Goal: Task Accomplishment & Management: Complete application form

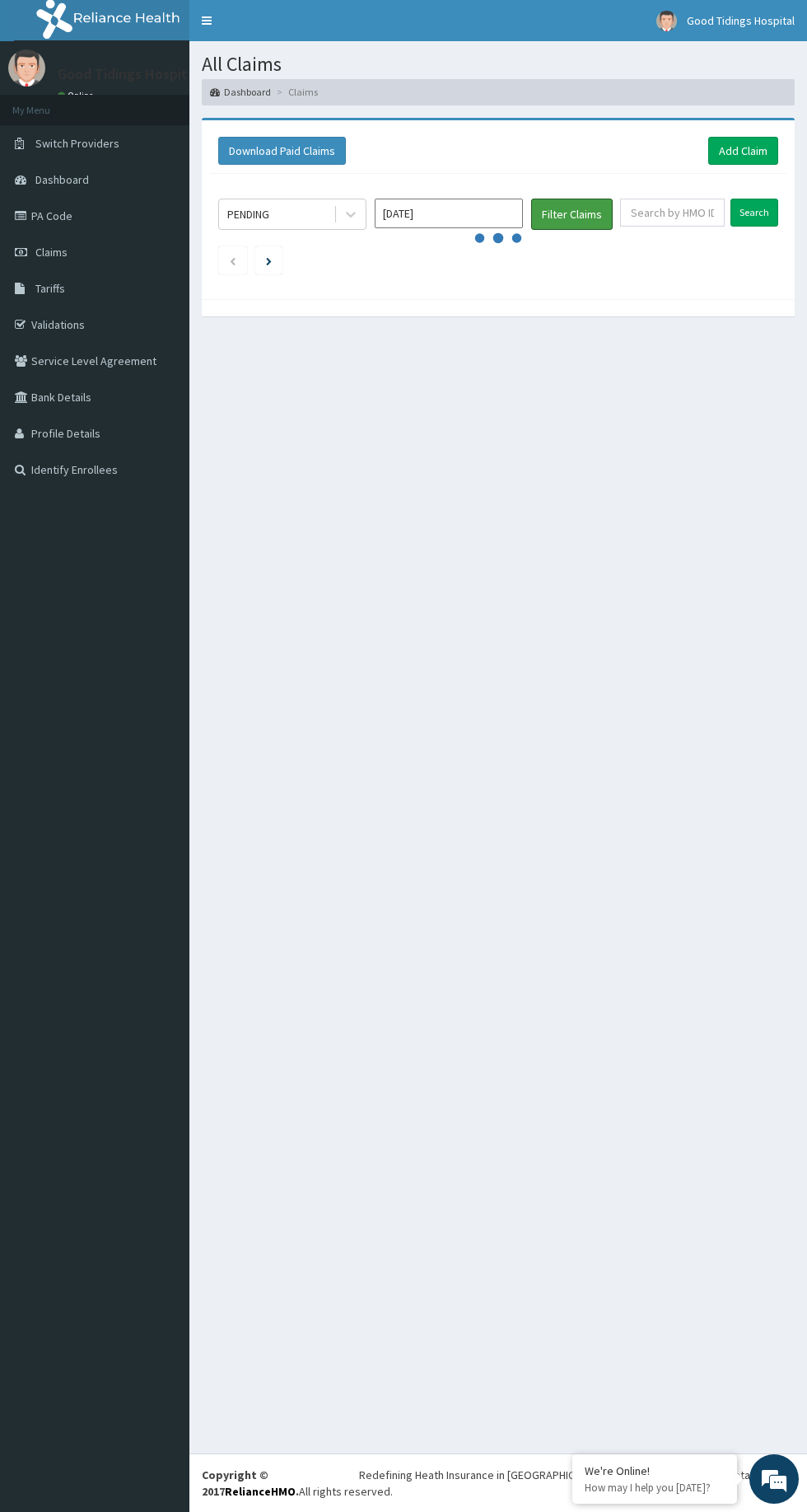
click at [597, 220] on button "Filter Claims" at bounding box center [572, 214] width 81 height 31
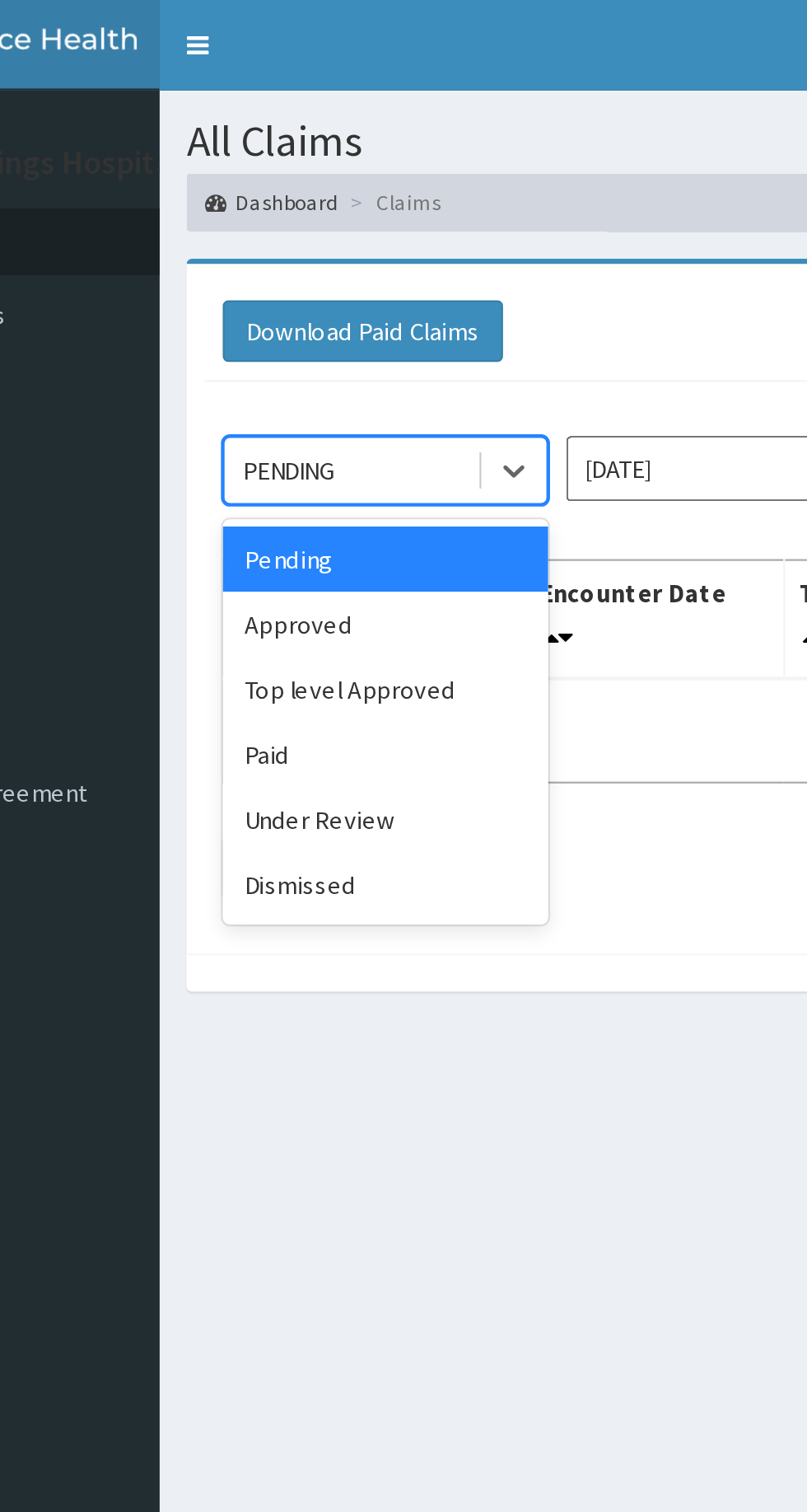
click at [290, 348] on div "Paid" at bounding box center [292, 343] width 149 height 29
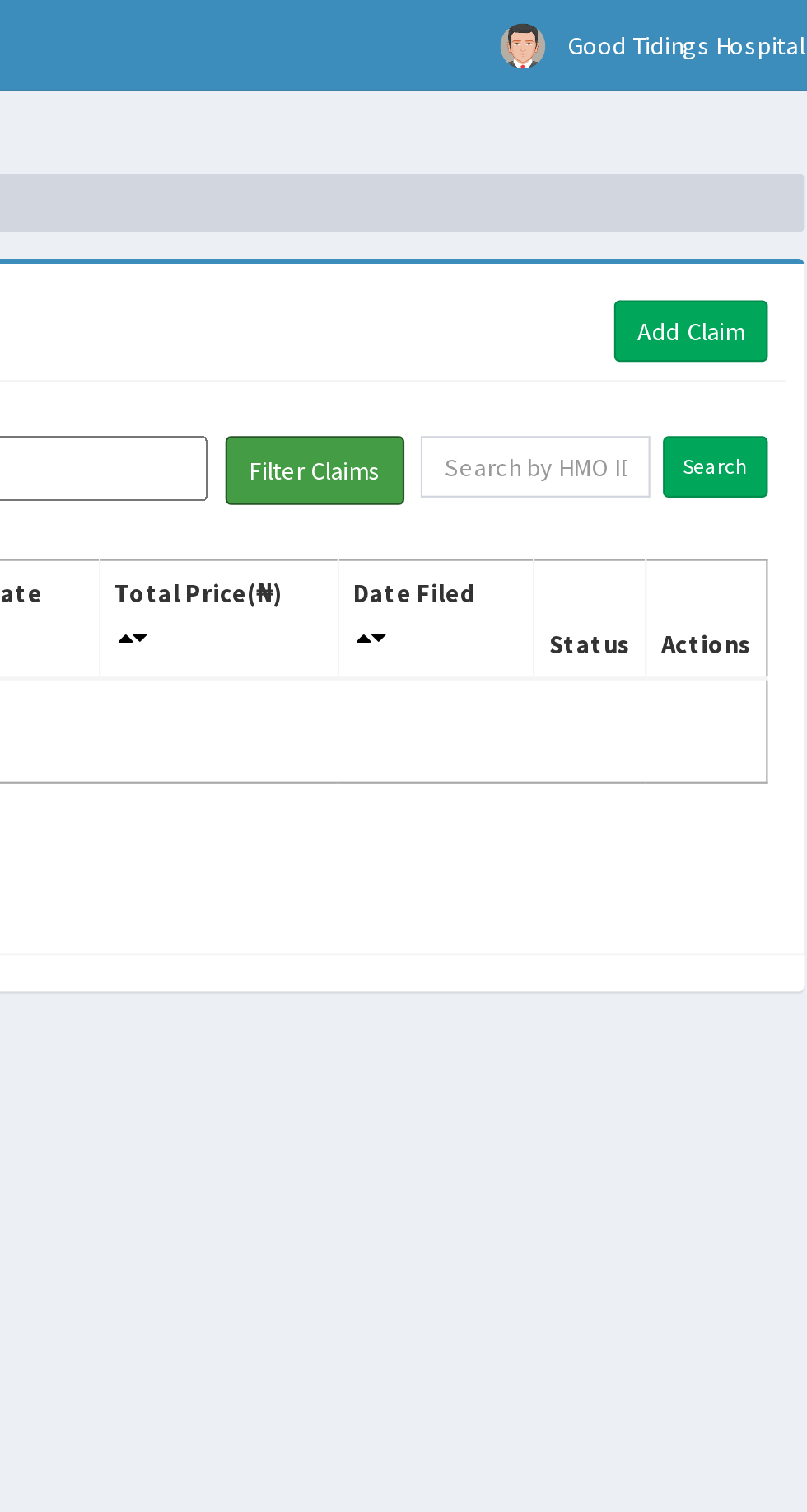
click at [561, 223] on button "Filter Claims" at bounding box center [572, 214] width 81 height 31
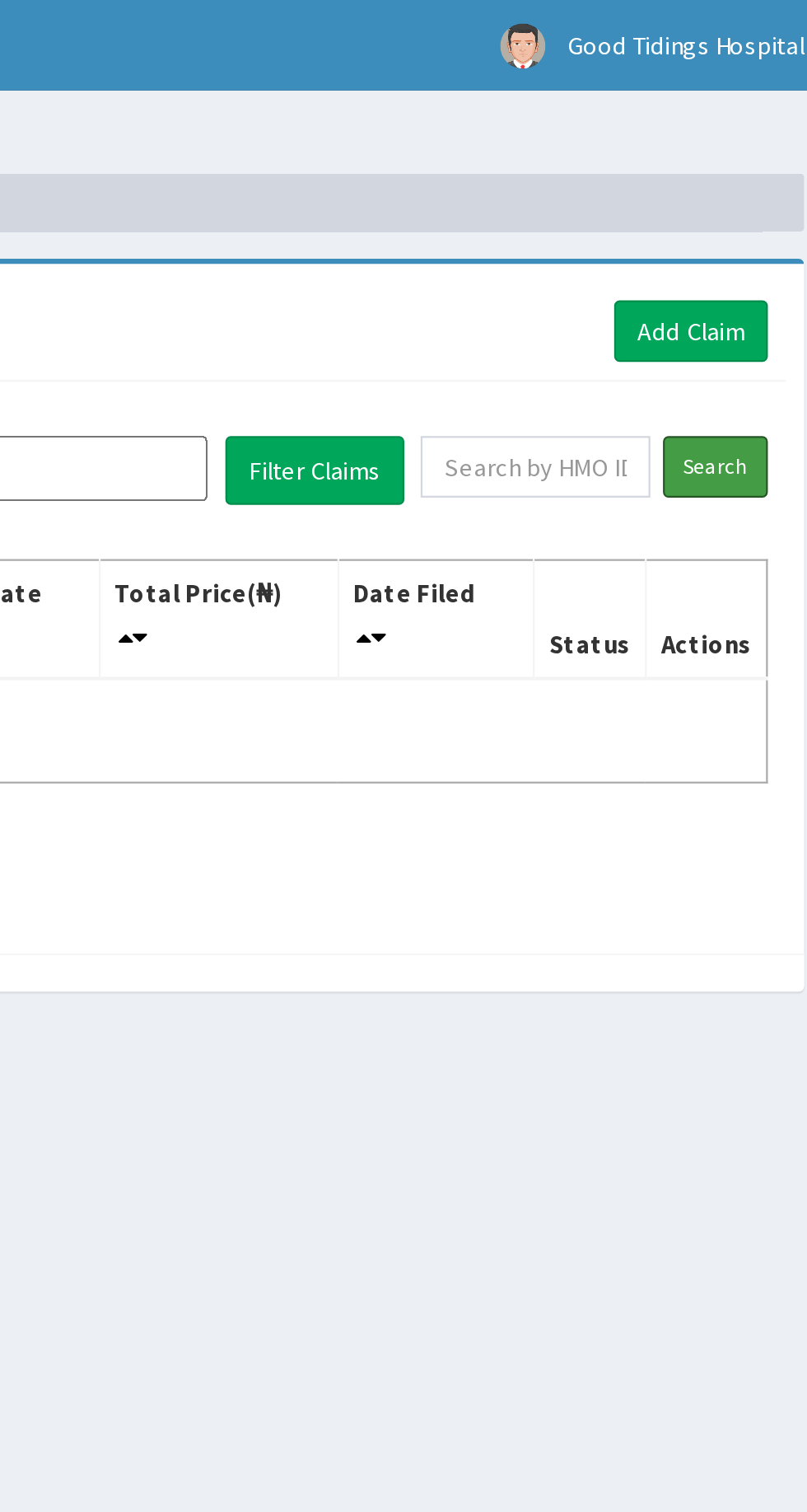
click at [758, 216] on input "Search" at bounding box center [754, 212] width 48 height 28
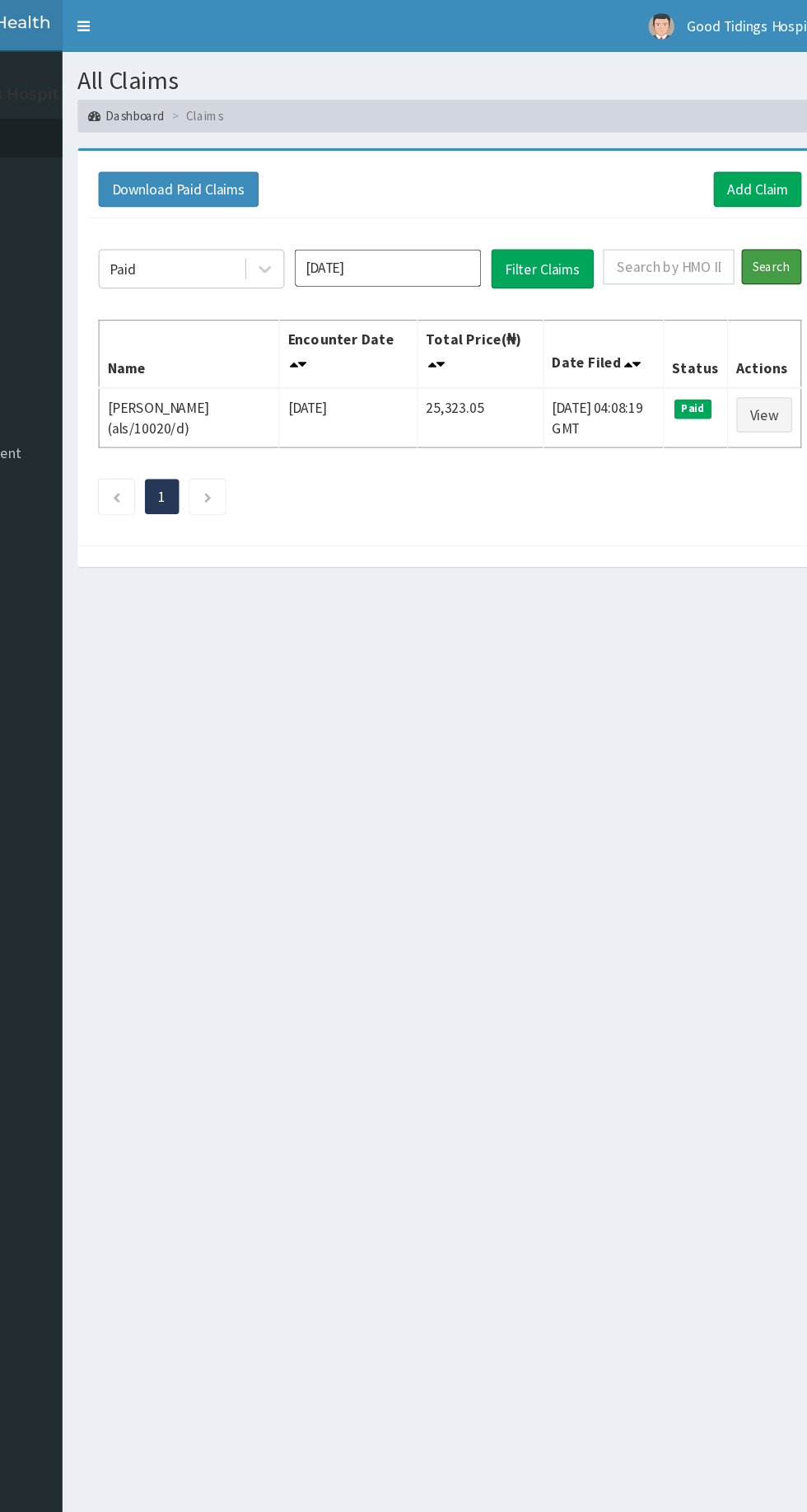
click at [762, 223] on input "Search" at bounding box center [754, 212] width 48 height 28
click at [574, 228] on button "Filter Claims" at bounding box center [572, 214] width 81 height 31
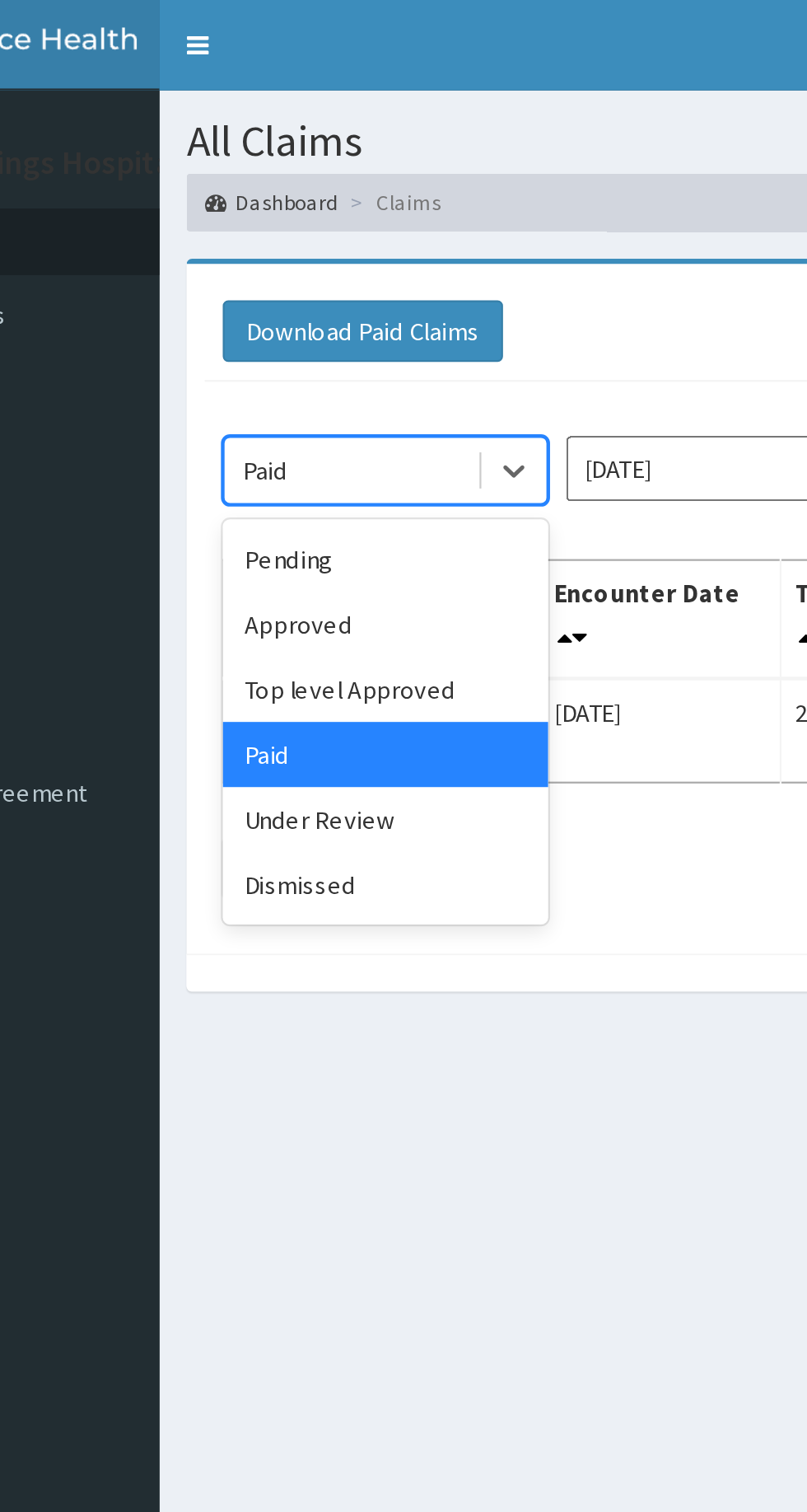
click at [334, 278] on div "Approved" at bounding box center [292, 284] width 149 height 29
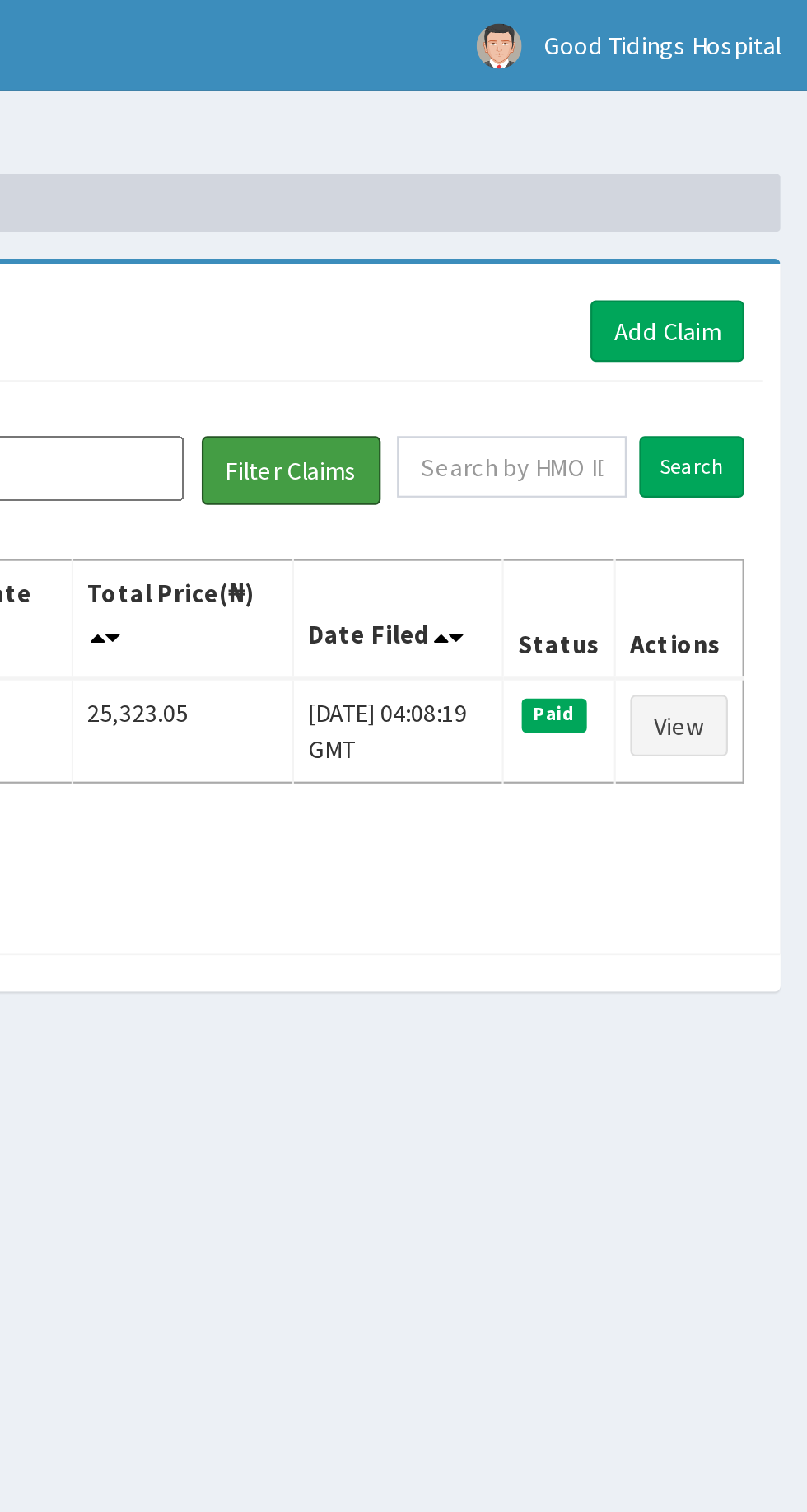
click at [573, 228] on button "Filter Claims" at bounding box center [572, 214] width 81 height 31
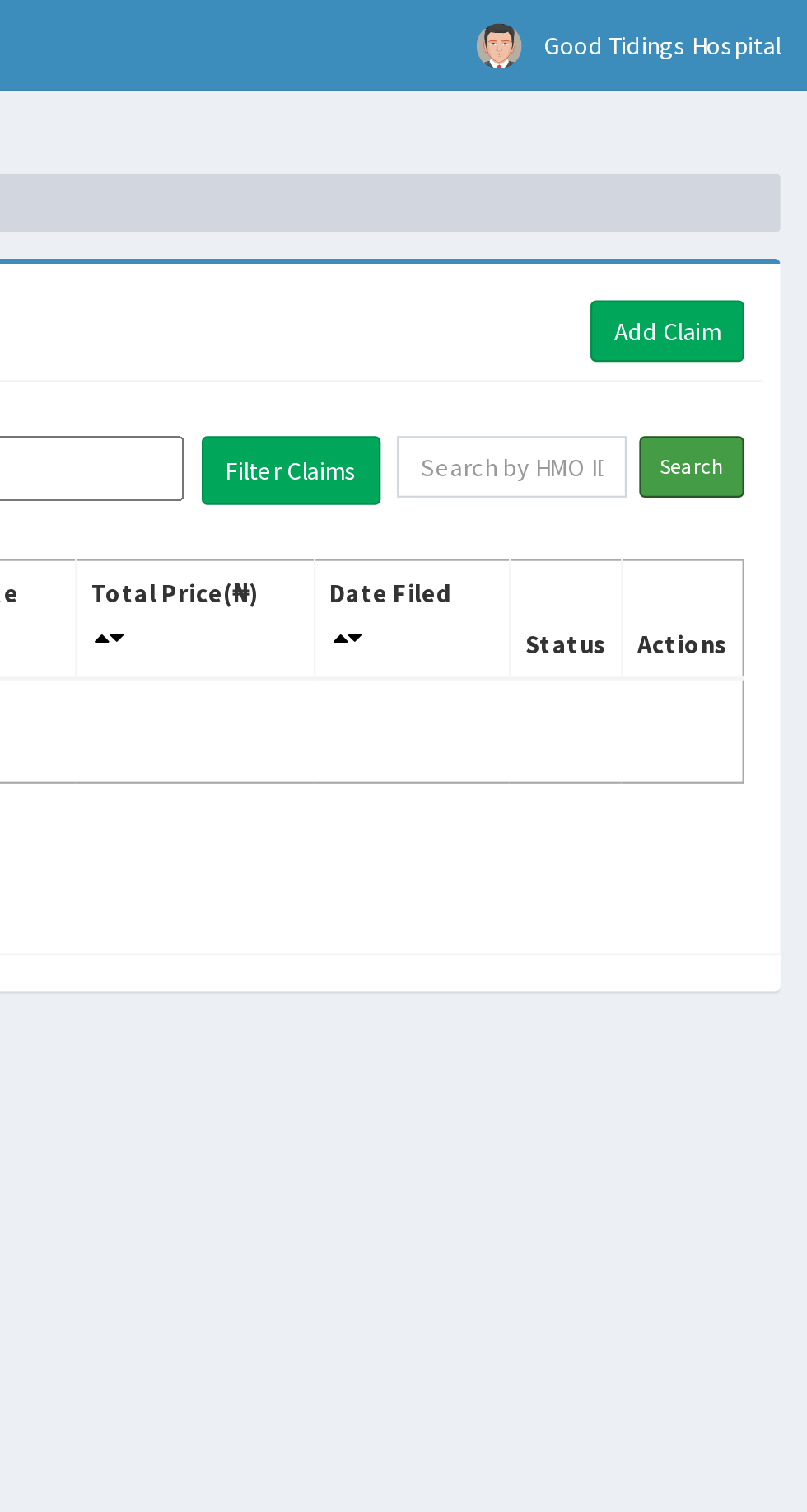
click at [776, 215] on input "Search" at bounding box center [754, 212] width 48 height 28
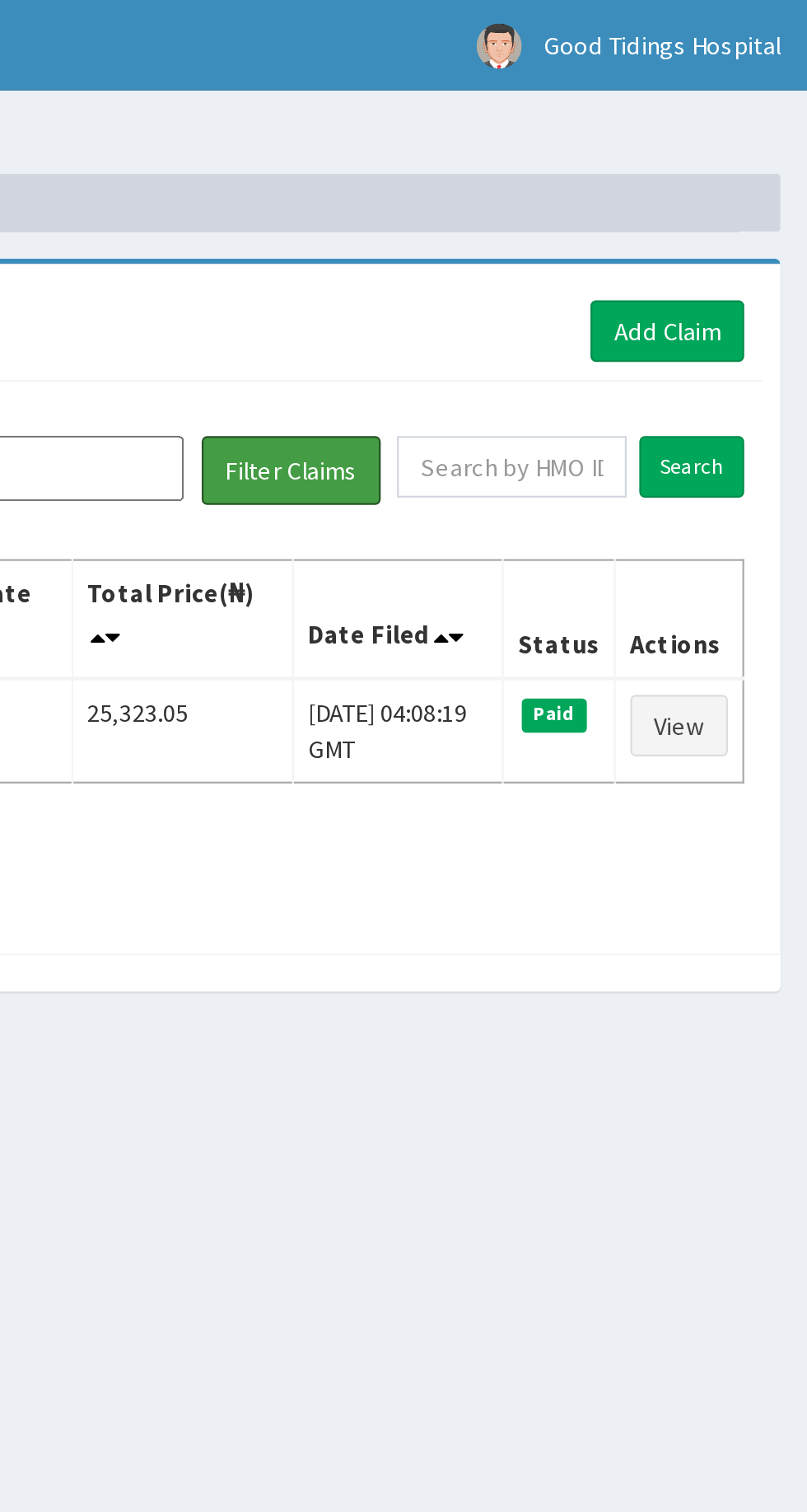
click at [569, 224] on button "Filter Claims" at bounding box center [572, 214] width 81 height 31
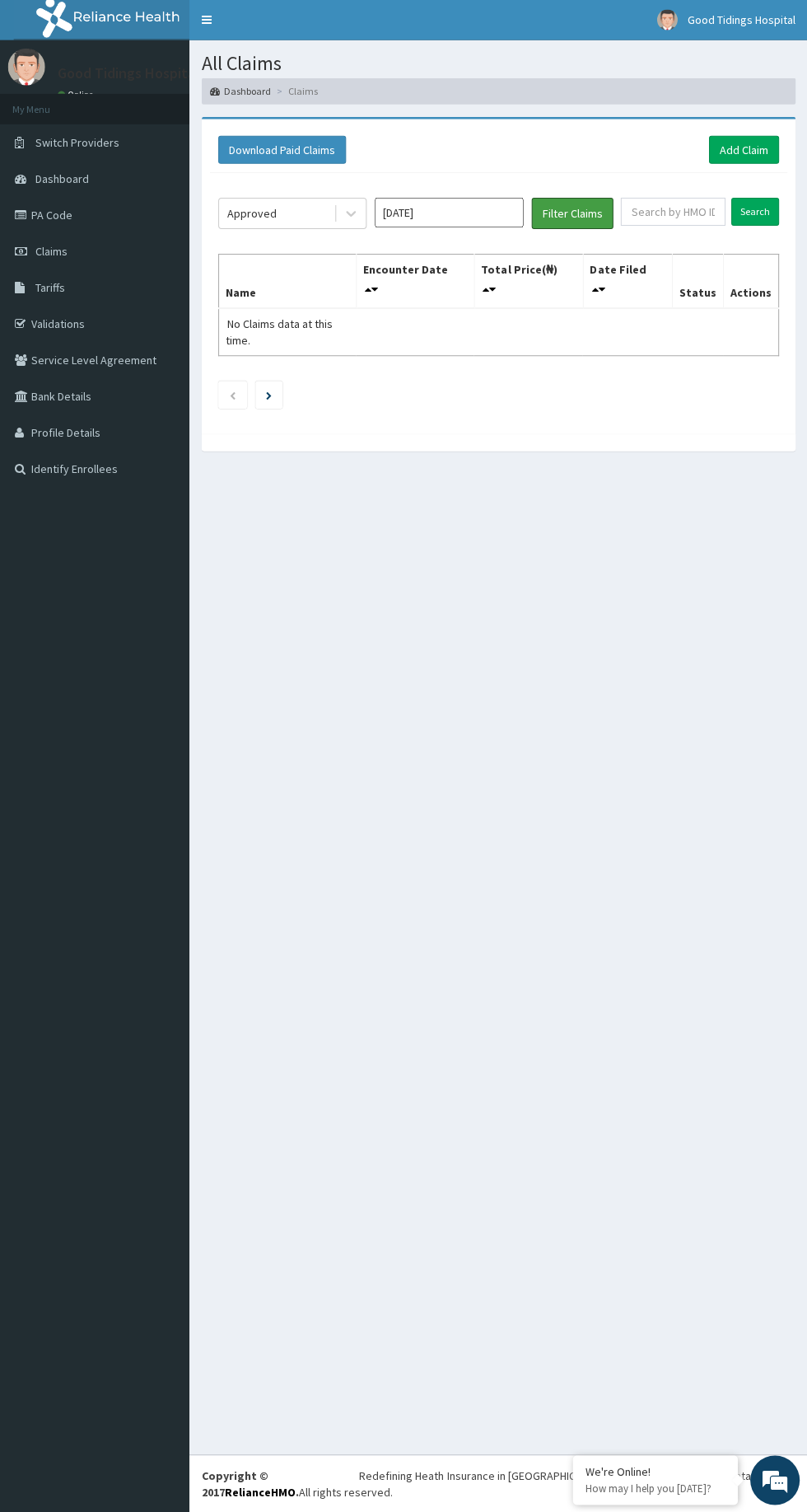
click at [580, 219] on button "Filter Claims" at bounding box center [572, 214] width 81 height 31
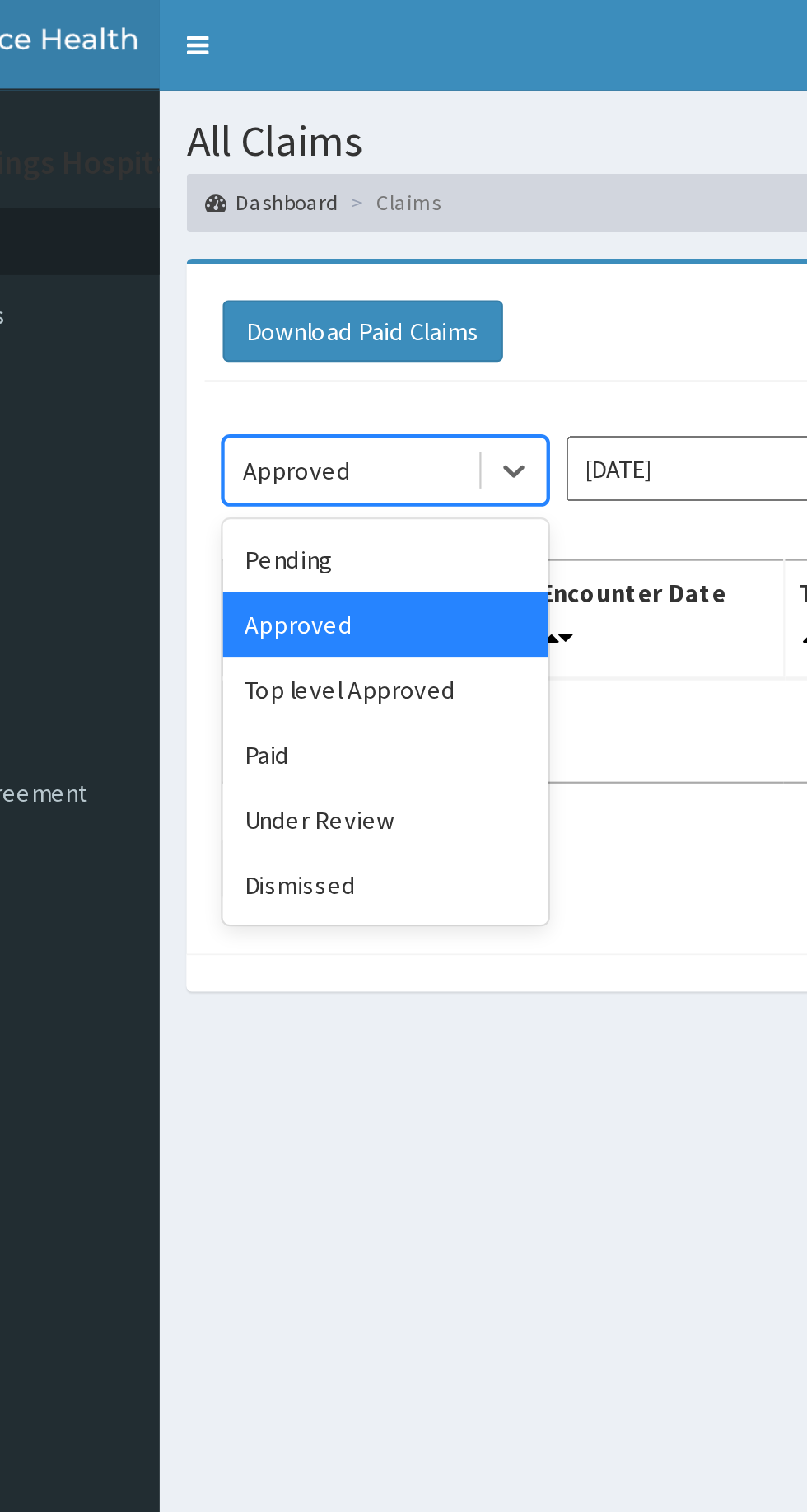
click at [316, 350] on div "Paid" at bounding box center [292, 343] width 149 height 29
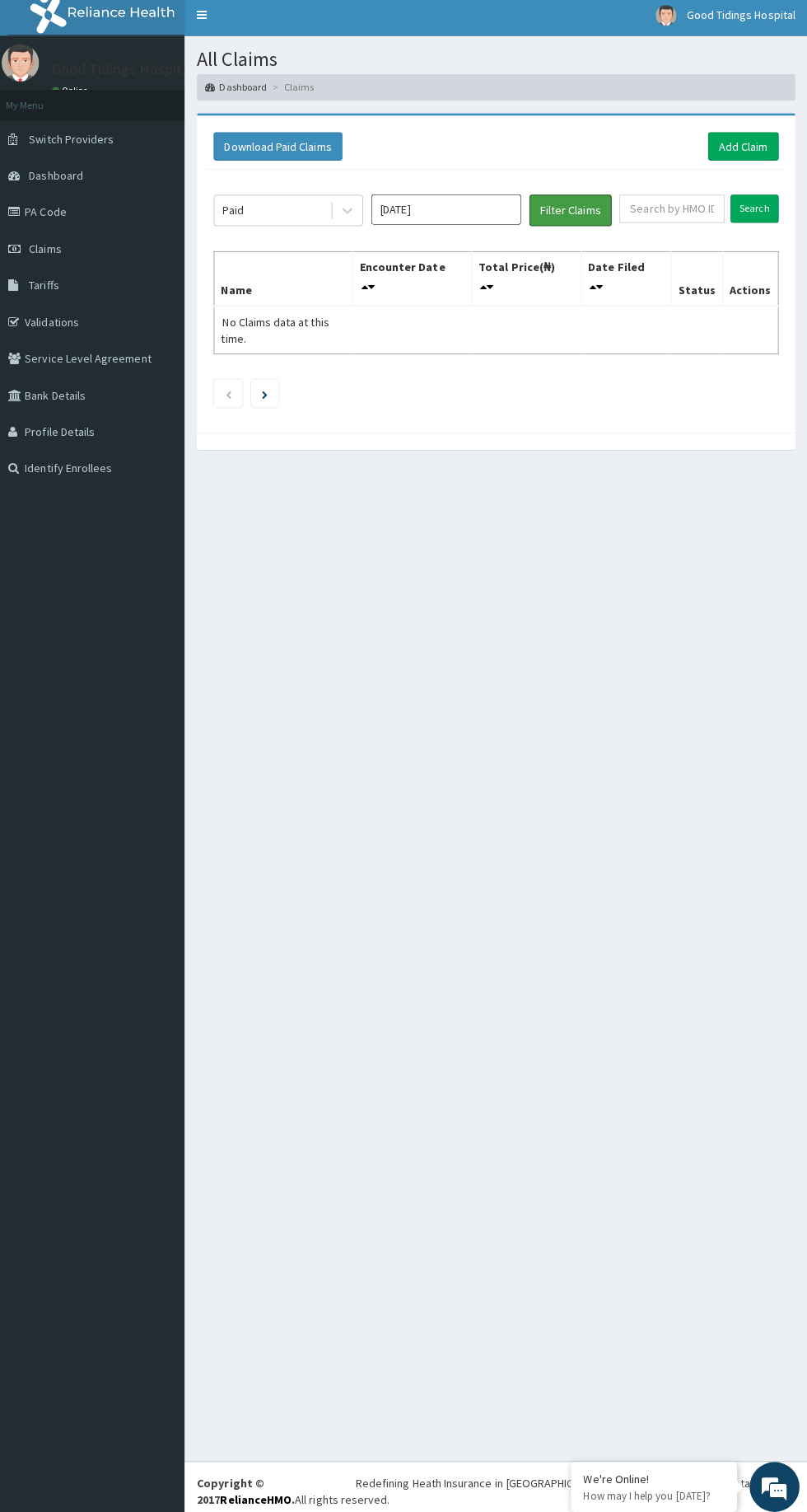
click at [586, 221] on button "Filter Claims" at bounding box center [572, 214] width 81 height 31
click at [450, 214] on input "[DATE]" at bounding box center [448, 213] width 149 height 29
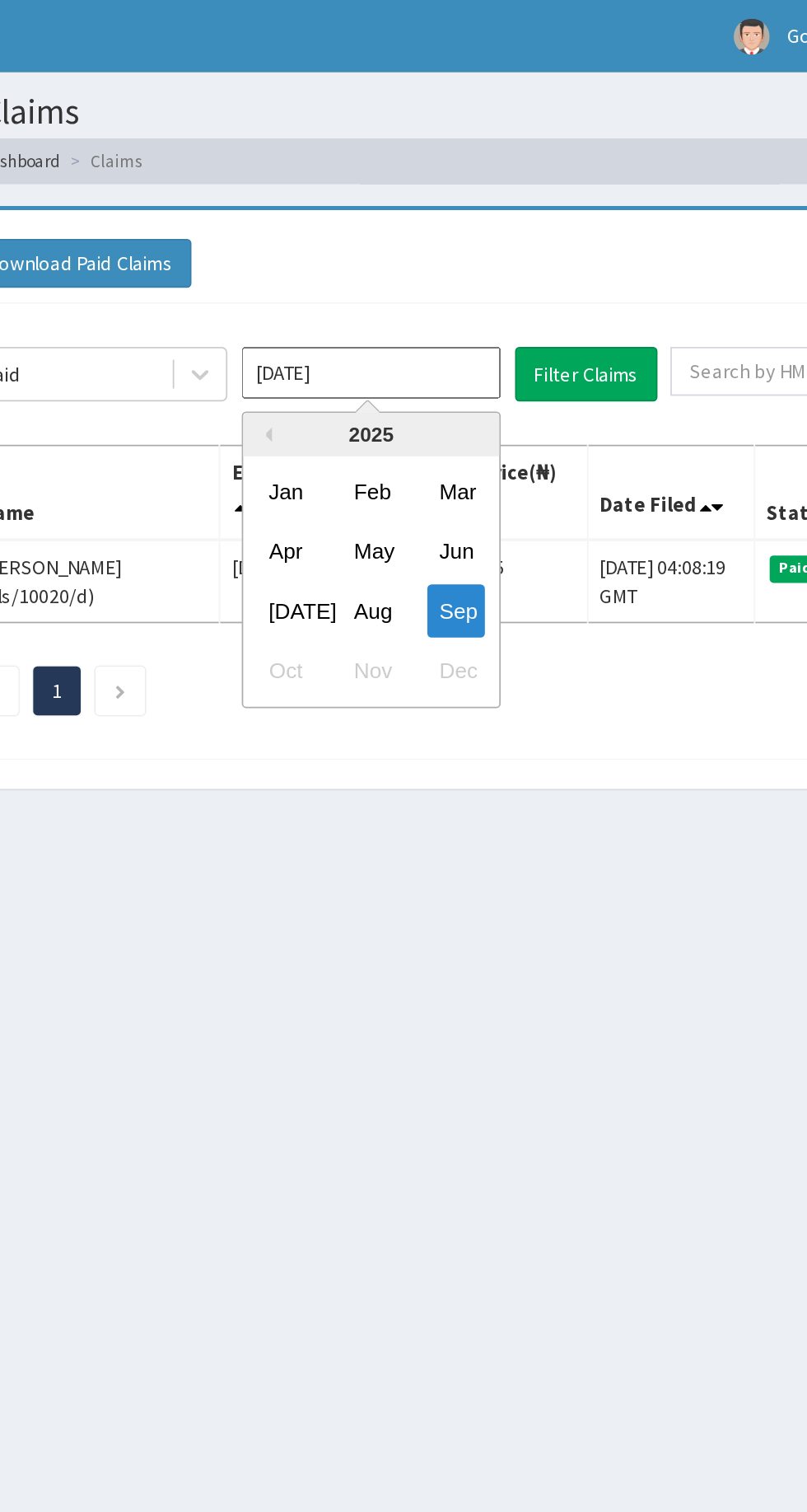
click at [512, 354] on div "Sep" at bounding box center [497, 348] width 33 height 30
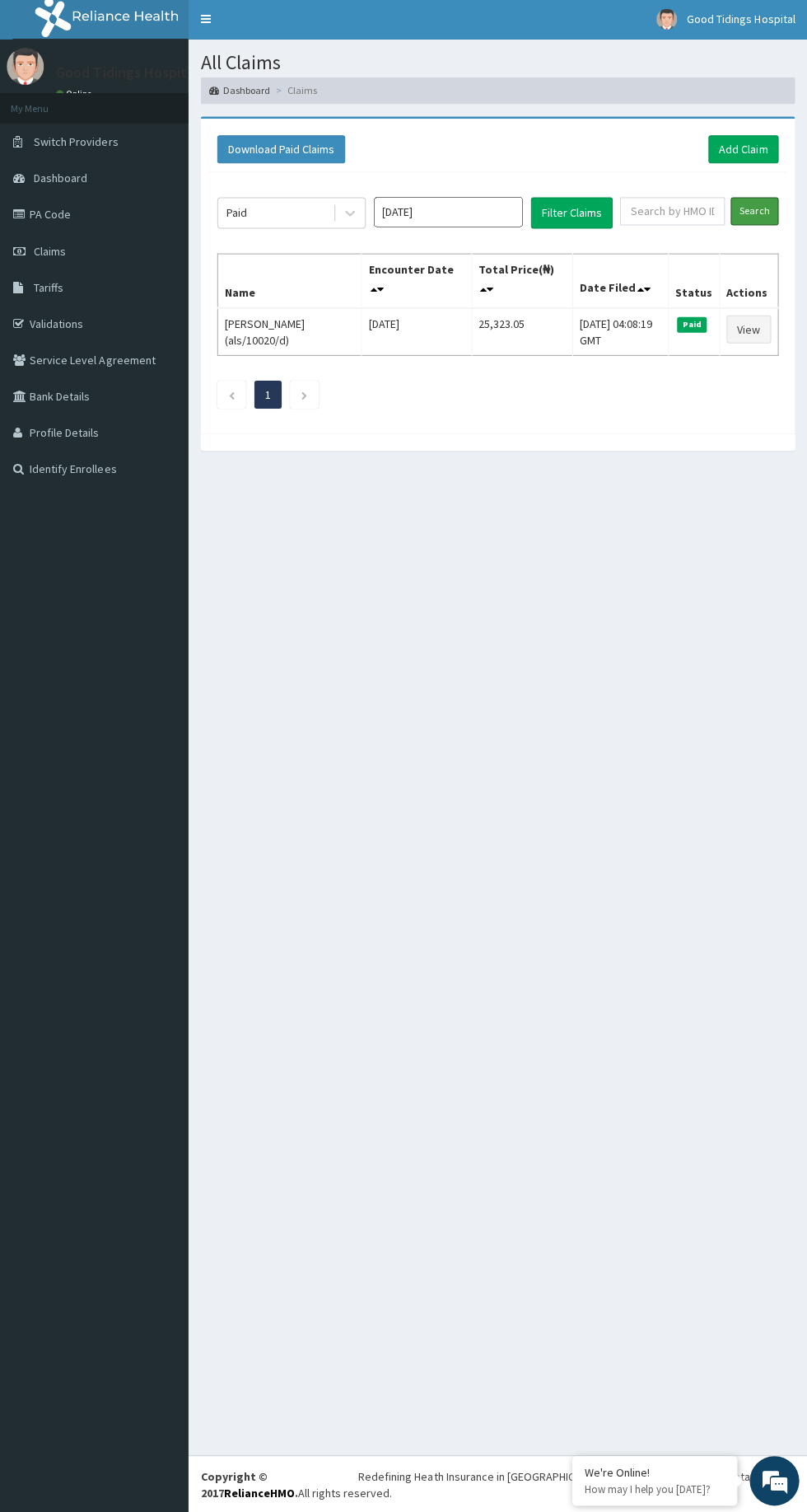
click at [761, 209] on input "Search" at bounding box center [754, 212] width 48 height 28
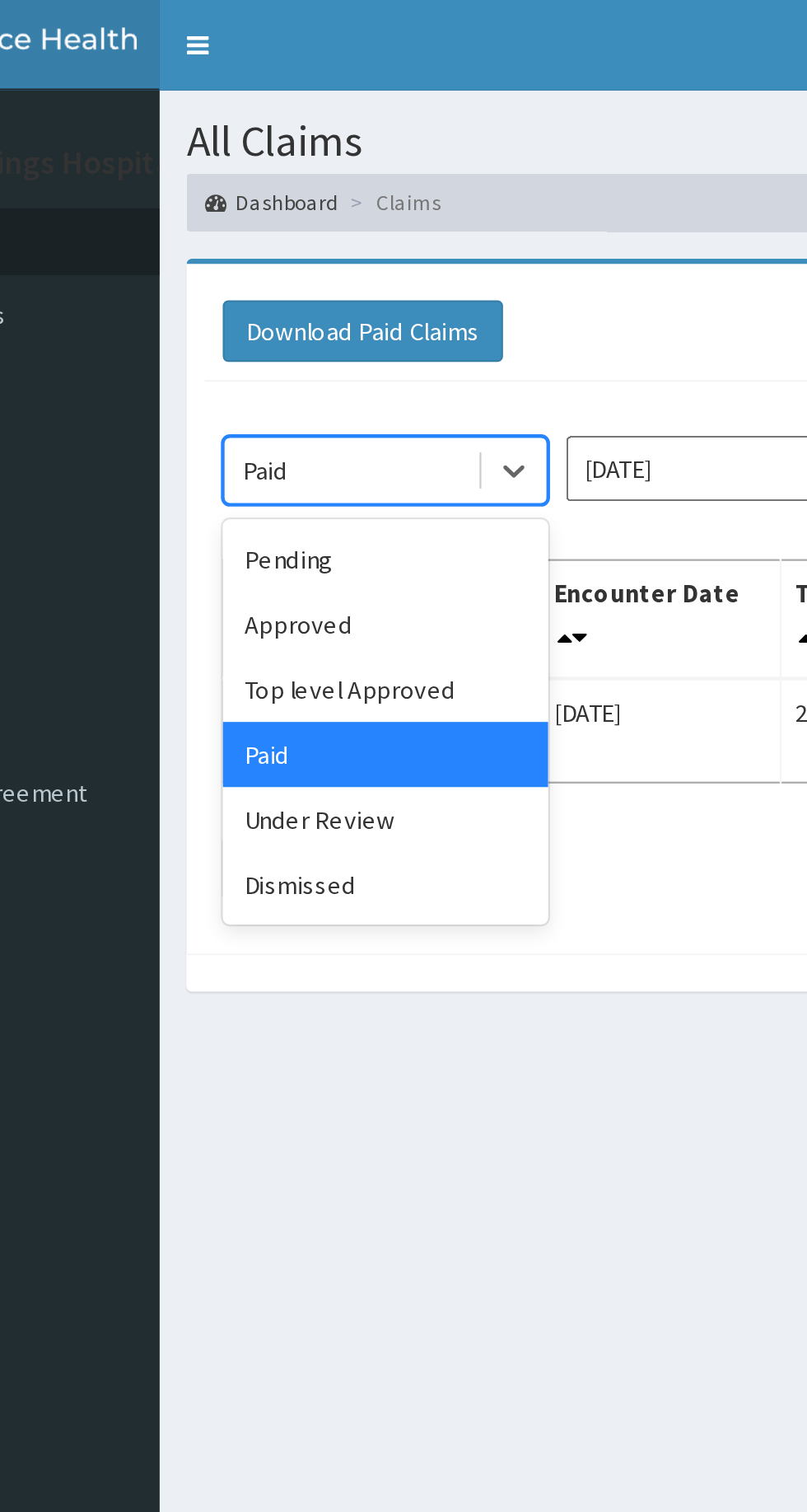
click at [330, 259] on div "Pending" at bounding box center [292, 254] width 149 height 29
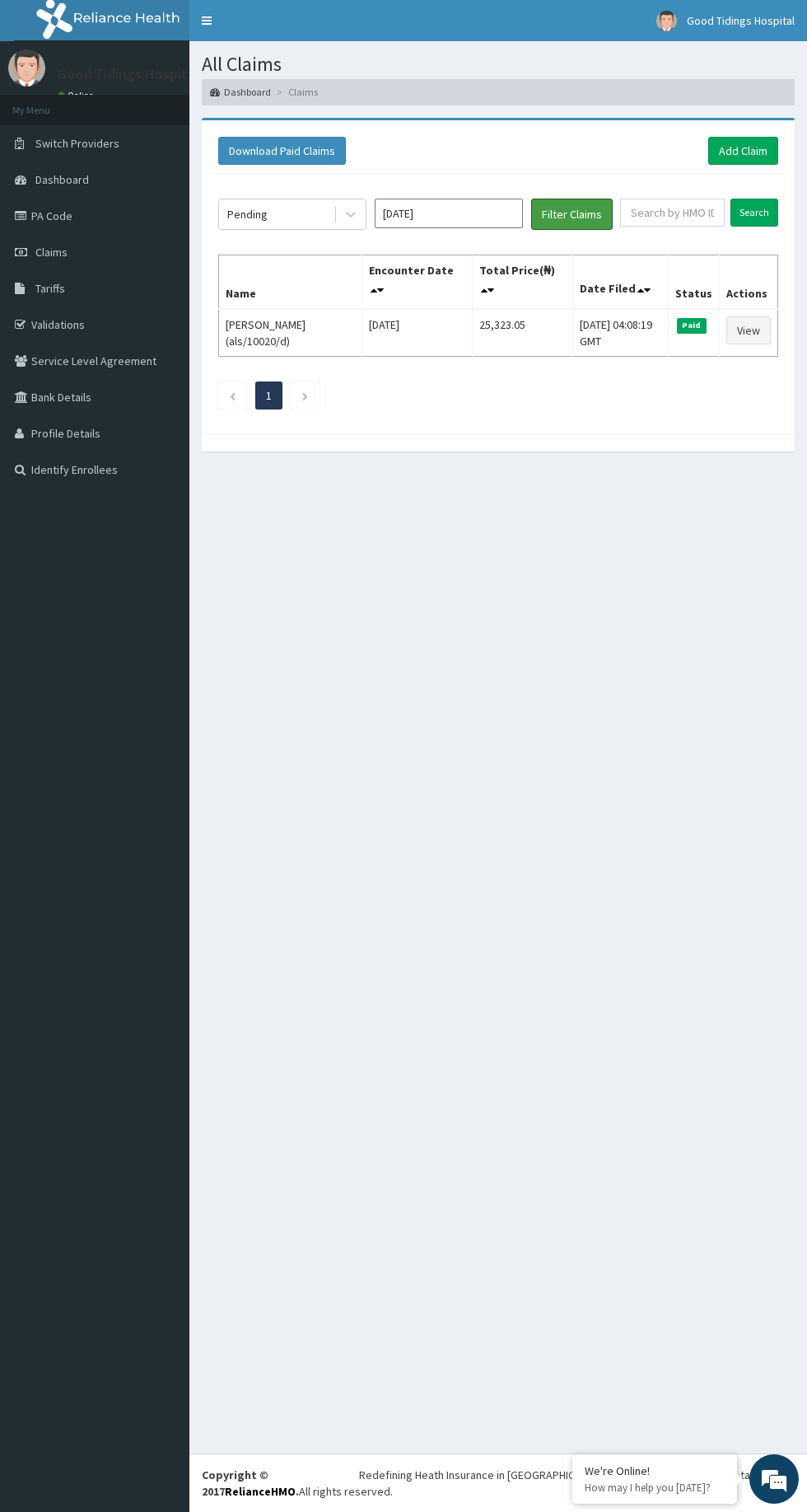
click at [579, 219] on button "Filter Claims" at bounding box center [572, 214] width 81 height 31
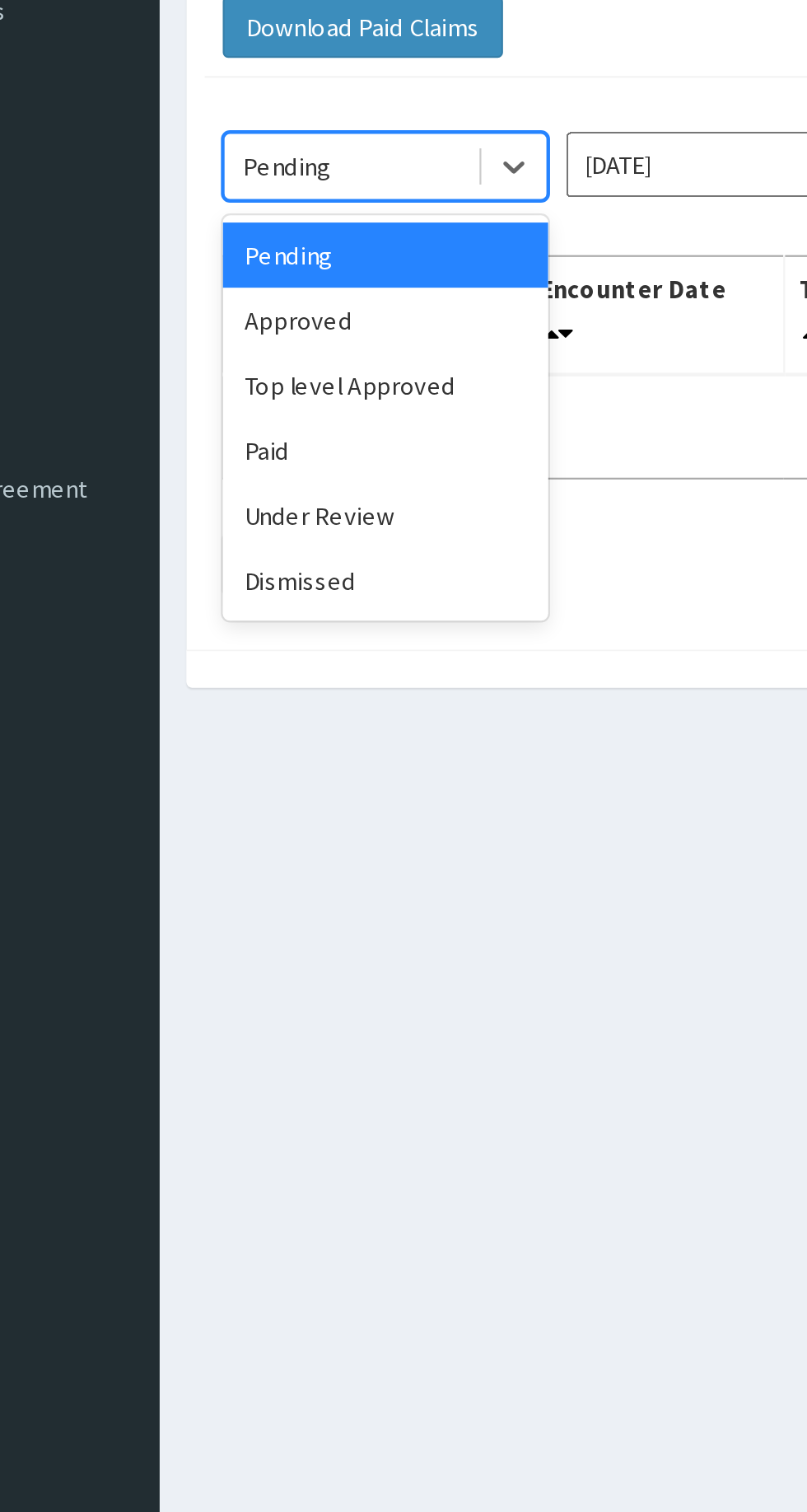
click at [322, 340] on div "Paid" at bounding box center [292, 343] width 149 height 29
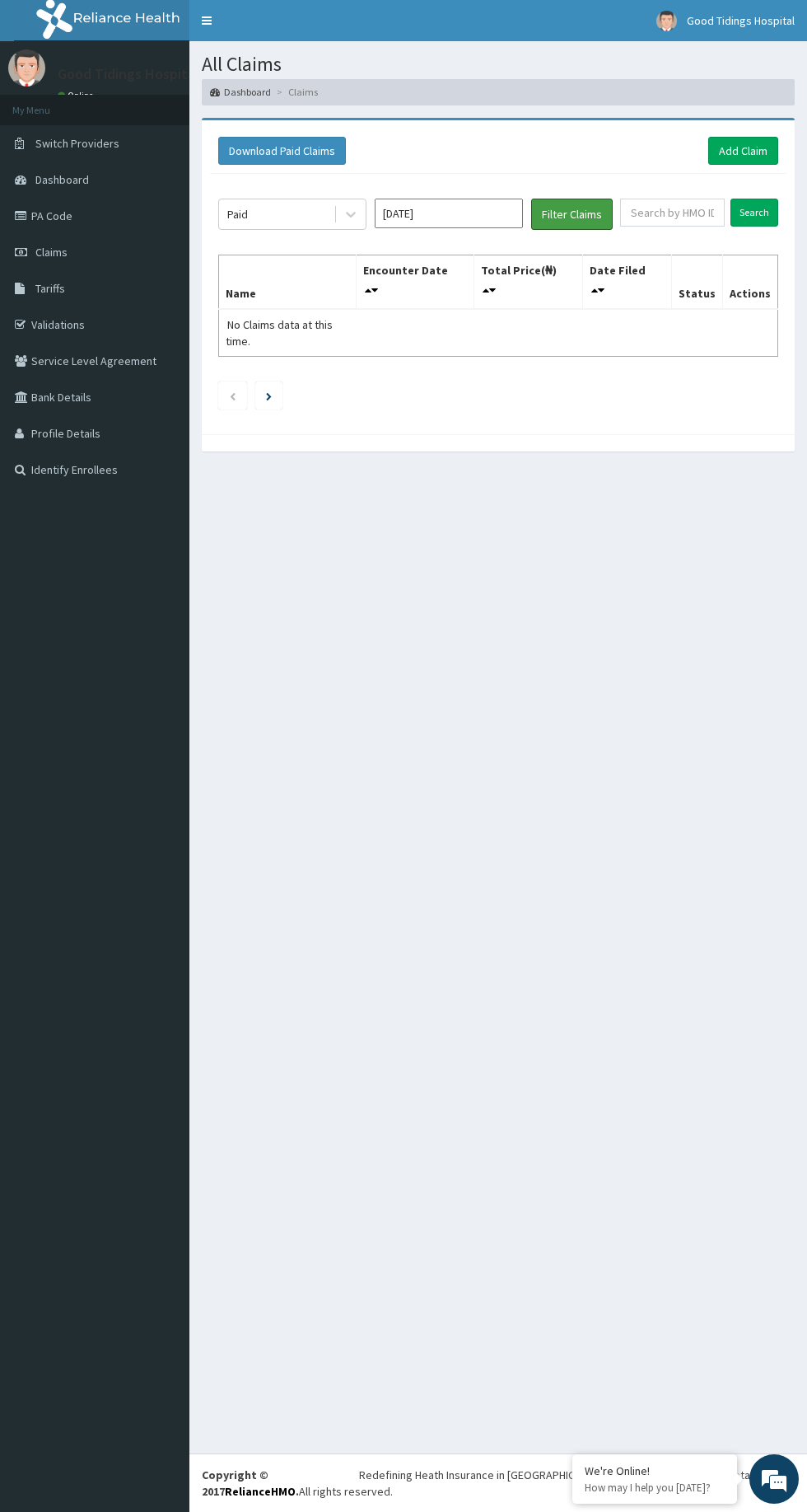
click at [589, 218] on button "Filter Claims" at bounding box center [572, 214] width 81 height 31
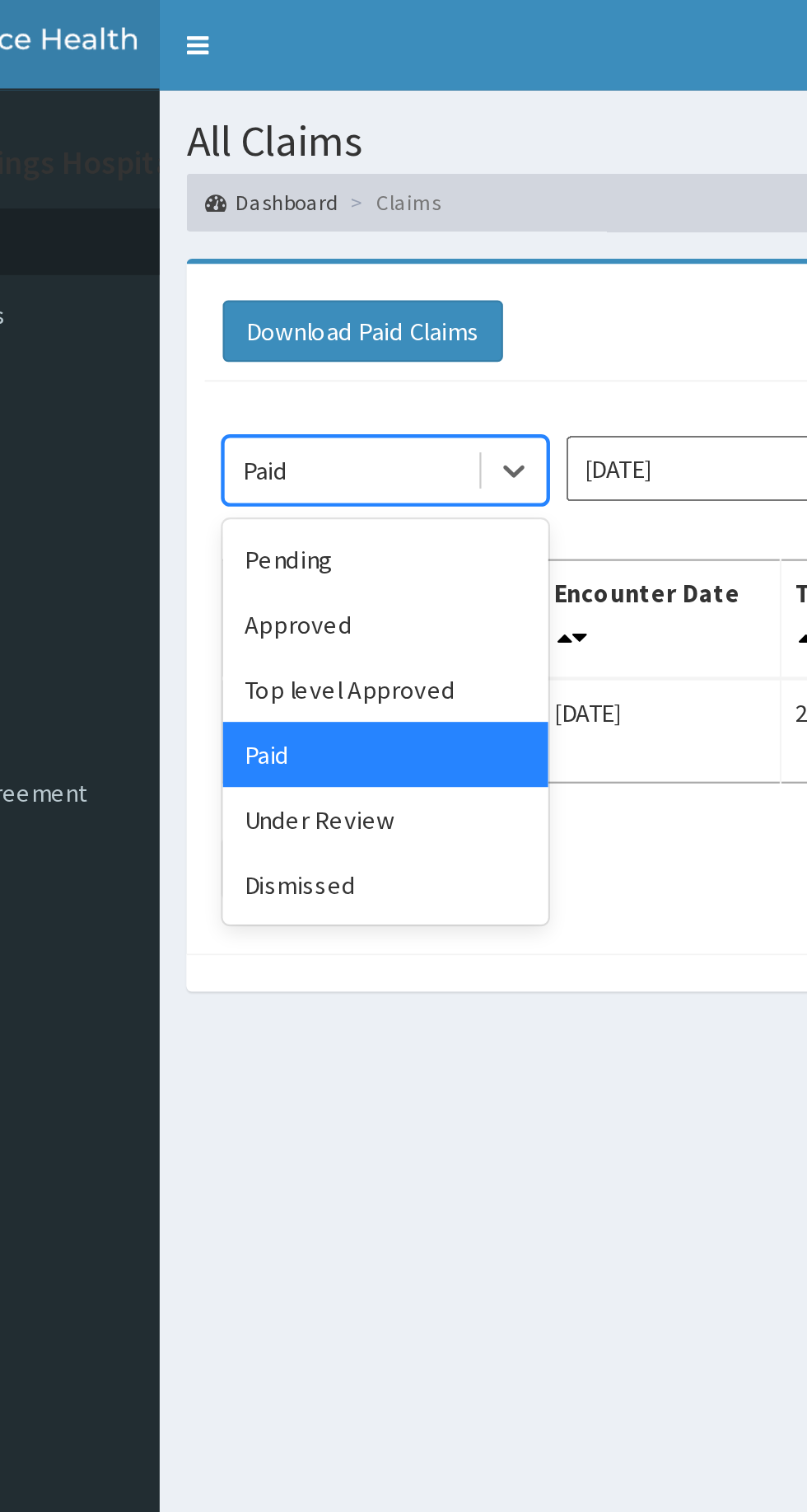
click at [324, 301] on div "Top level Approved" at bounding box center [292, 314] width 149 height 29
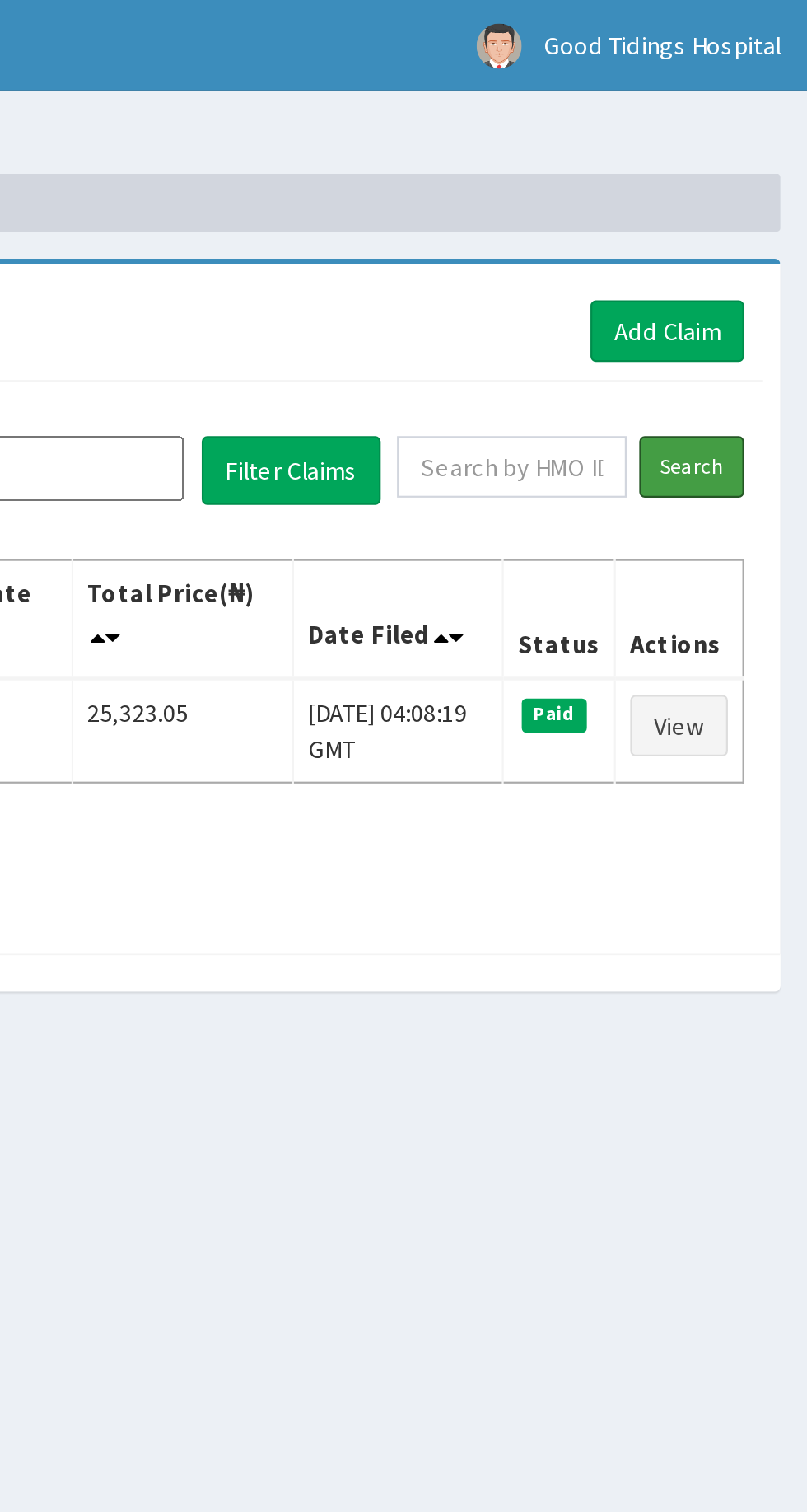
click at [762, 211] on input "Search" at bounding box center [754, 212] width 48 height 28
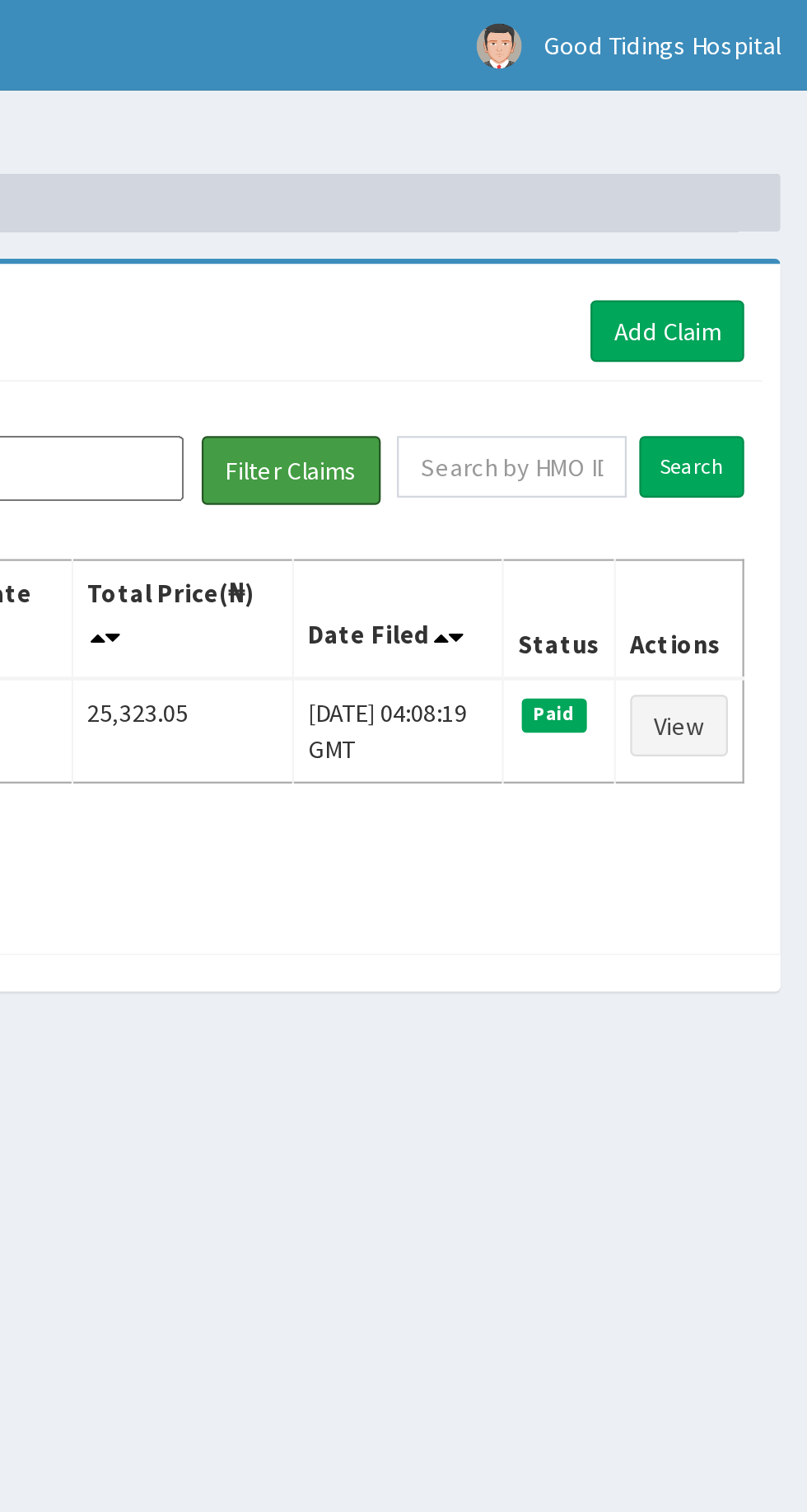
click at [573, 220] on button "Filter Claims" at bounding box center [572, 214] width 81 height 31
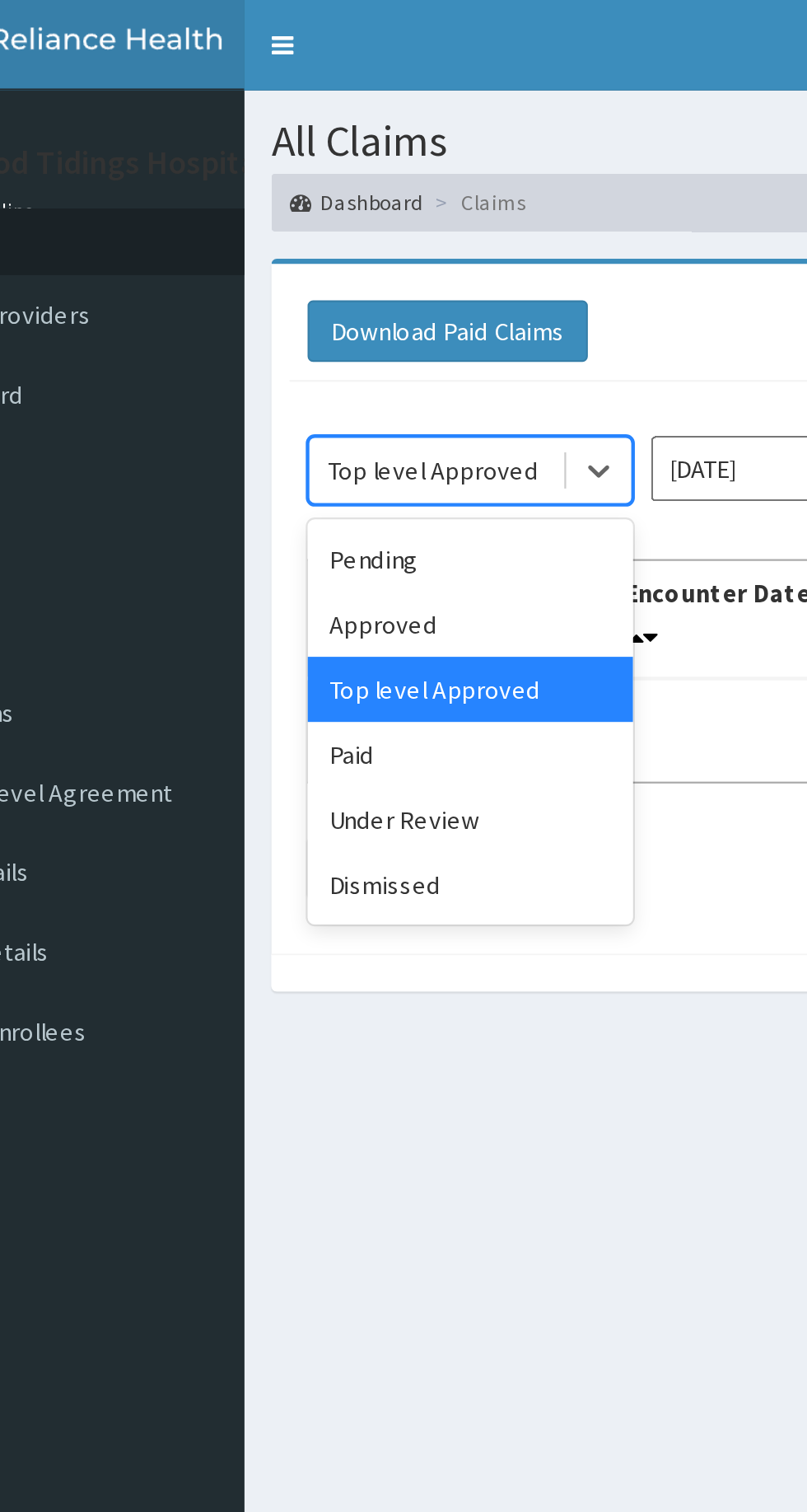
click at [293, 288] on div "Approved" at bounding box center [292, 284] width 149 height 29
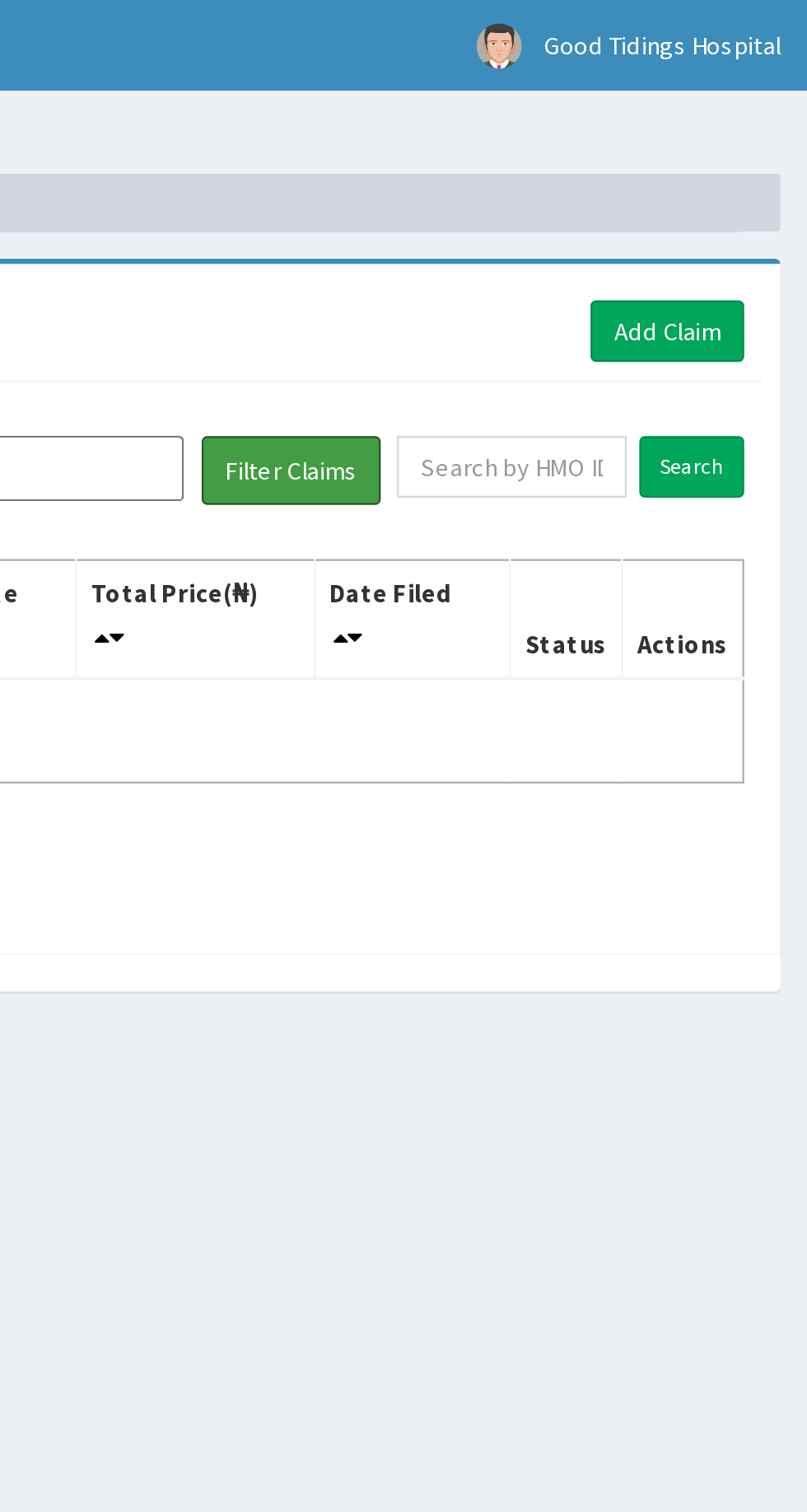
click at [573, 218] on button "Filter Claims" at bounding box center [572, 214] width 81 height 31
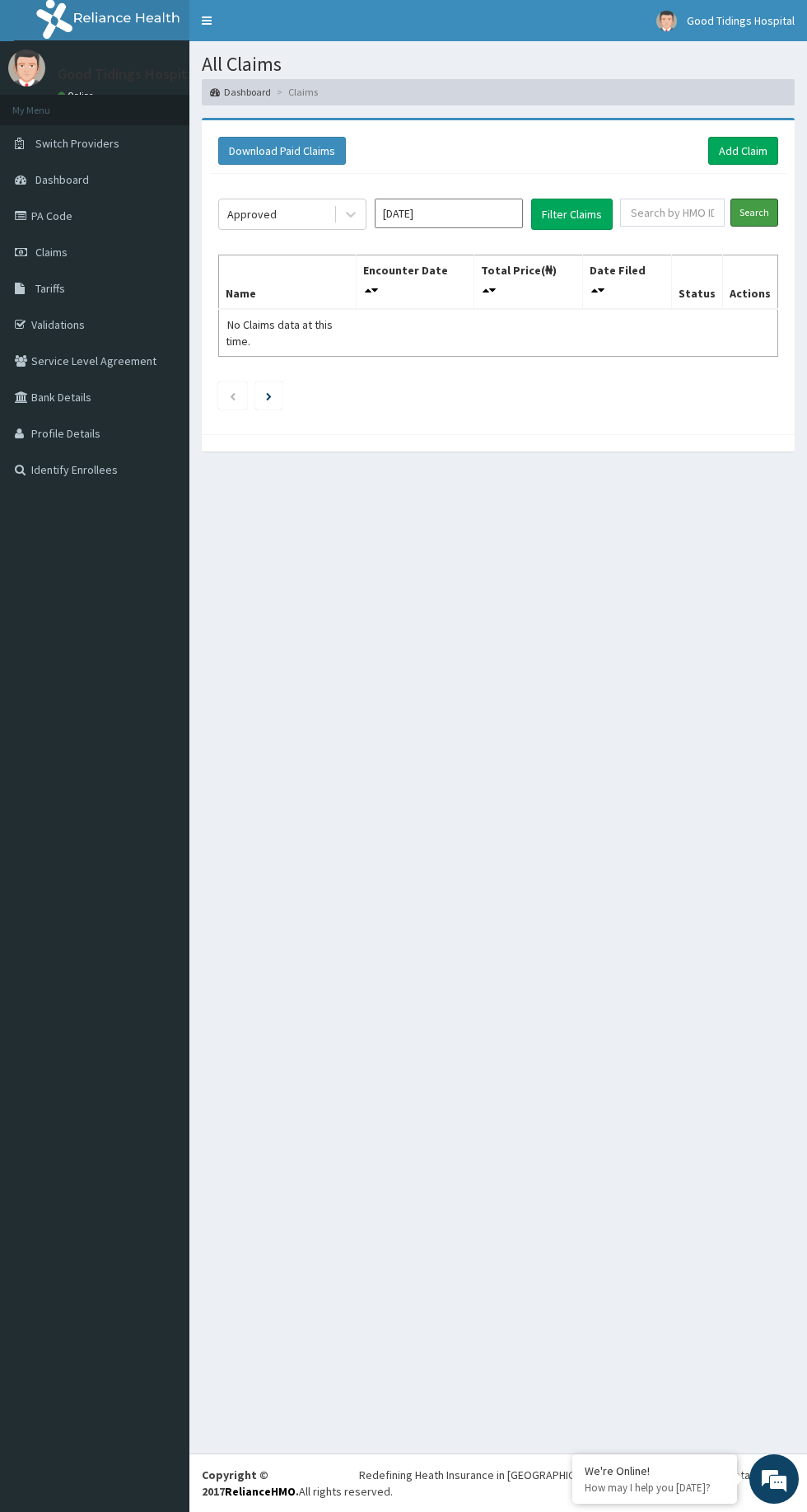
click at [768, 205] on input "Search" at bounding box center [754, 212] width 48 height 28
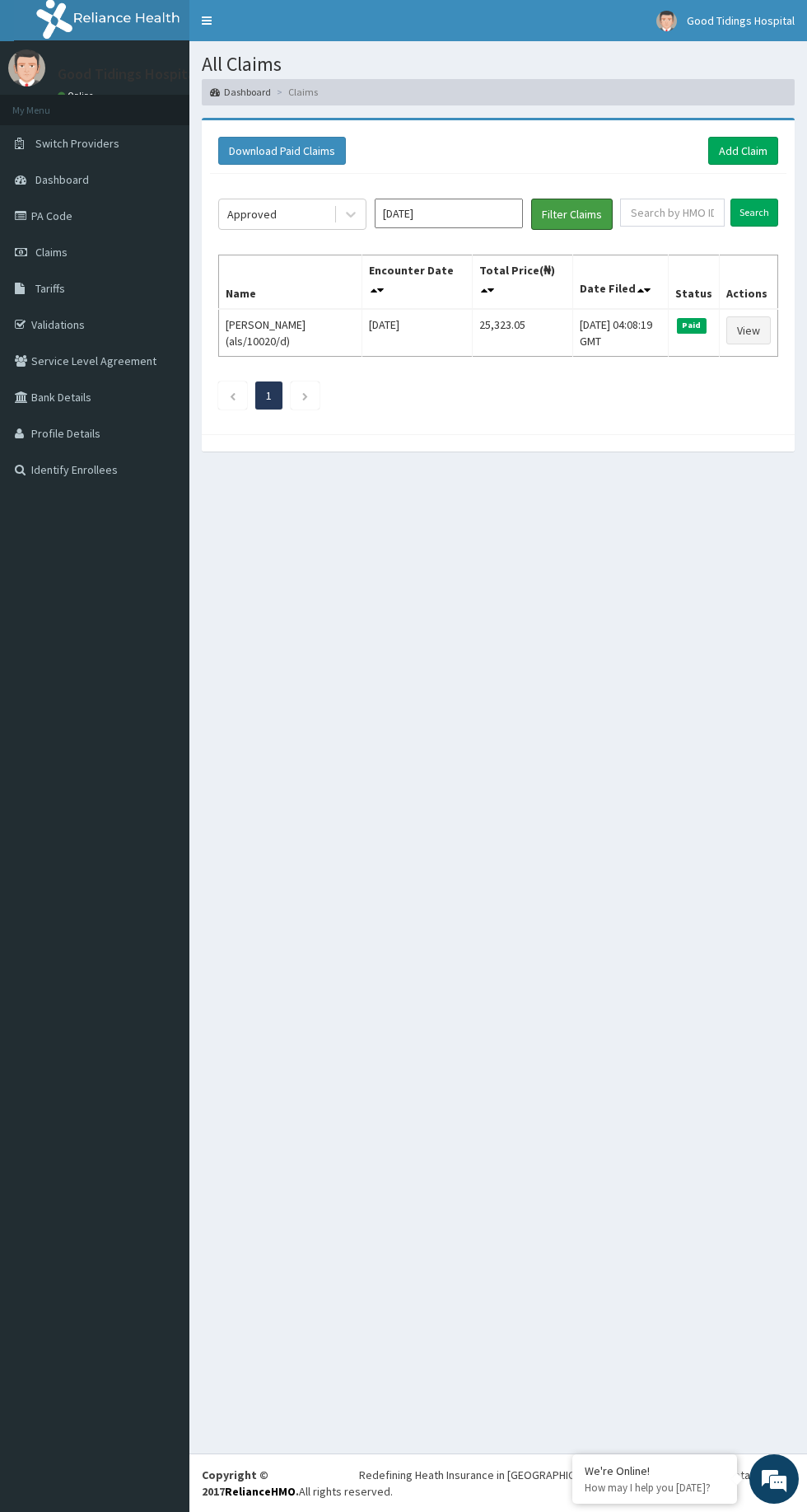
click at [556, 205] on button "Filter Claims" at bounding box center [572, 214] width 81 height 31
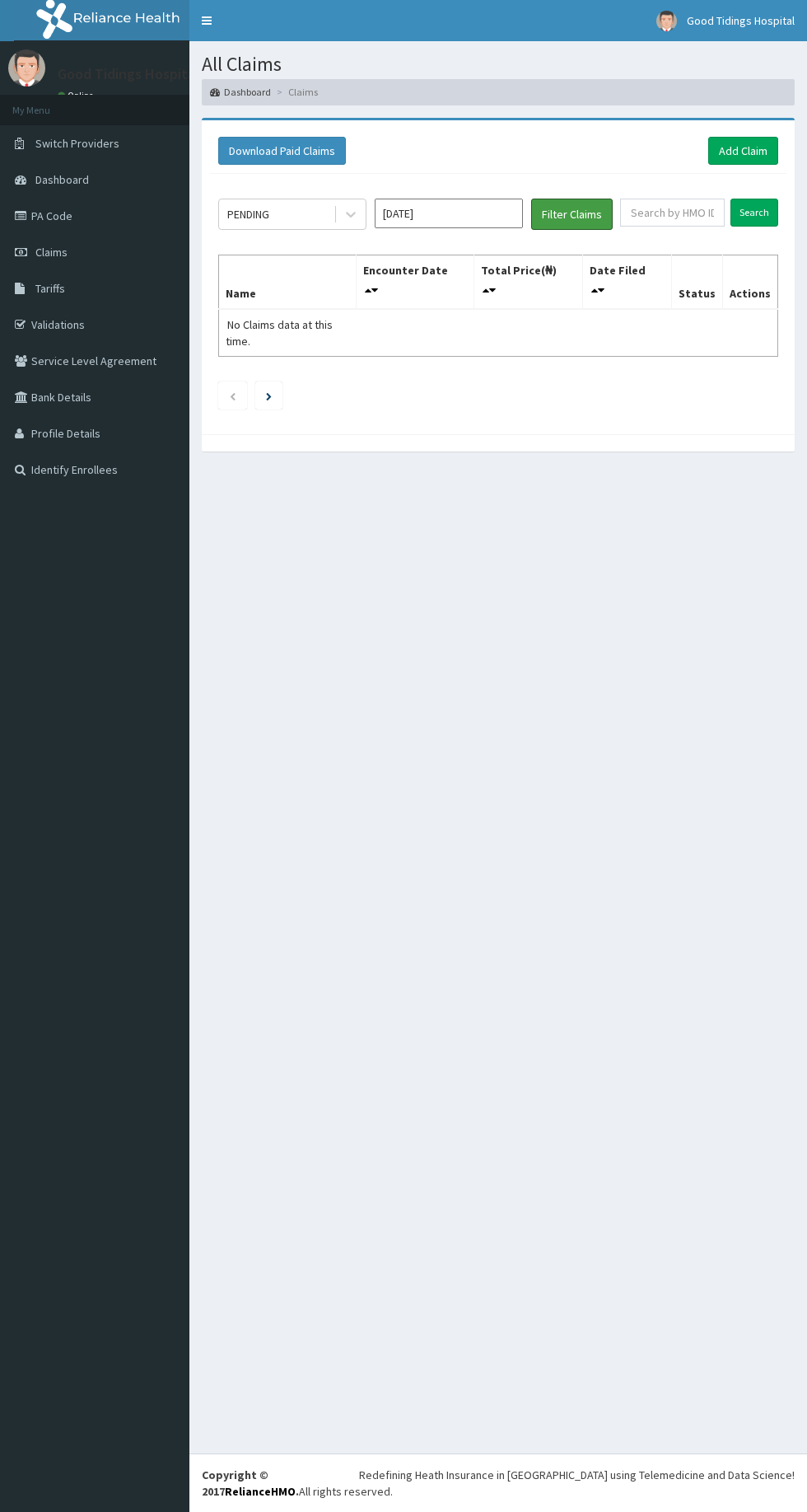
click at [560, 212] on button "Filter Claims" at bounding box center [572, 214] width 81 height 31
click at [760, 216] on input "Search" at bounding box center [754, 212] width 48 height 28
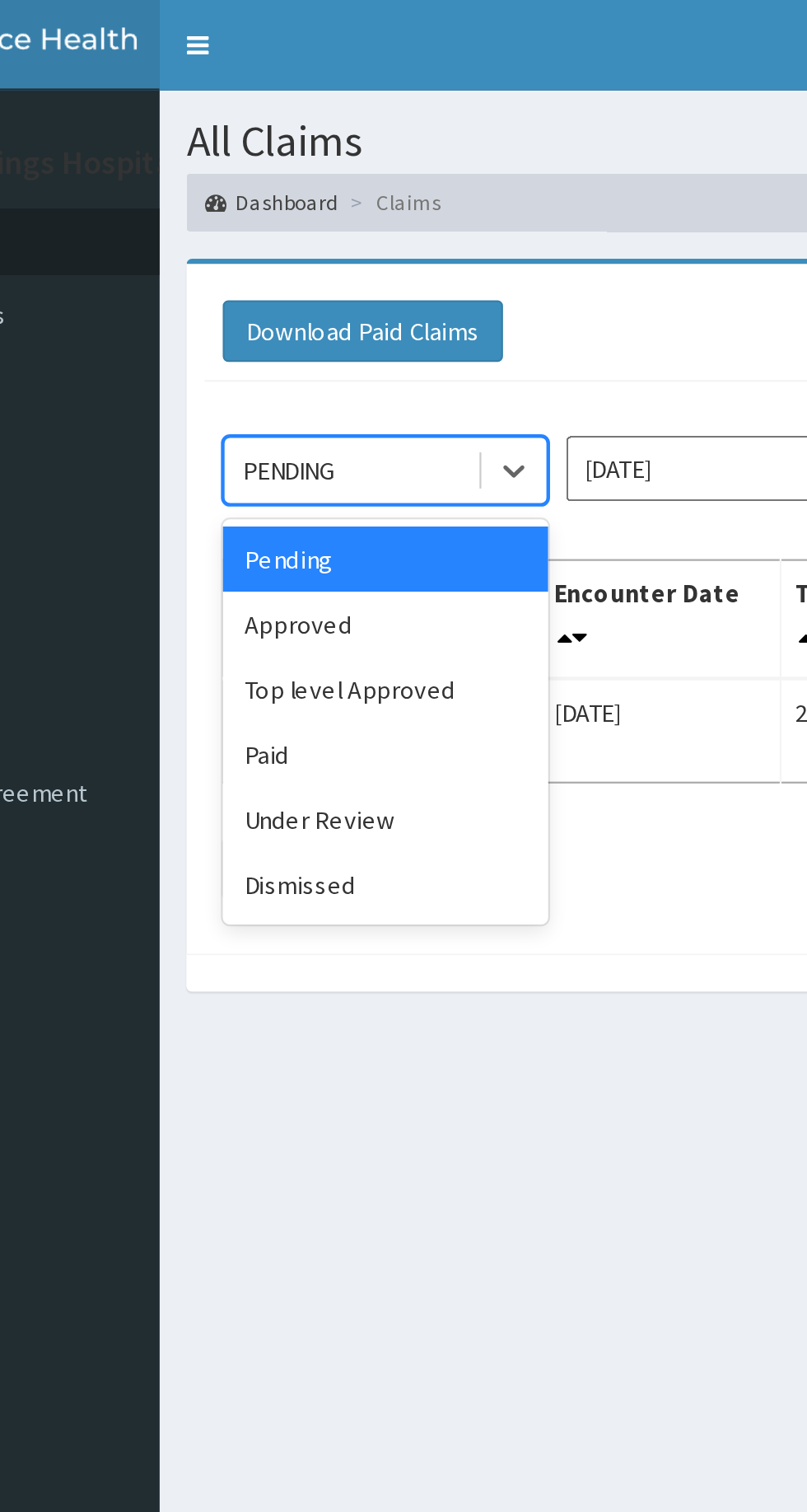
click at [288, 280] on div "Approved" at bounding box center [292, 284] width 149 height 29
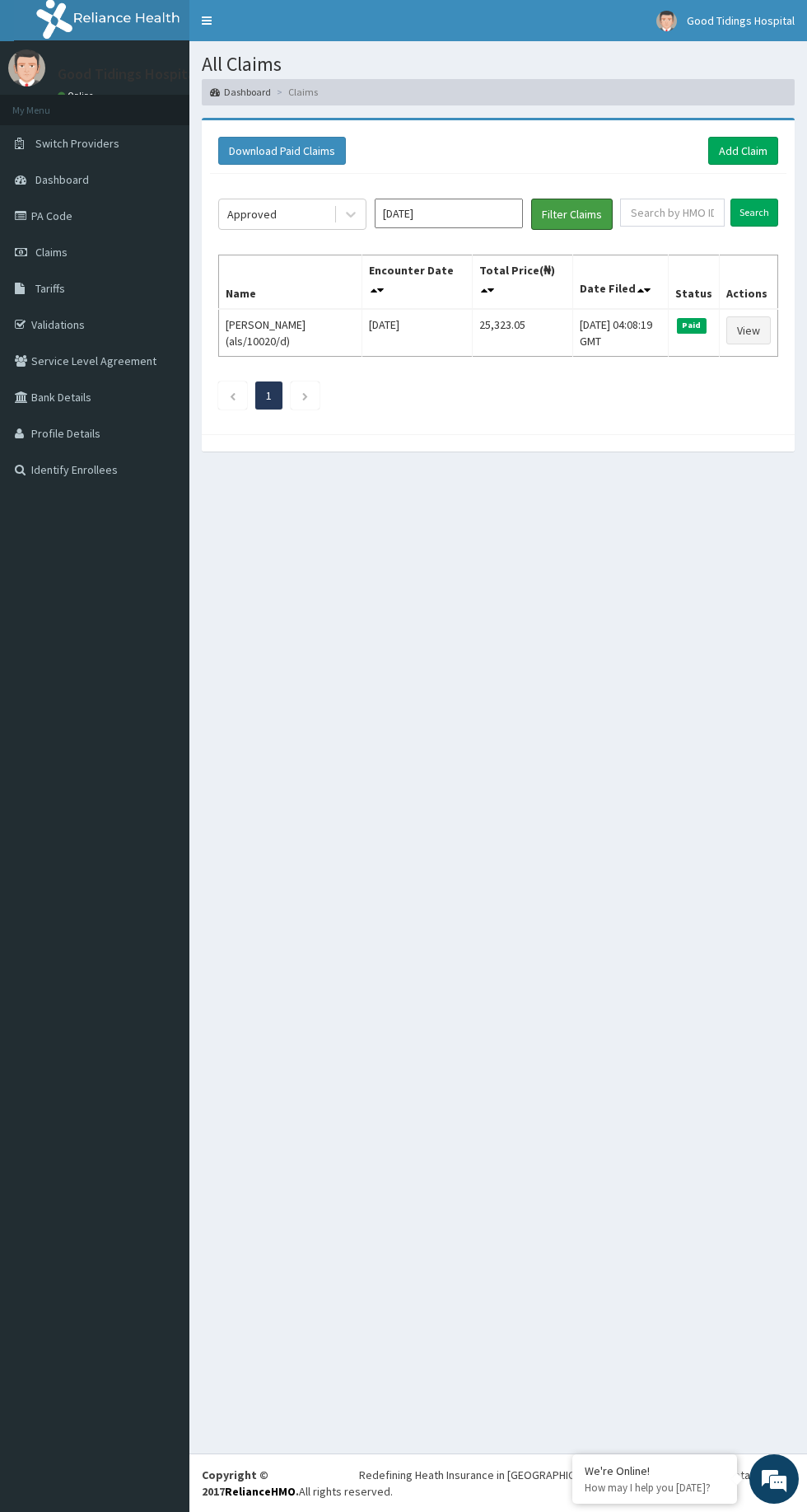
click at [553, 205] on button "Filter Claims" at bounding box center [572, 214] width 81 height 31
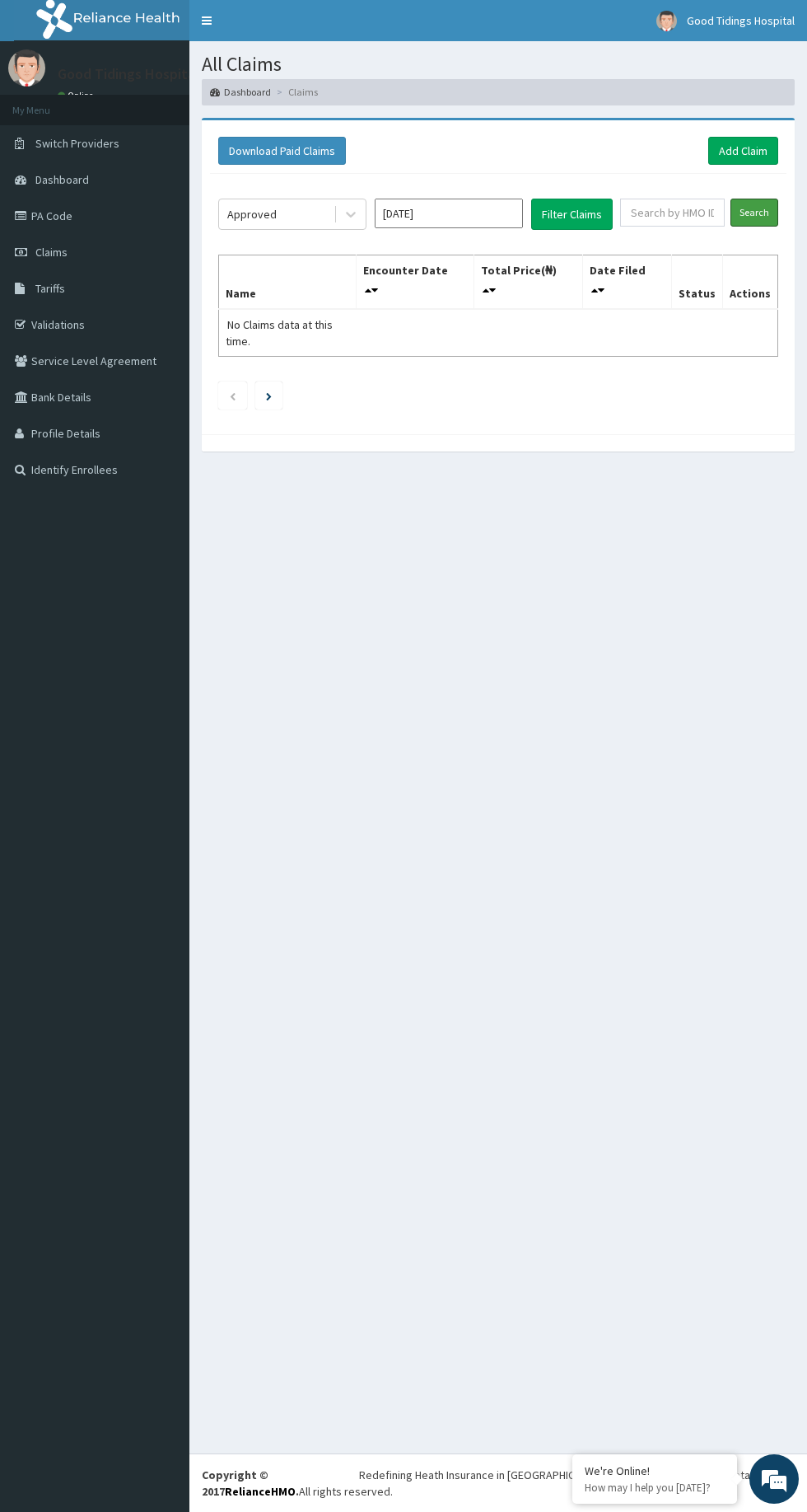
click at [755, 211] on input "Search" at bounding box center [754, 212] width 48 height 28
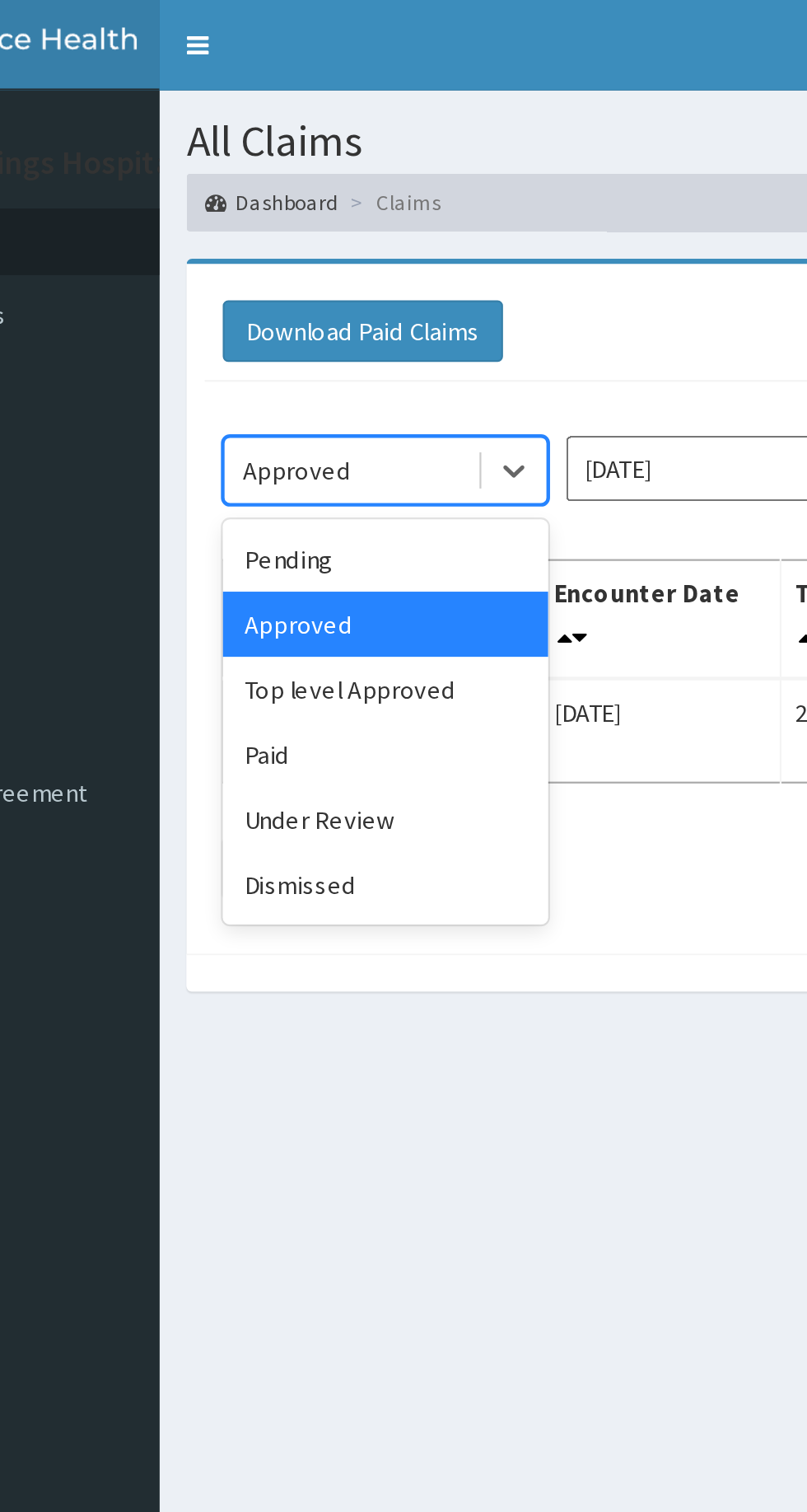
click at [277, 338] on div "Paid" at bounding box center [292, 343] width 149 height 29
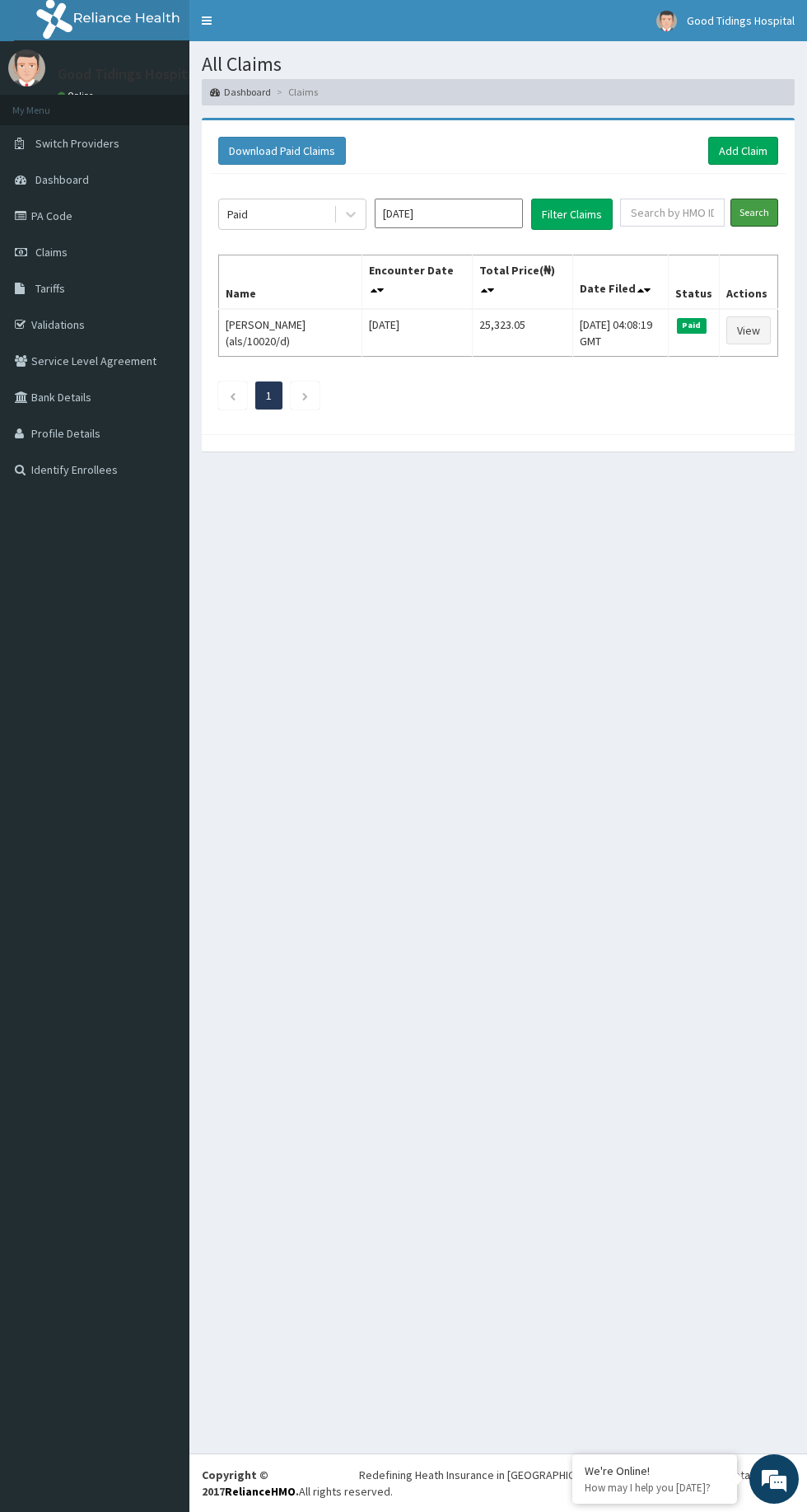
click at [755, 211] on input "Search" at bounding box center [754, 212] width 48 height 28
click at [297, 144] on button "Download Paid Claims" at bounding box center [281, 151] width 128 height 28
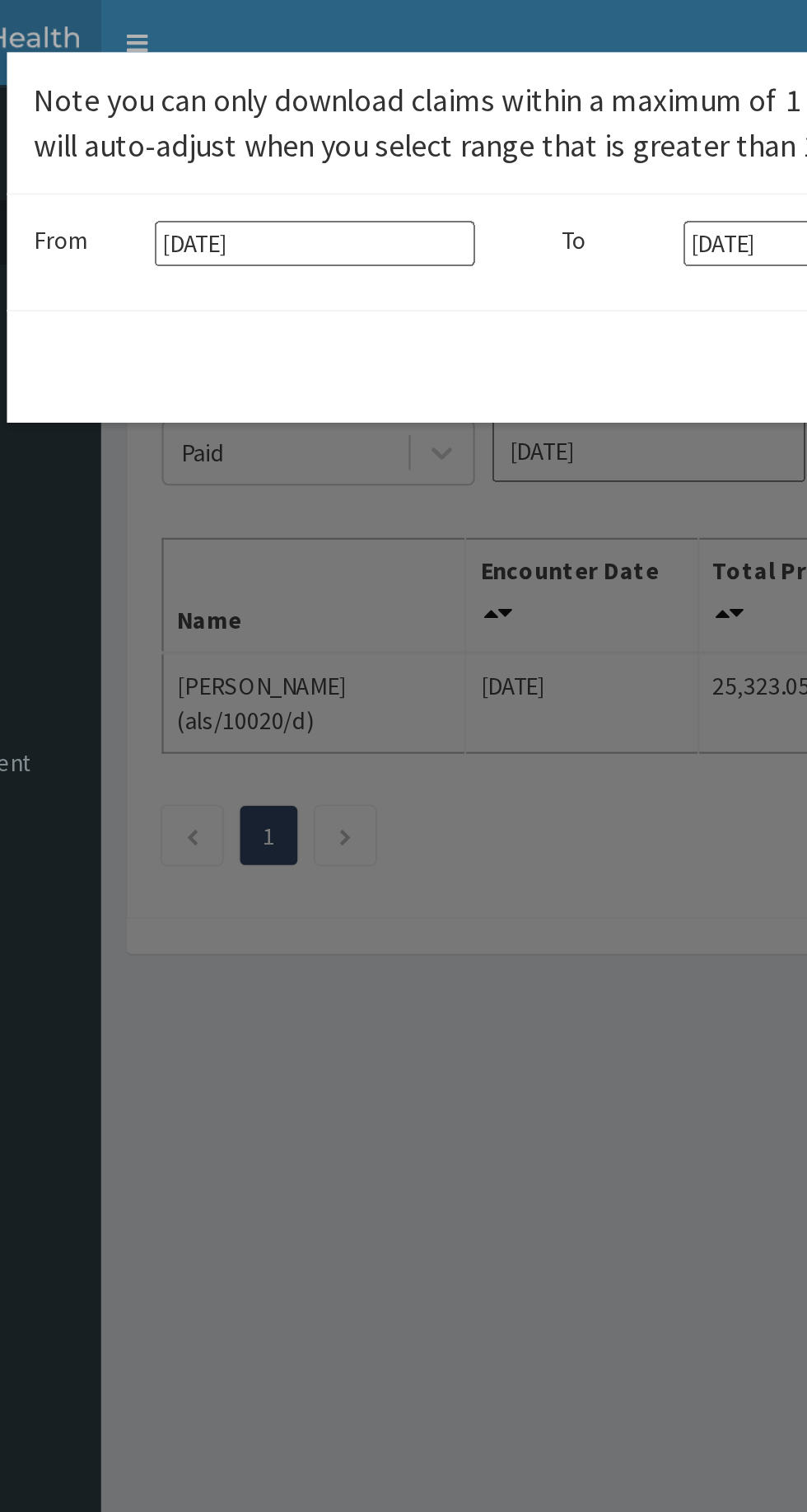
click at [309, 111] on input "14-06-2025" at bounding box center [290, 115] width 151 height 22
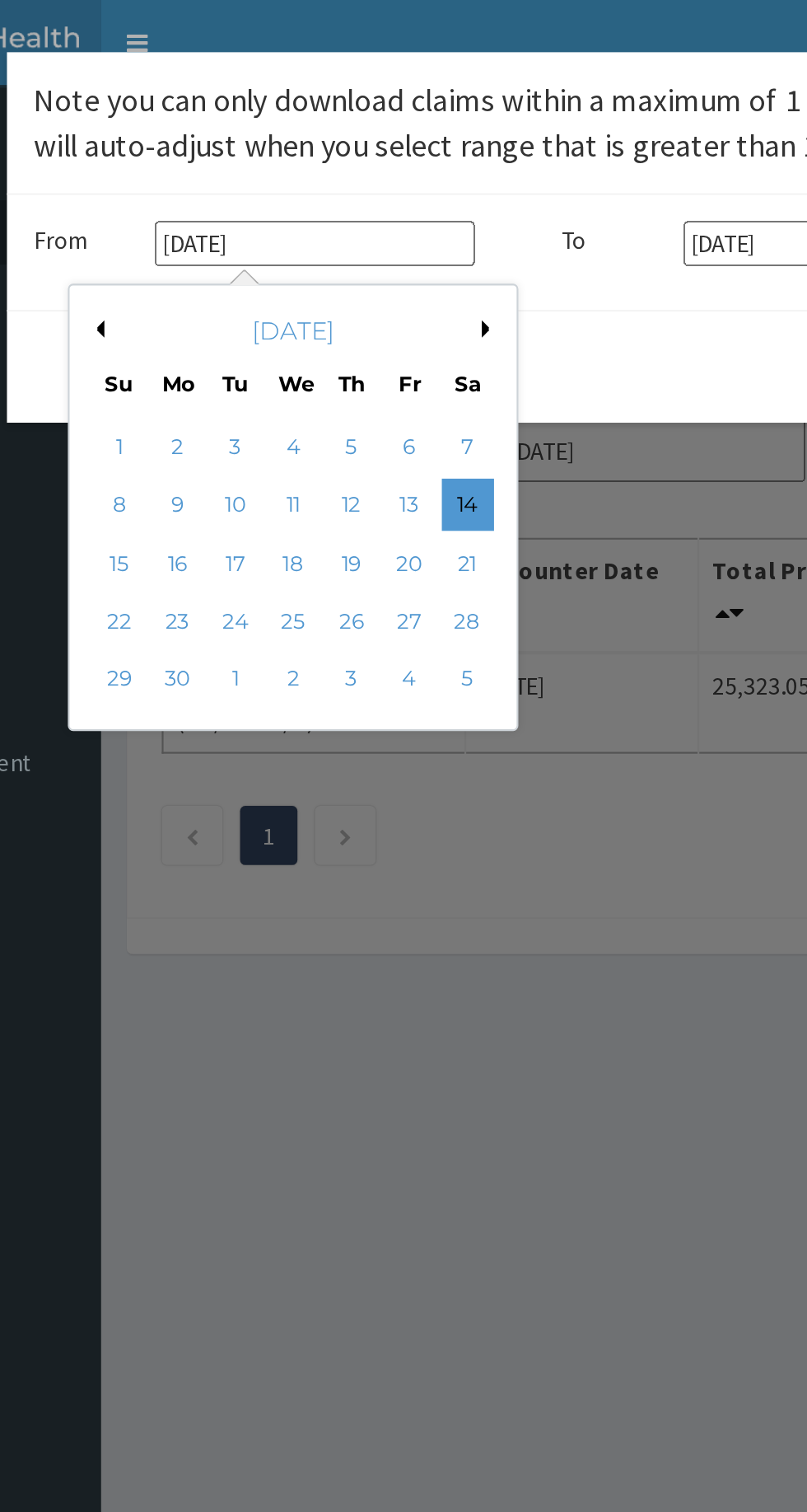
click at [373, 153] on button "Next Month" at bounding box center [374, 155] width 8 height 8
click at [453, 306] on div "Previous Month Next Month July 2025 Su Mo Tu We Th Fr Sa 29 30 1 2 3 4 5 6 7 8 …" at bounding box center [314, 241] width 280 height 216
click at [359, 149] on div "July 2025" at bounding box center [279, 156] width 198 height 17
click at [370, 154] on button "Next Month" at bounding box center [374, 155] width 8 height 8
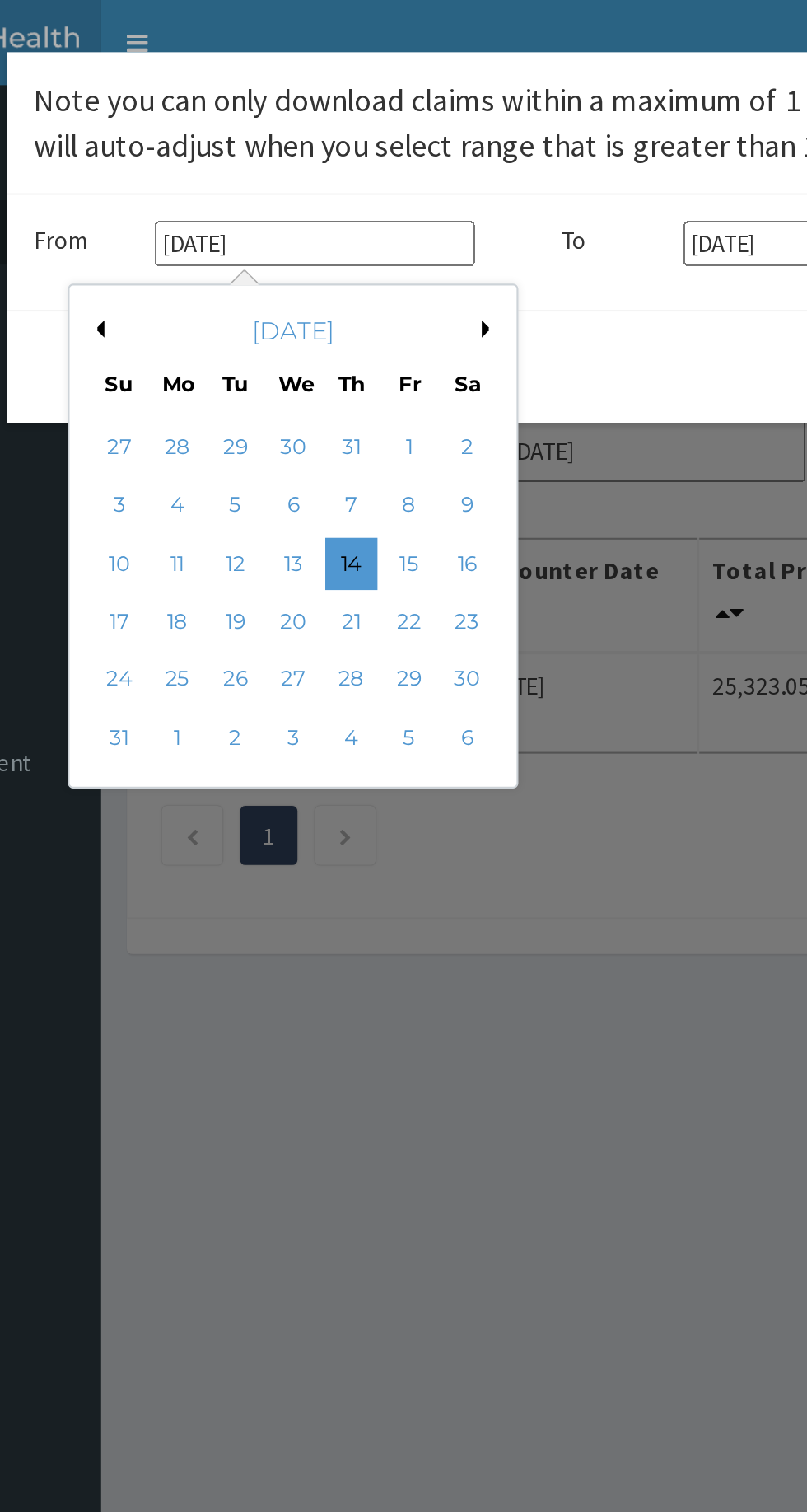
click at [310, 269] on div "14" at bounding box center [308, 266] width 24 height 24
type input "14-08-2025"
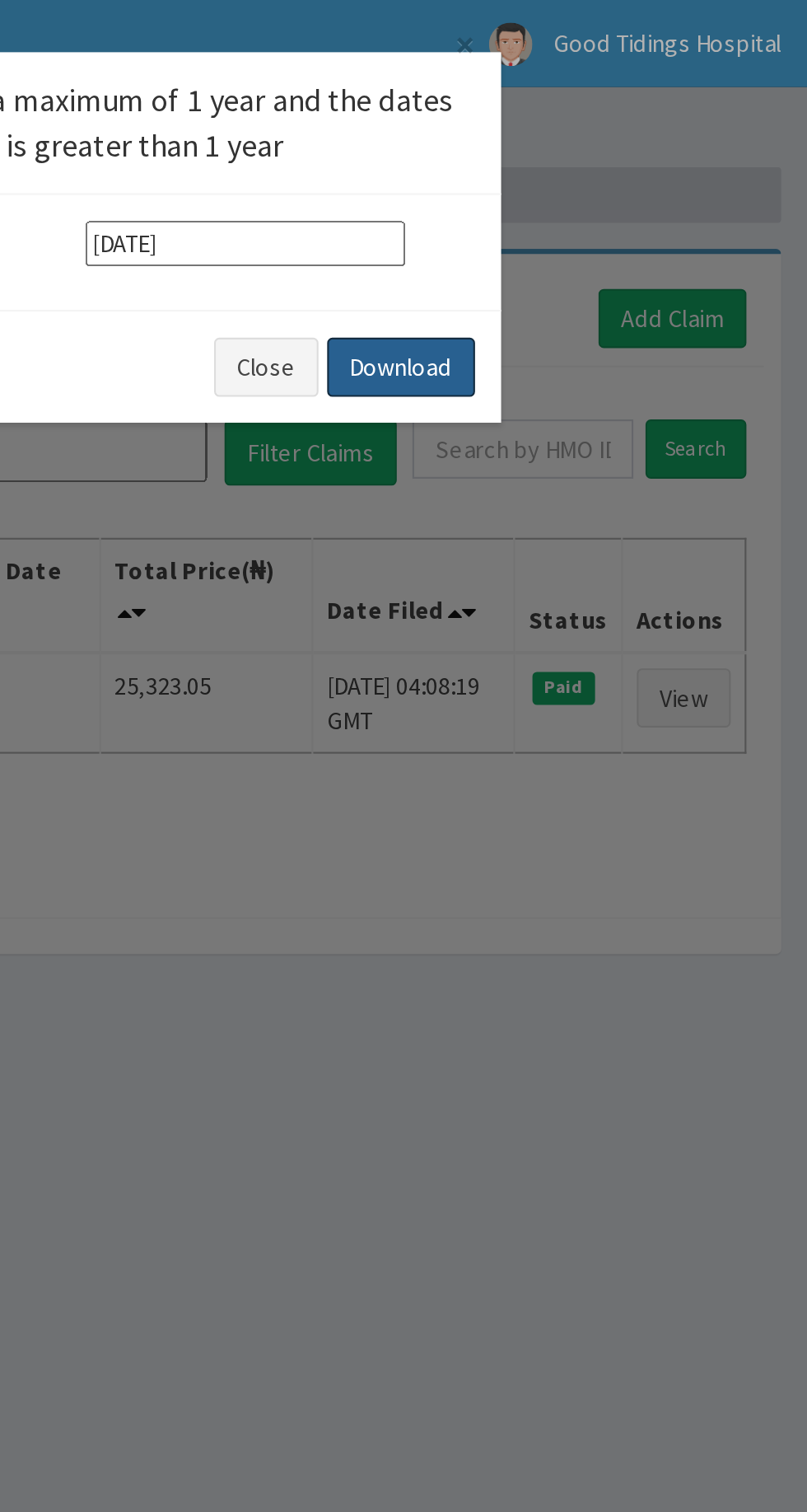
click at [627, 175] on button "Download" at bounding box center [615, 174] width 70 height 28
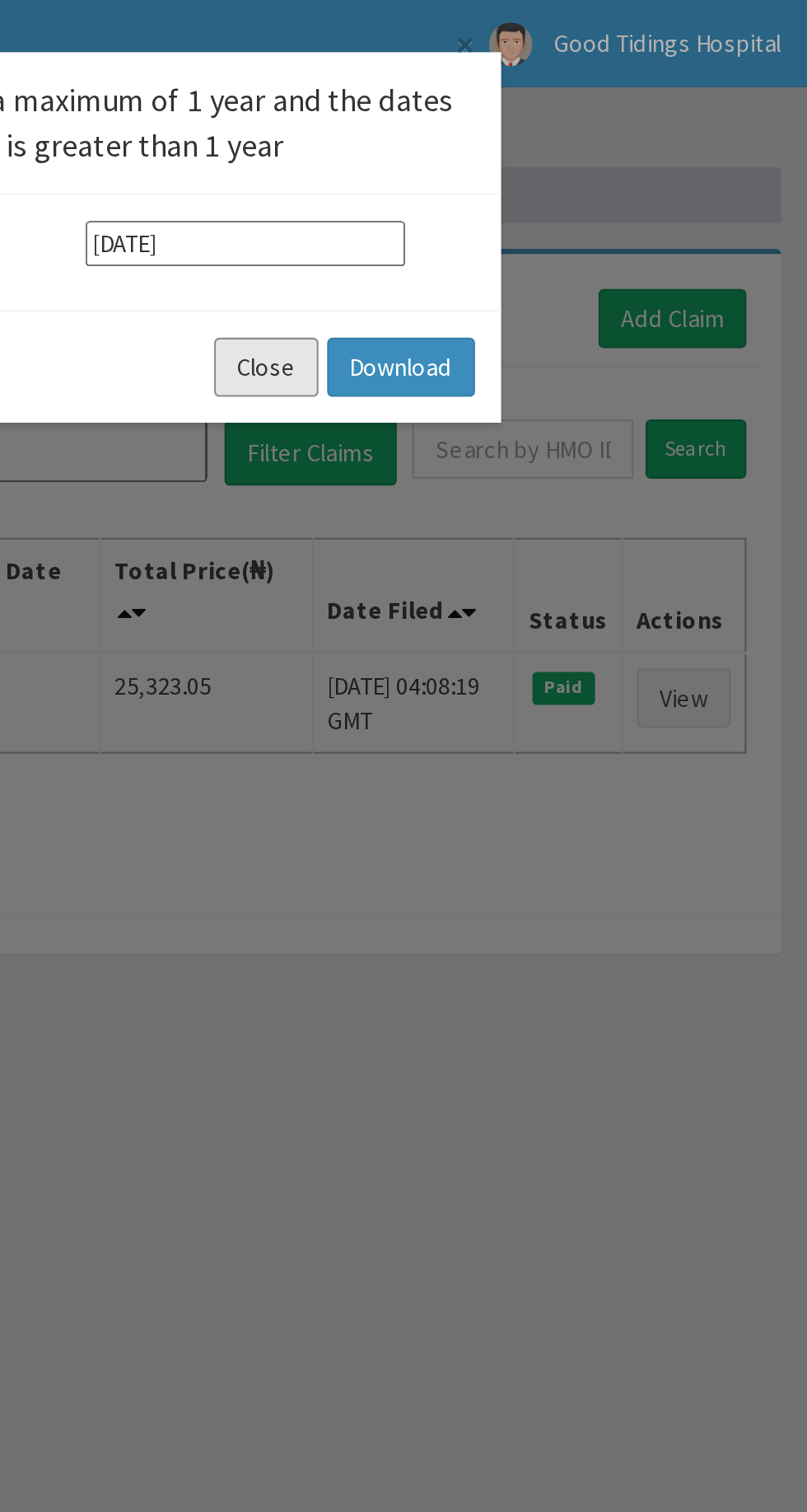
click at [547, 180] on button "Close" at bounding box center [551, 174] width 50 height 28
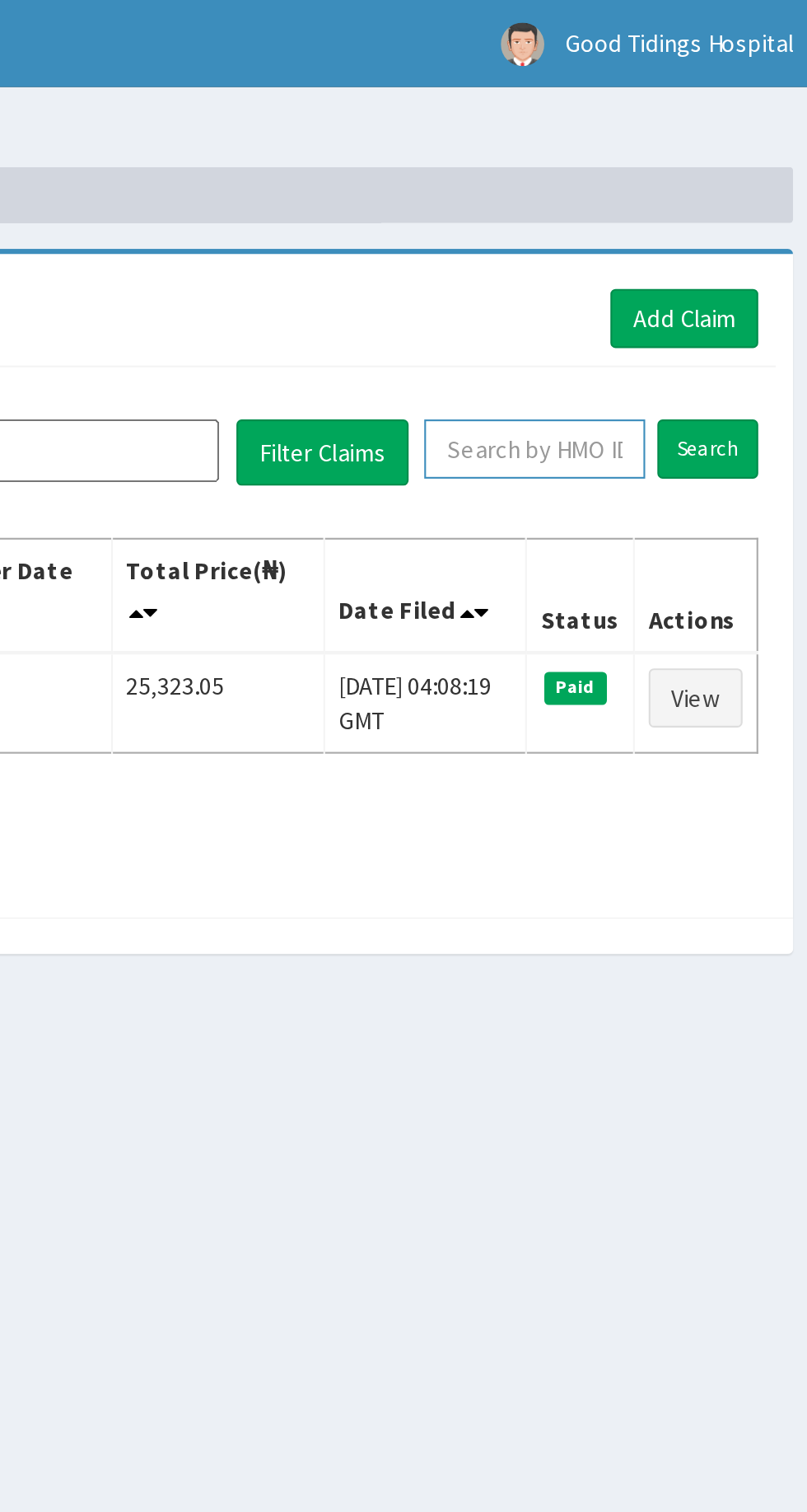
click at [680, 214] on input "text" at bounding box center [672, 212] width 105 height 28
click at [683, 211] on input "text" at bounding box center [672, 212] width 105 height 28
click at [677, 212] on input "Nkk/100" at bounding box center [653, 212] width 80 height 28
type input "Nkk/10064/b"
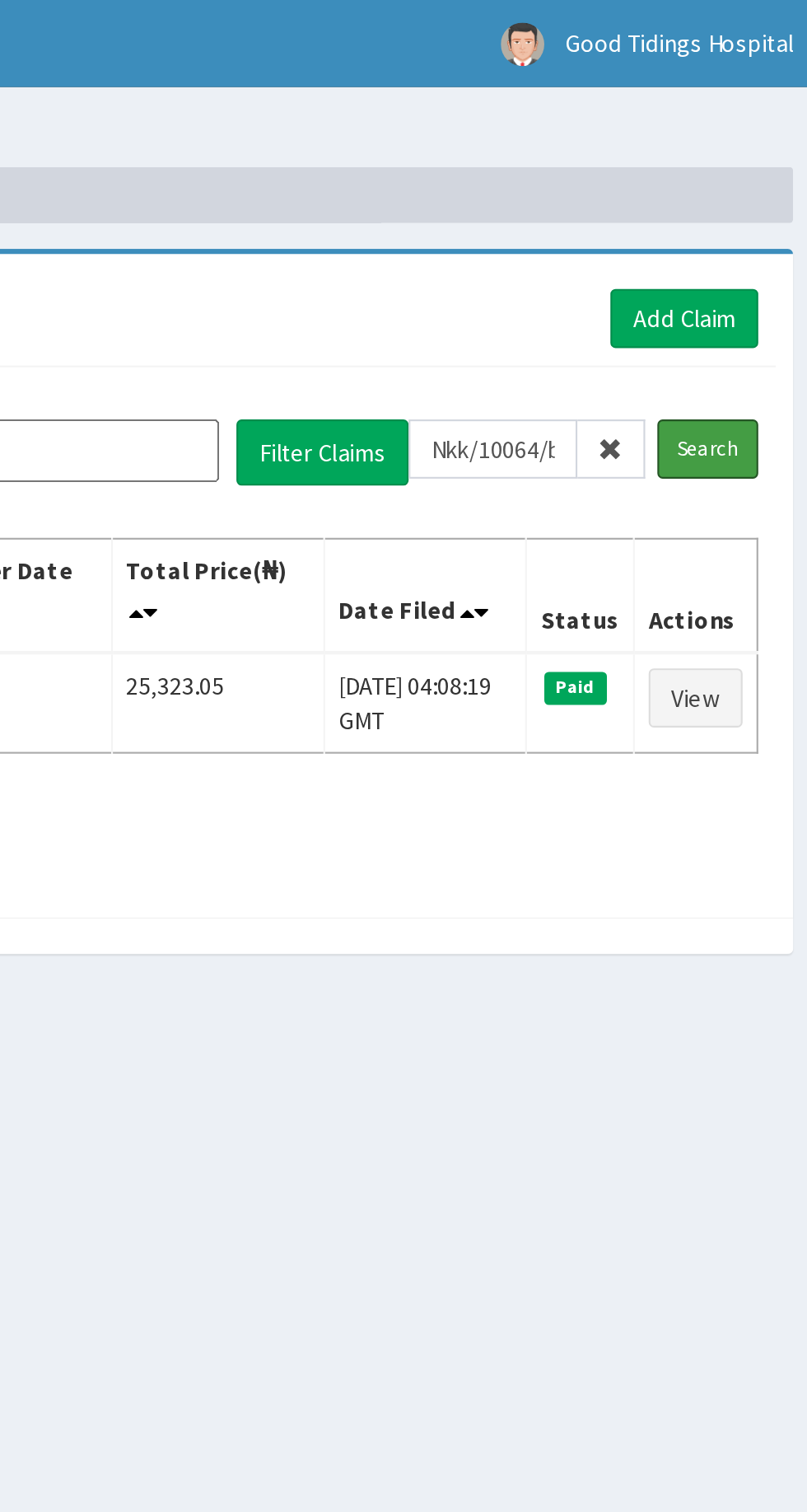
click at [759, 207] on input "Search" at bounding box center [754, 212] width 48 height 28
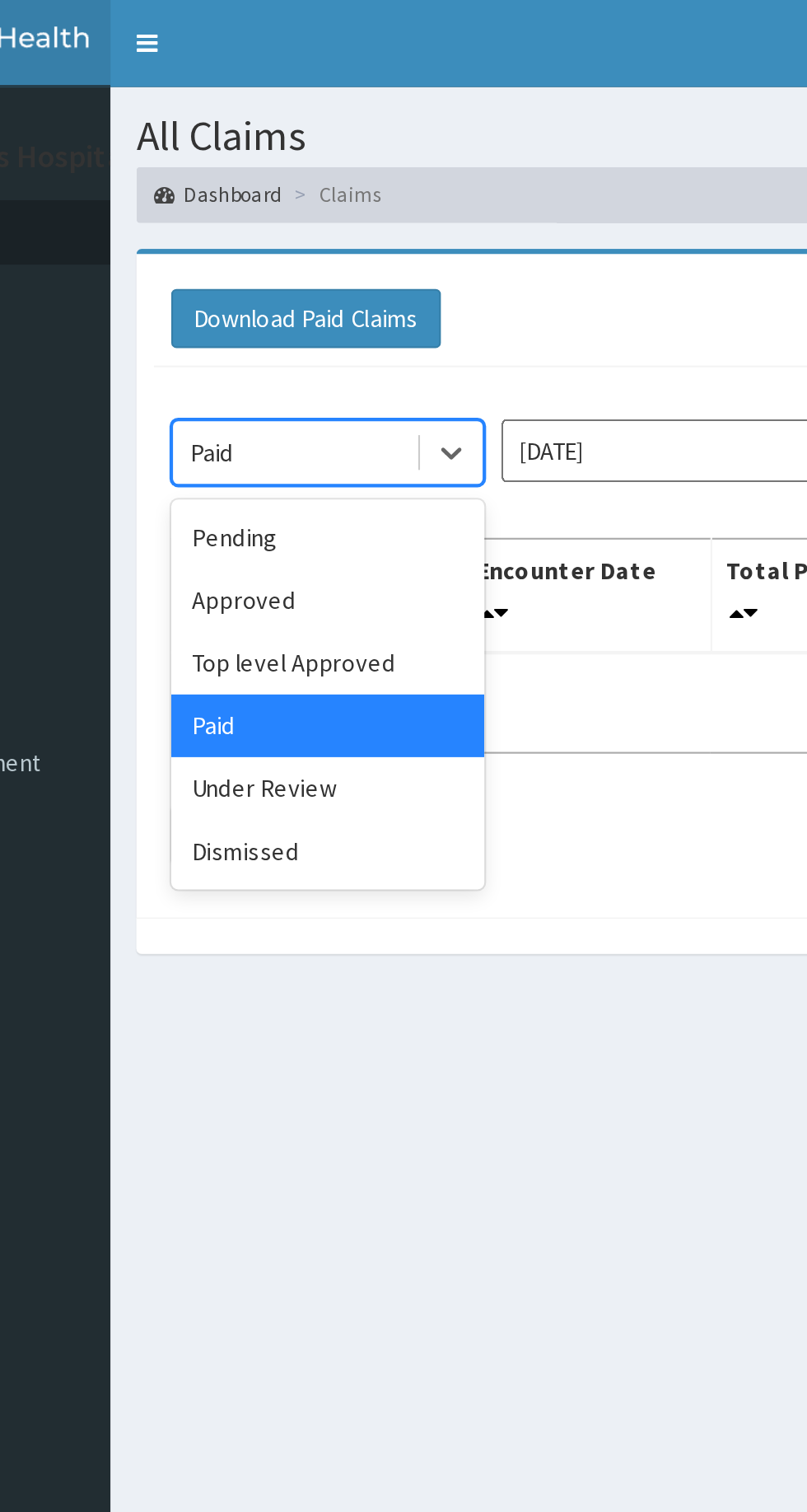
click at [323, 283] on div "Approved" at bounding box center [292, 284] width 149 height 29
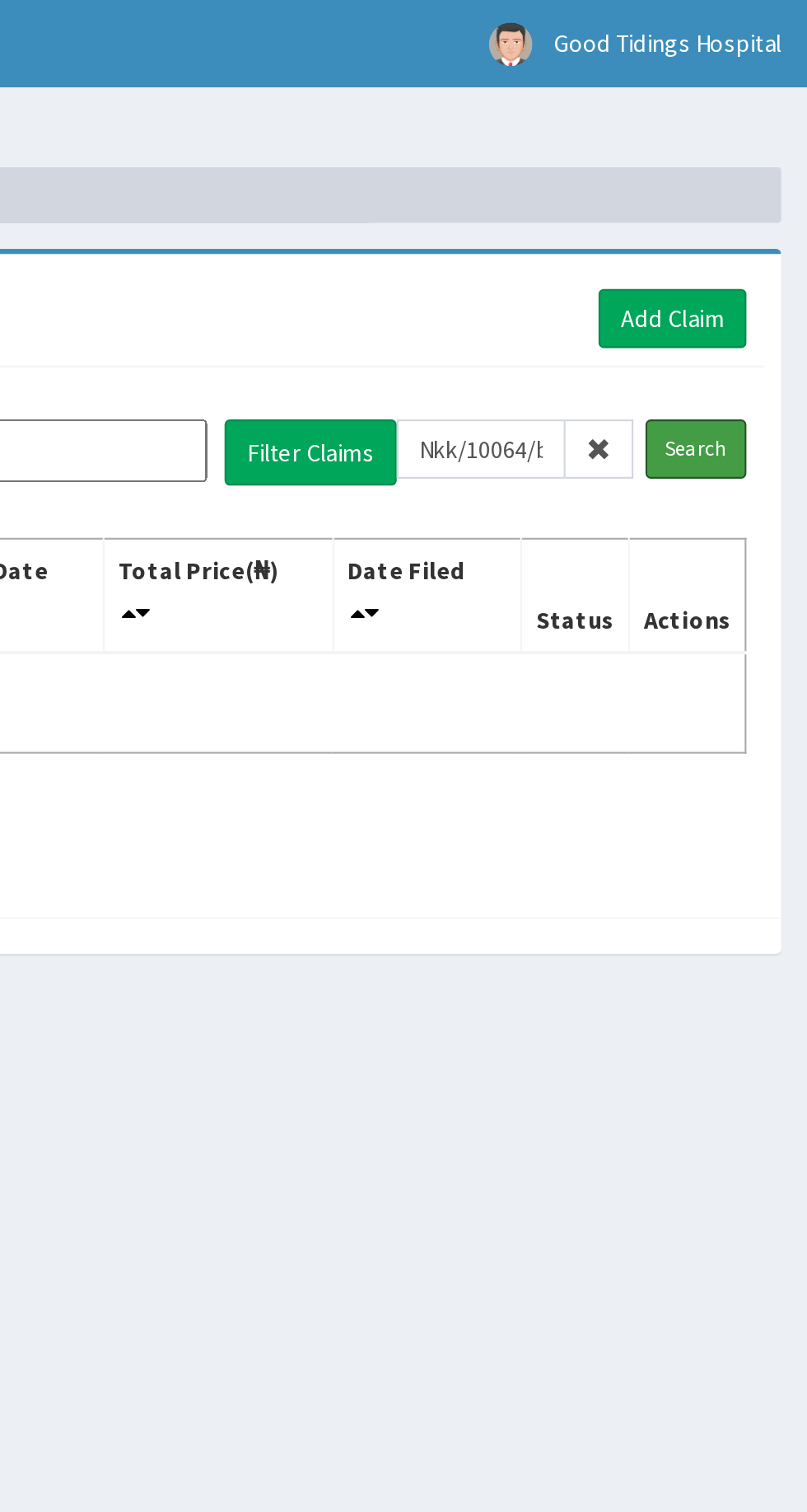
click at [778, 208] on input "Search" at bounding box center [754, 212] width 48 height 28
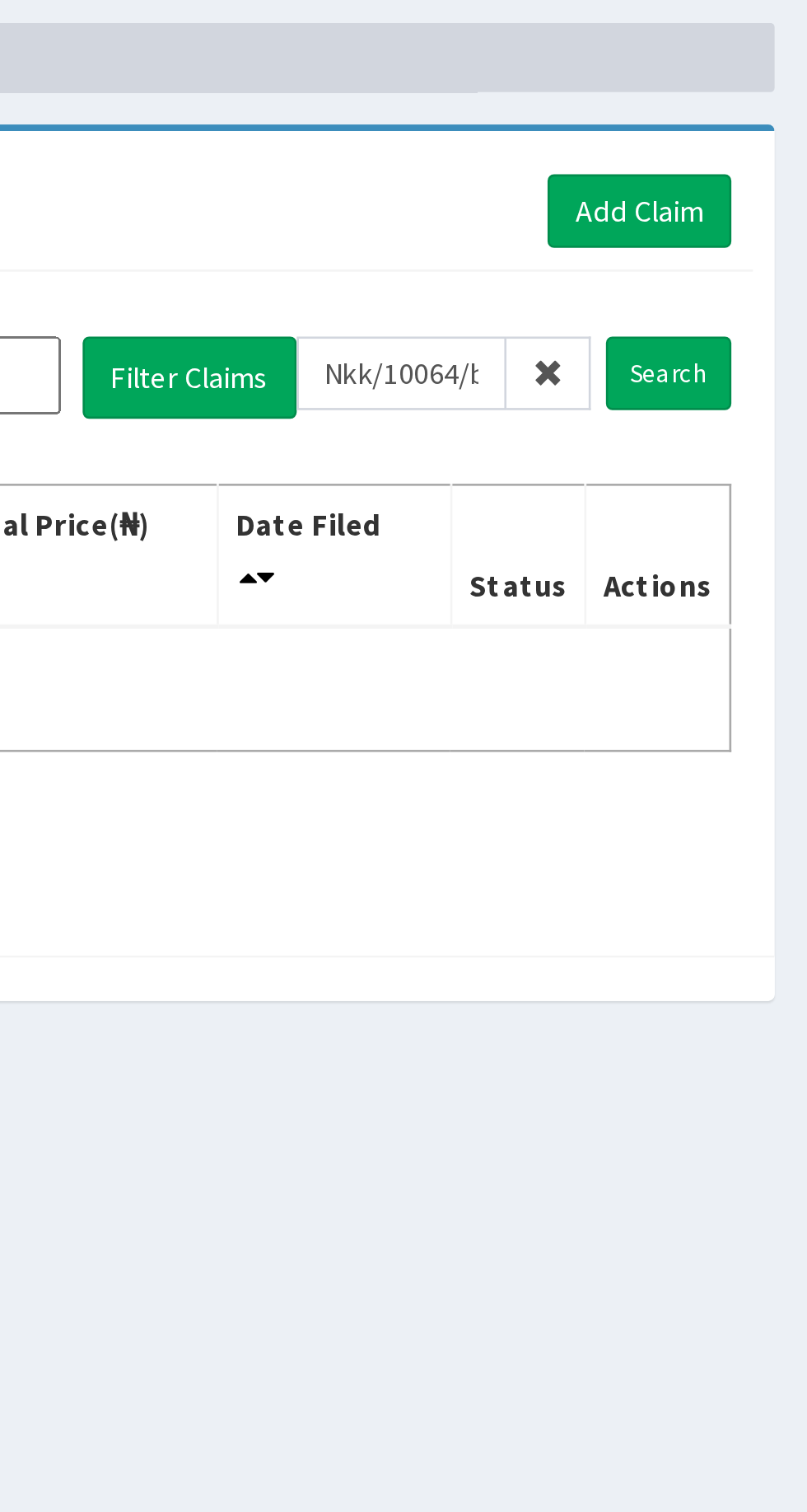
click at [709, 212] on icon at bounding box center [708, 213] width 12 height 12
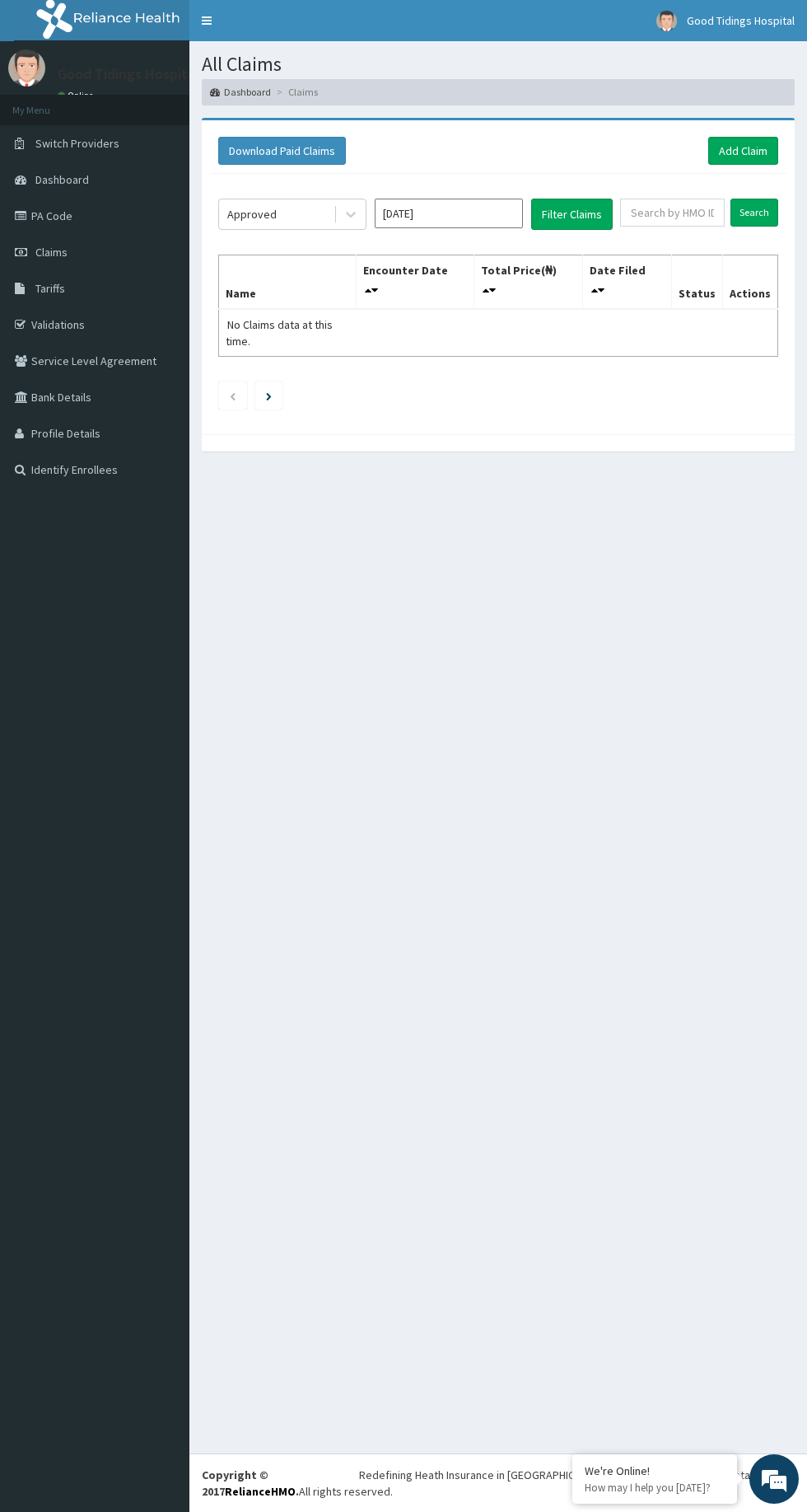
click at [61, 222] on link "PA Code" at bounding box center [95, 215] width 190 height 36
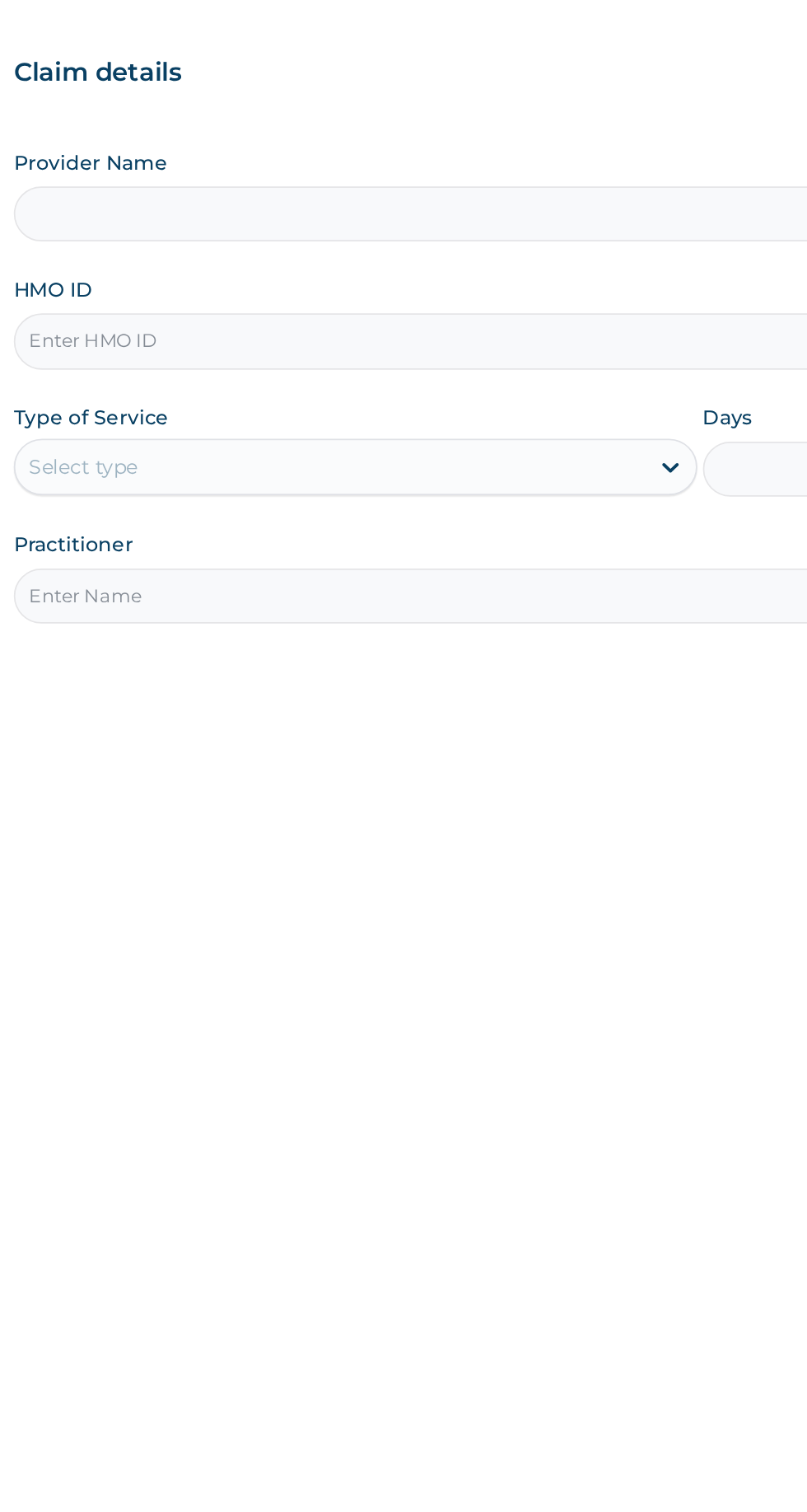
type input "Good Tidings Hospital"
click at [561, 380] on input "HMO ID" at bounding box center [498, 368] width 502 height 32
type input "EIS/10249/c"
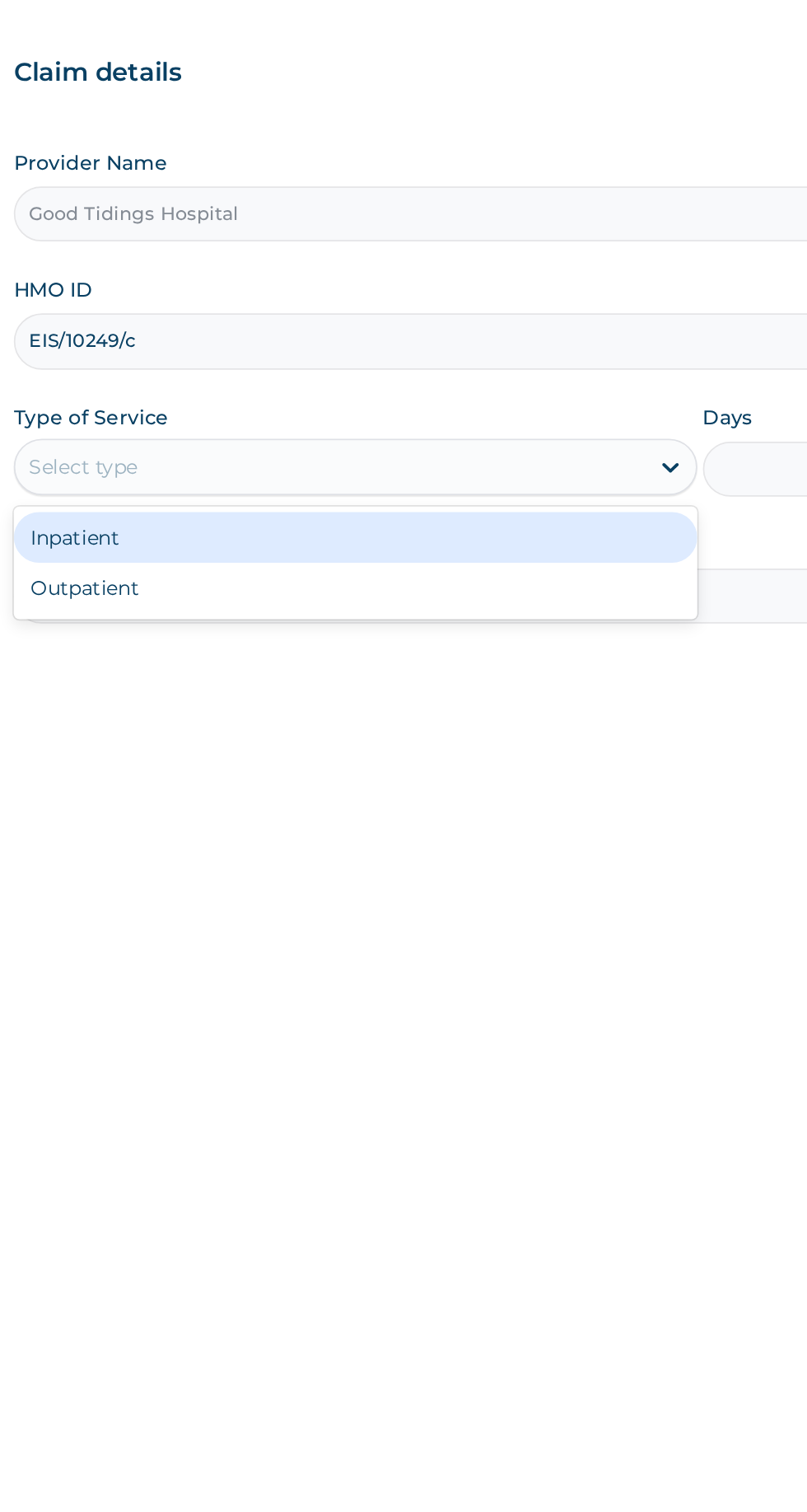
click at [570, 523] on div "Outpatient" at bounding box center [446, 513] width 400 height 29
type input "1"
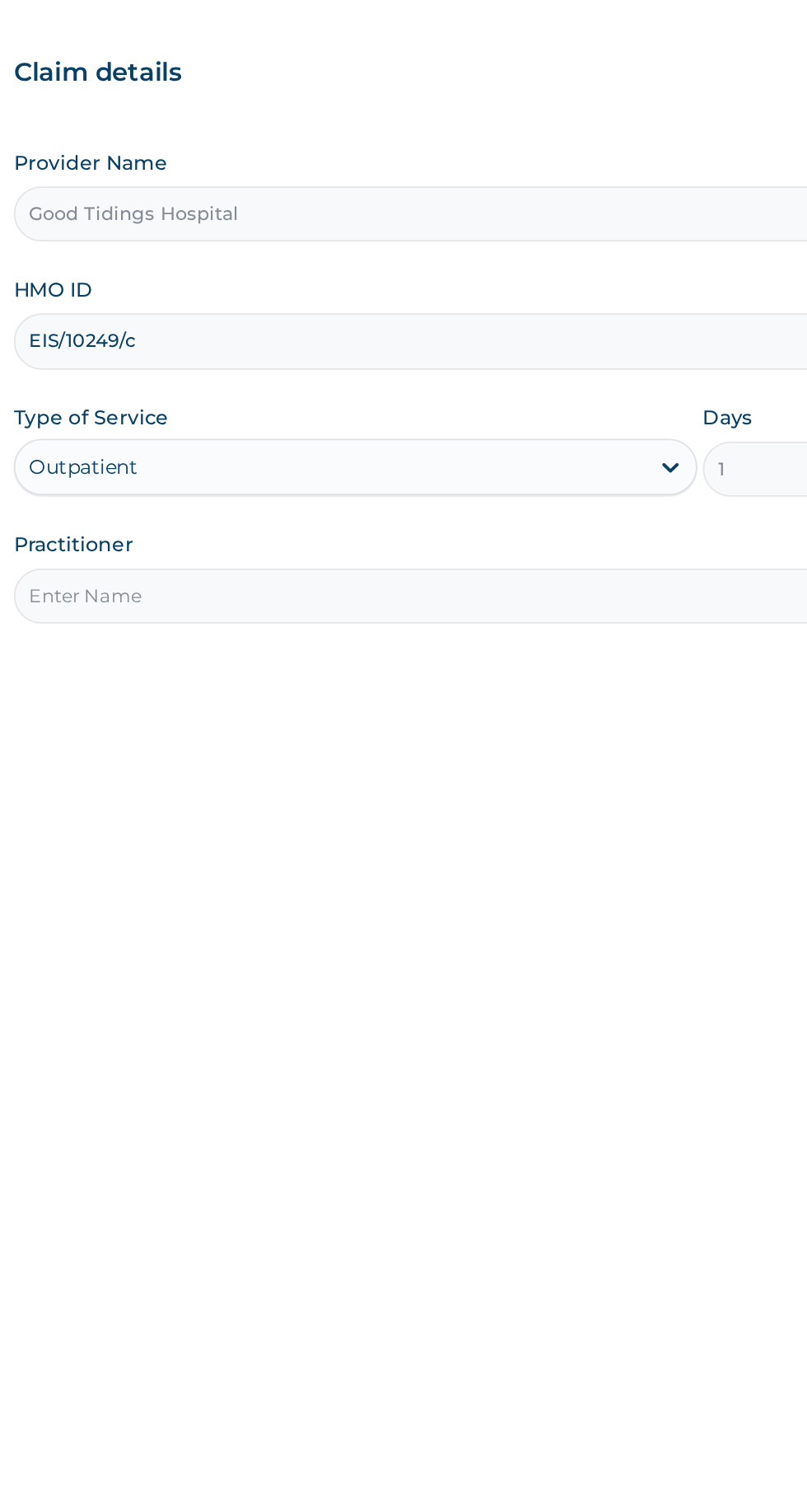
click at [538, 516] on input "Practitioner" at bounding box center [498, 517] width 502 height 32
type input "DR AKILO"
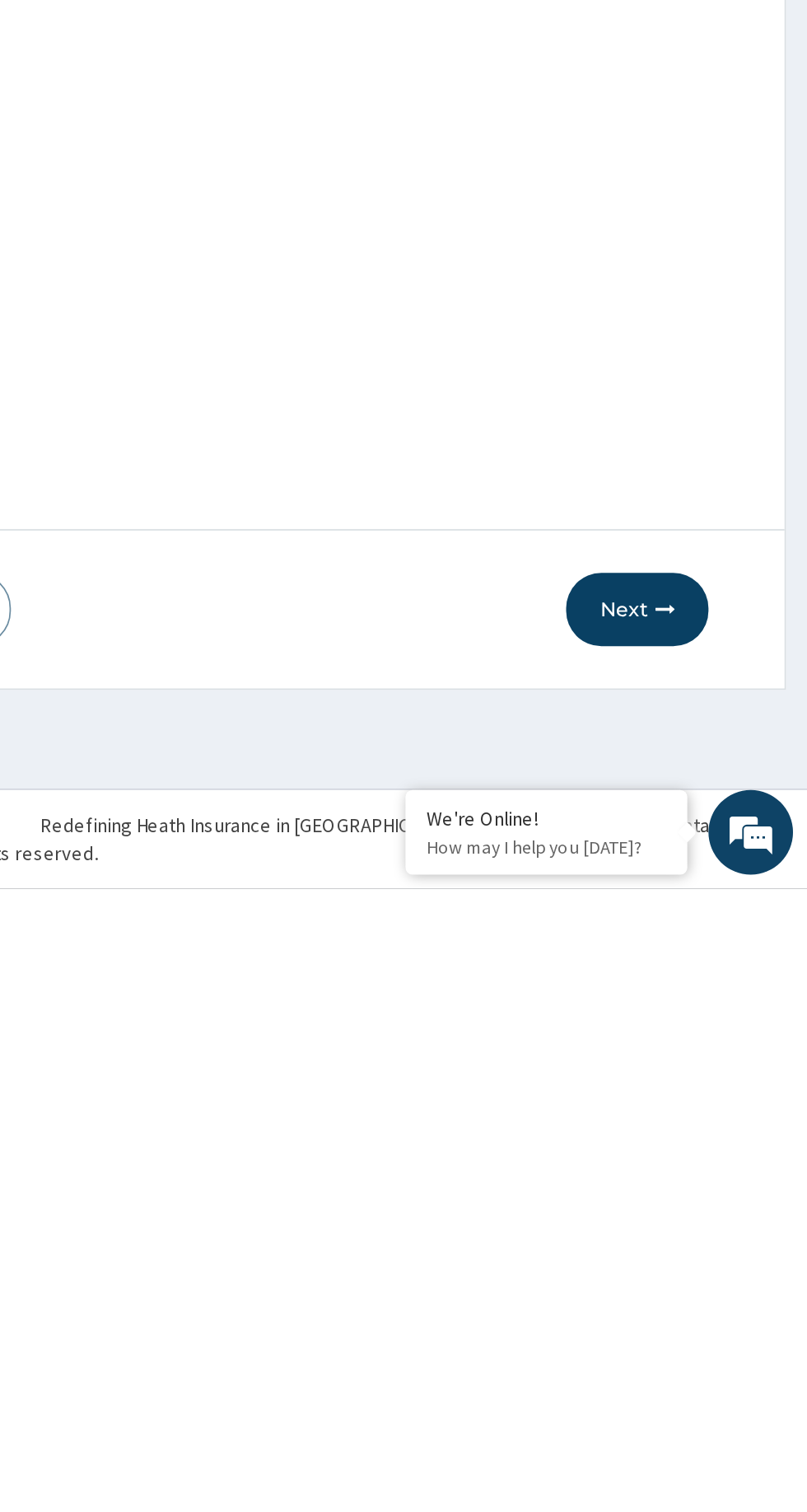
click at [738, 1346] on button "Next" at bounding box center [707, 1349] width 83 height 43
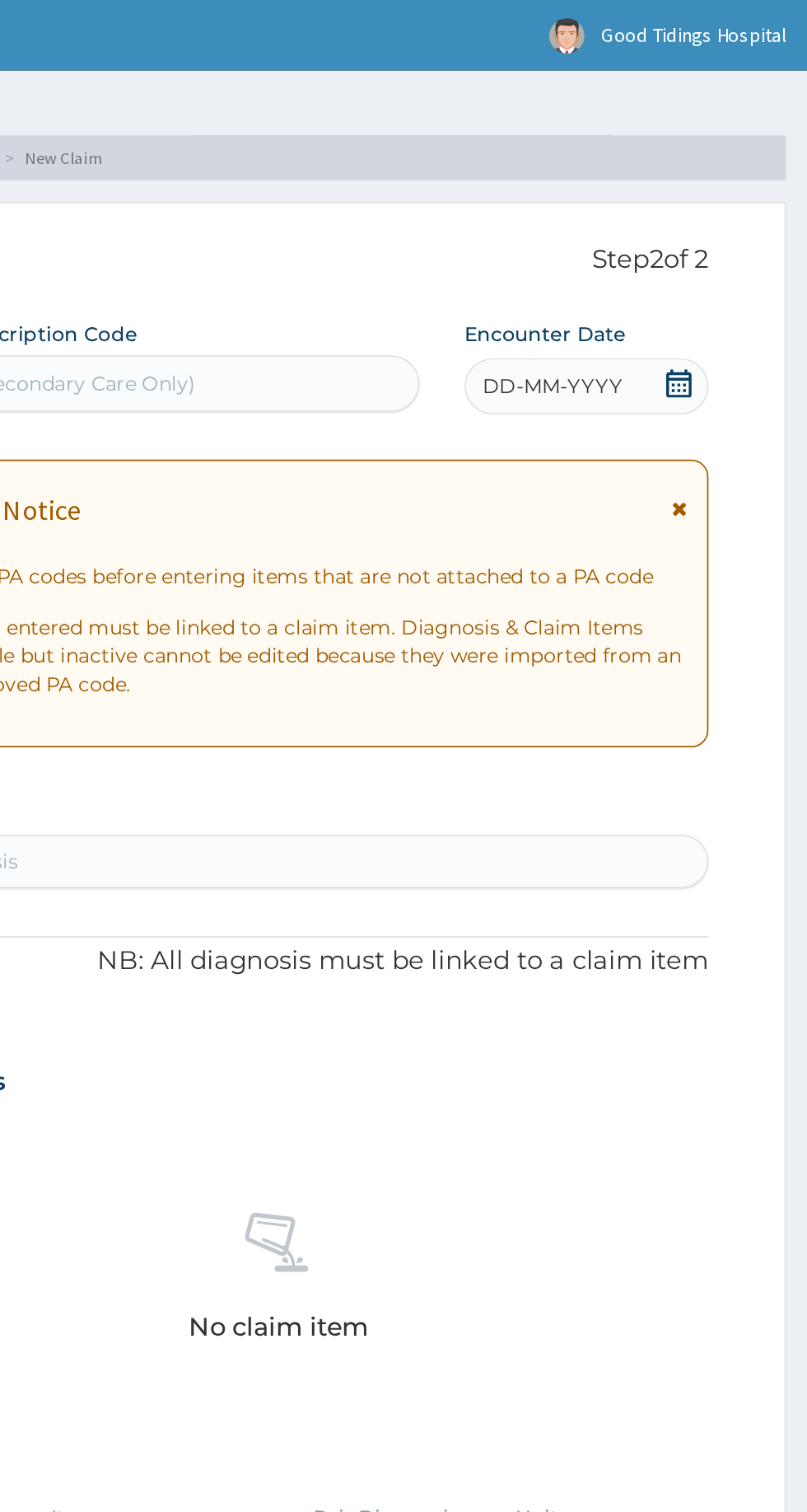
click at [743, 231] on div "DD-MM-YYYY" at bounding box center [678, 226] width 143 height 33
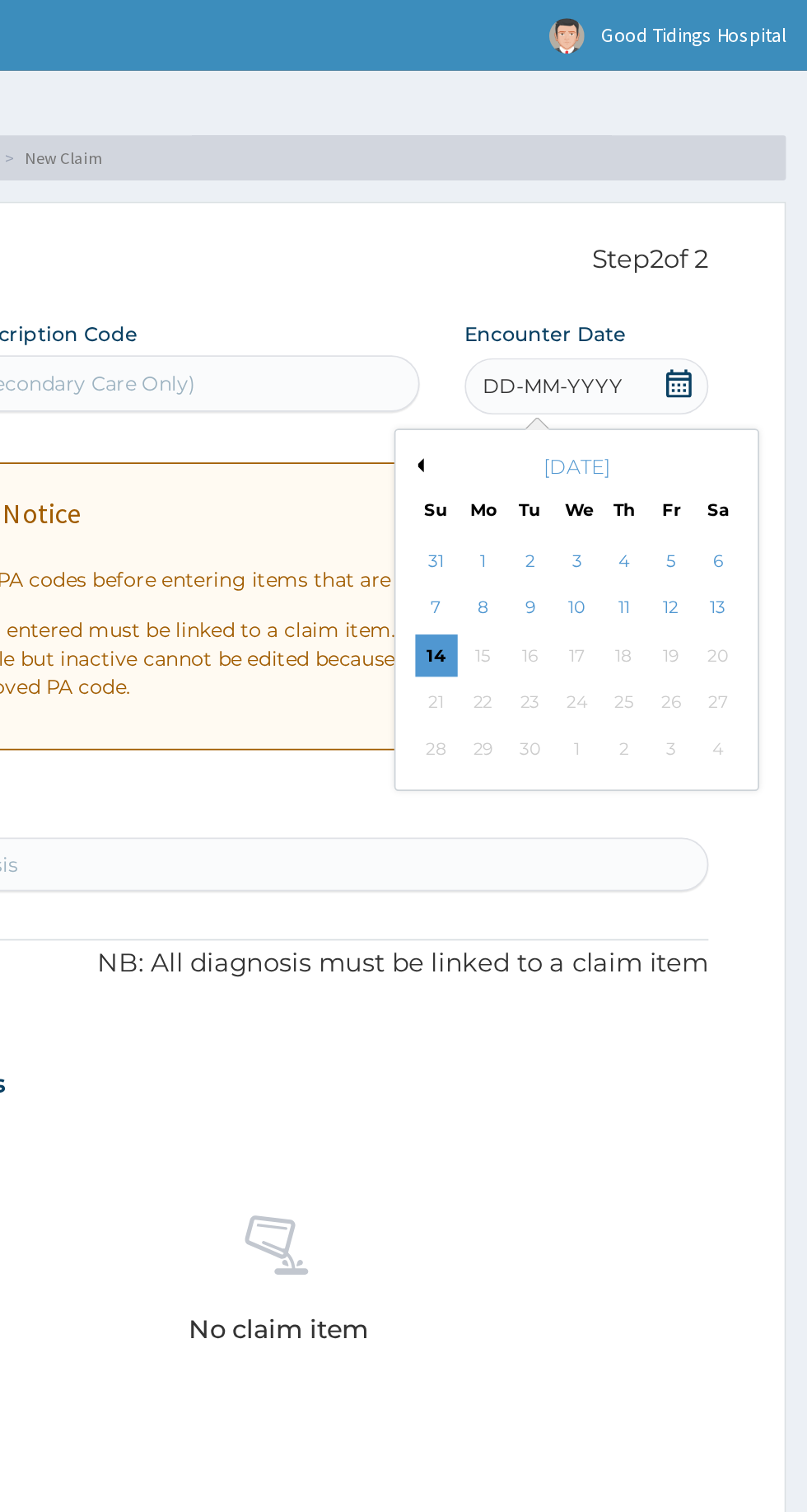
click at [729, 328] on div "5" at bounding box center [727, 327] width 24 height 24
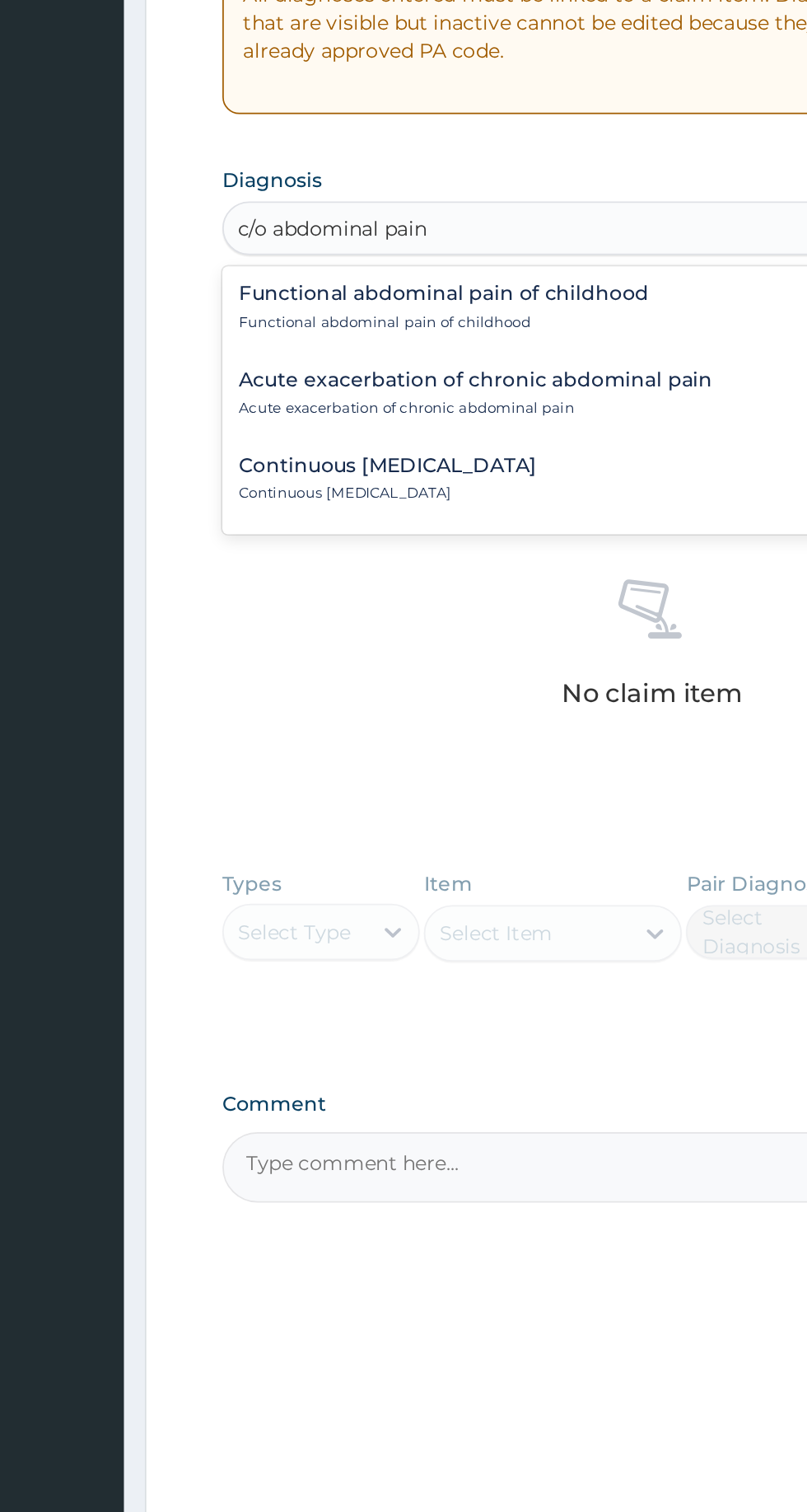
type input "c/o abdominal pain"
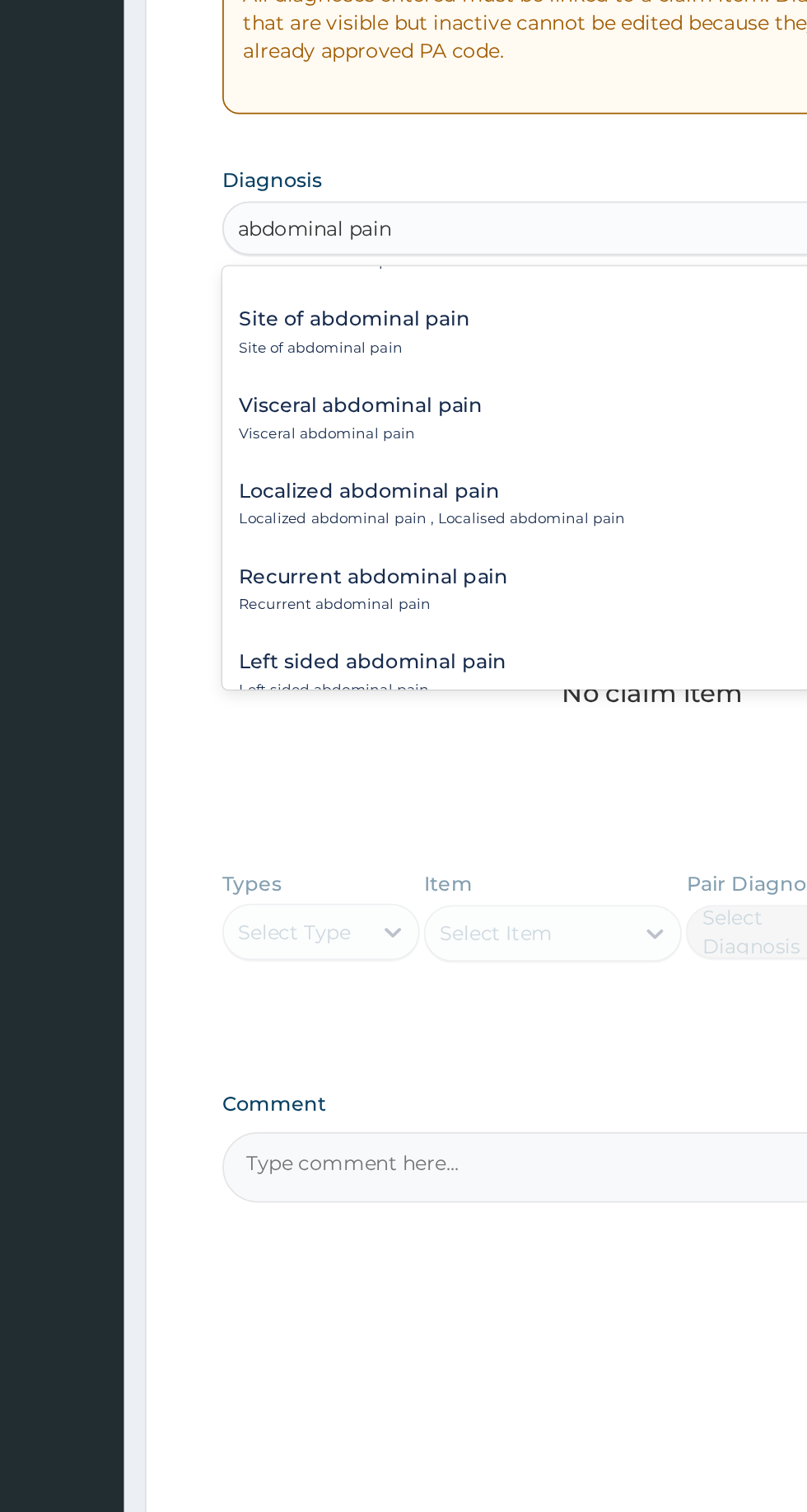
scroll to position [667, 0]
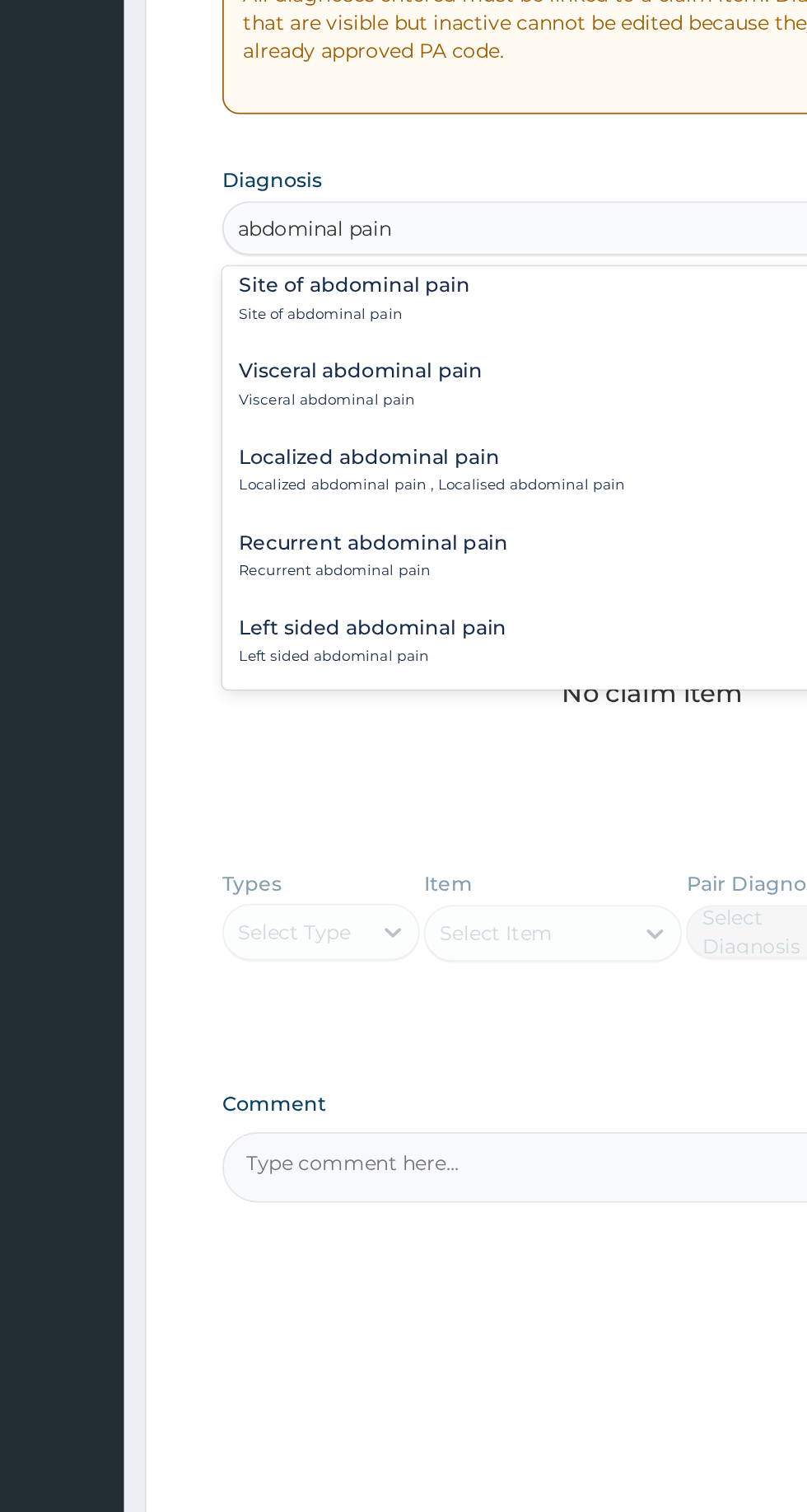
click at [416, 685] on div "Recurrent abdominal pain Recurrent abdominal pain" at bounding box center [498, 695] width 483 height 28
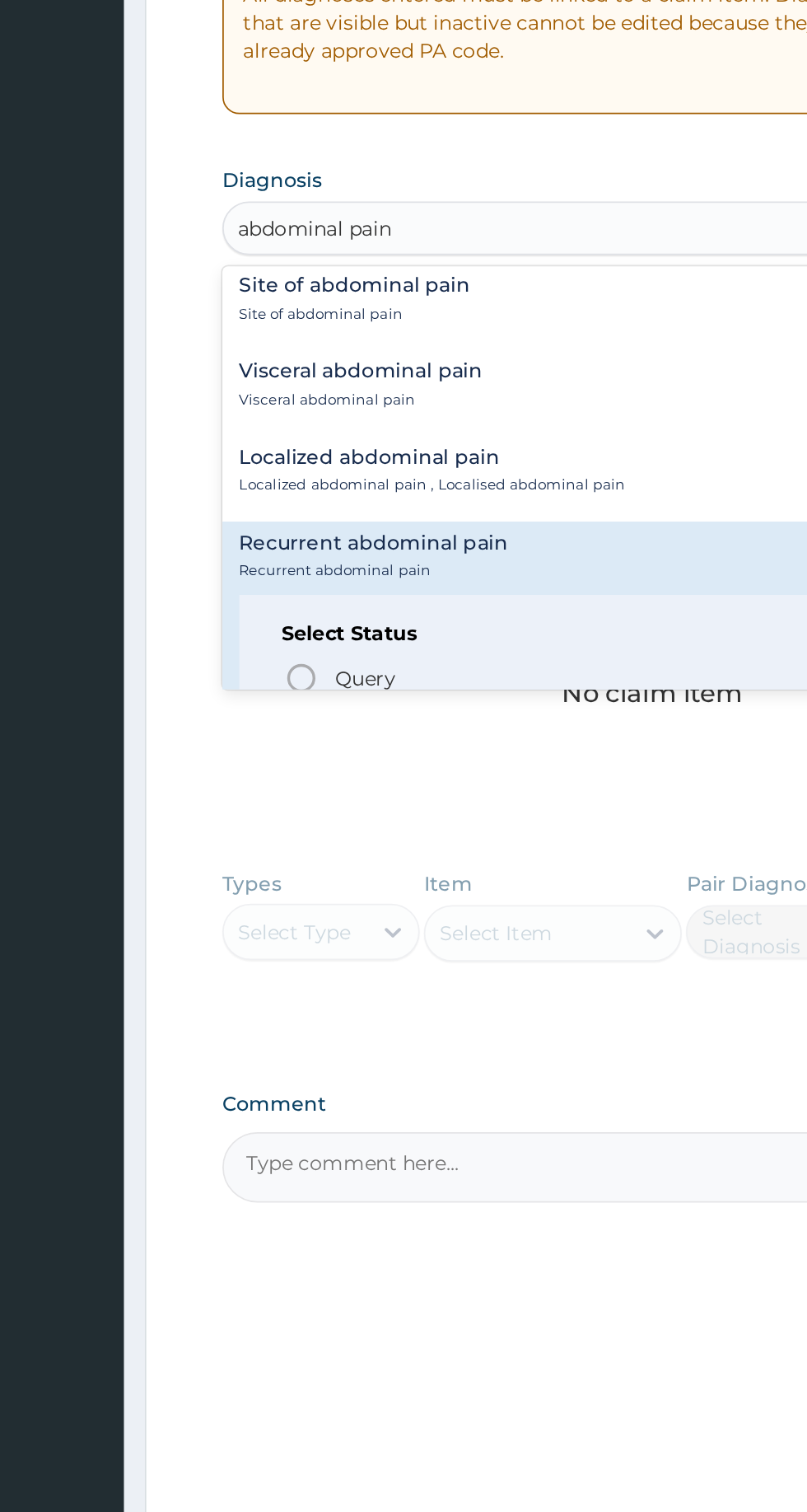
click at [420, 688] on div "Recurrent abdominal pain Recurrent abdominal pain" at bounding box center [498, 695] width 483 height 28
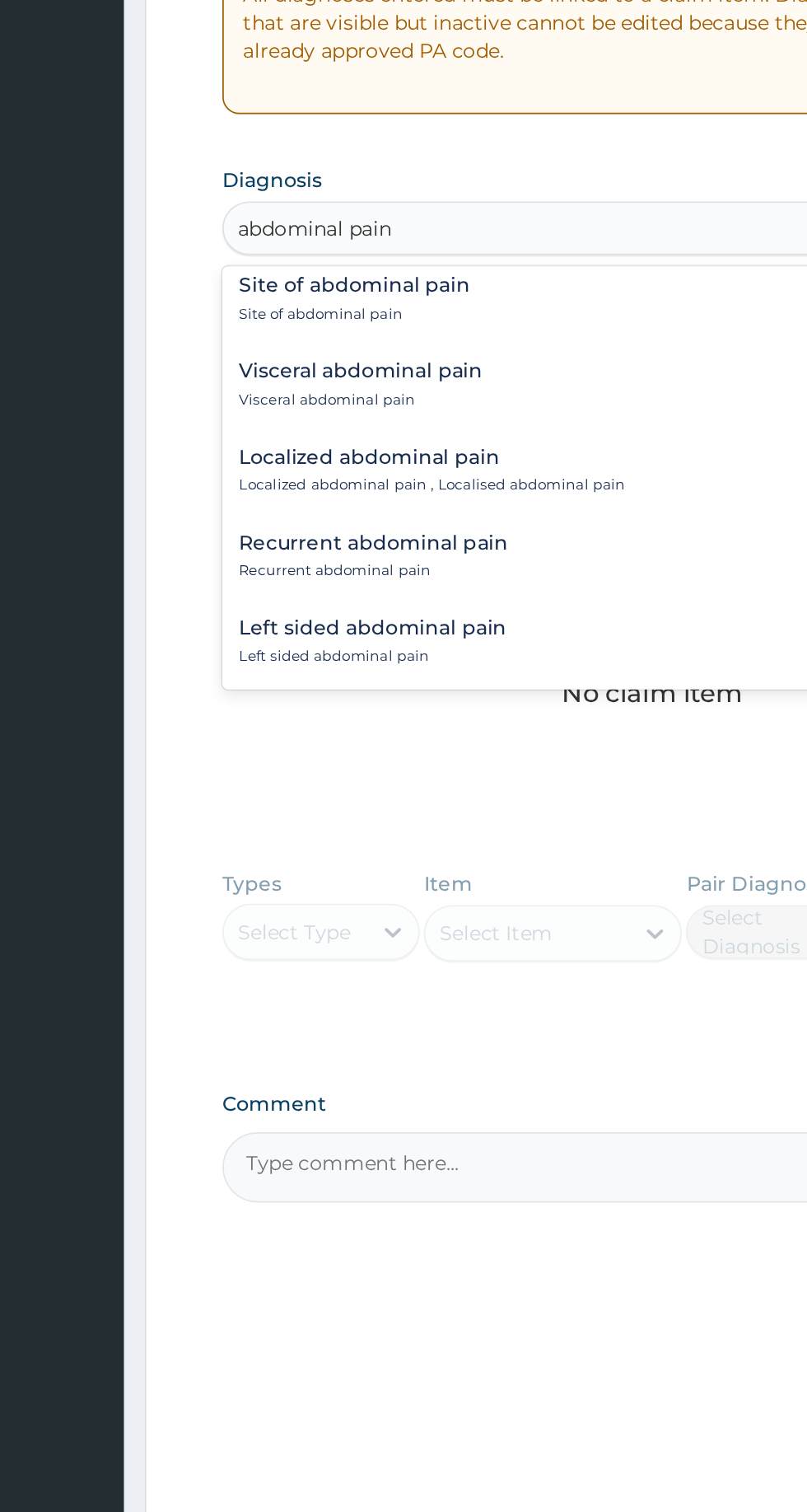
click at [462, 690] on div "Recurrent abdominal pain Recurrent abdominal pain" at bounding box center [498, 695] width 483 height 28
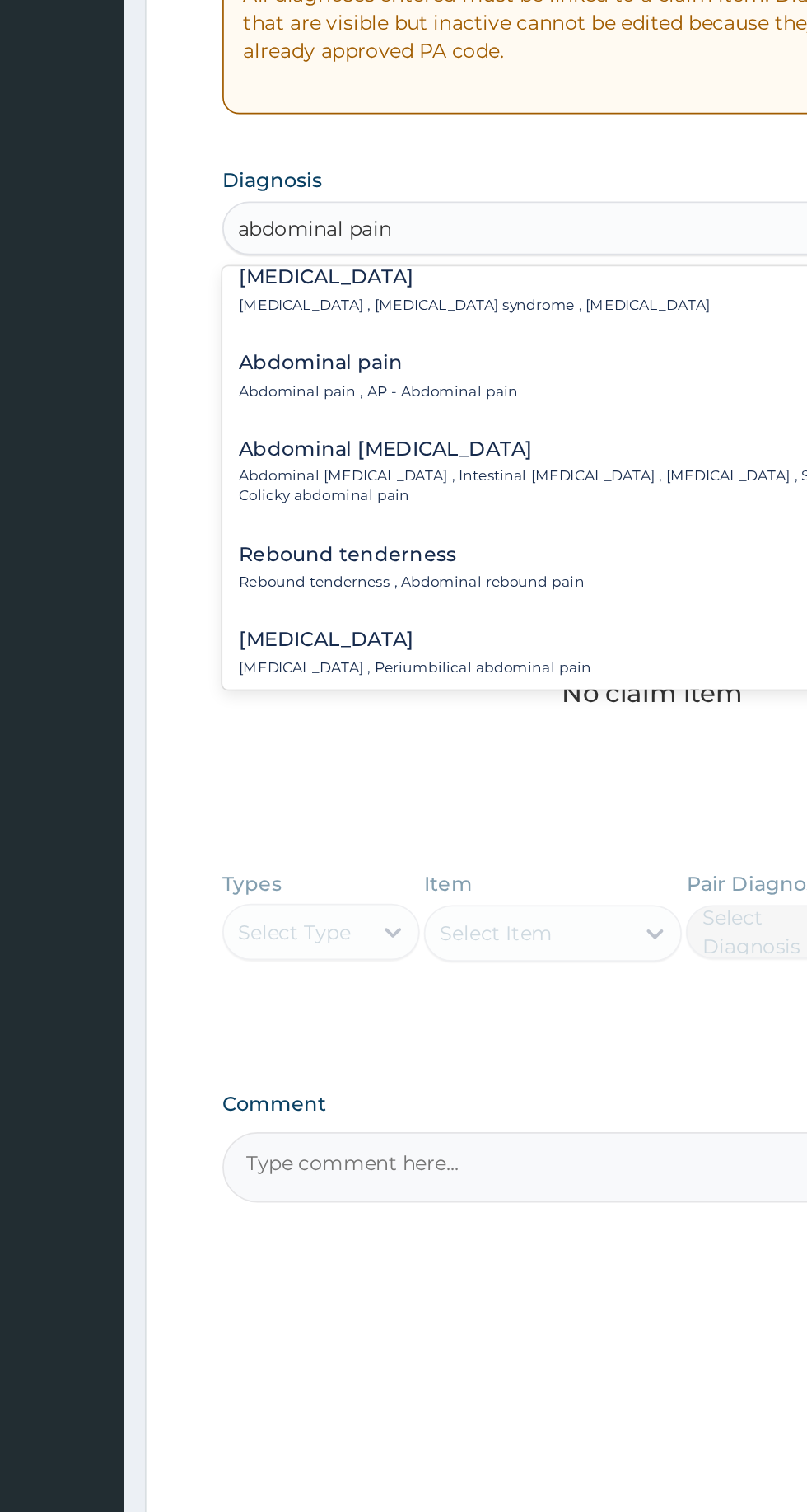
scroll to position [0, 0]
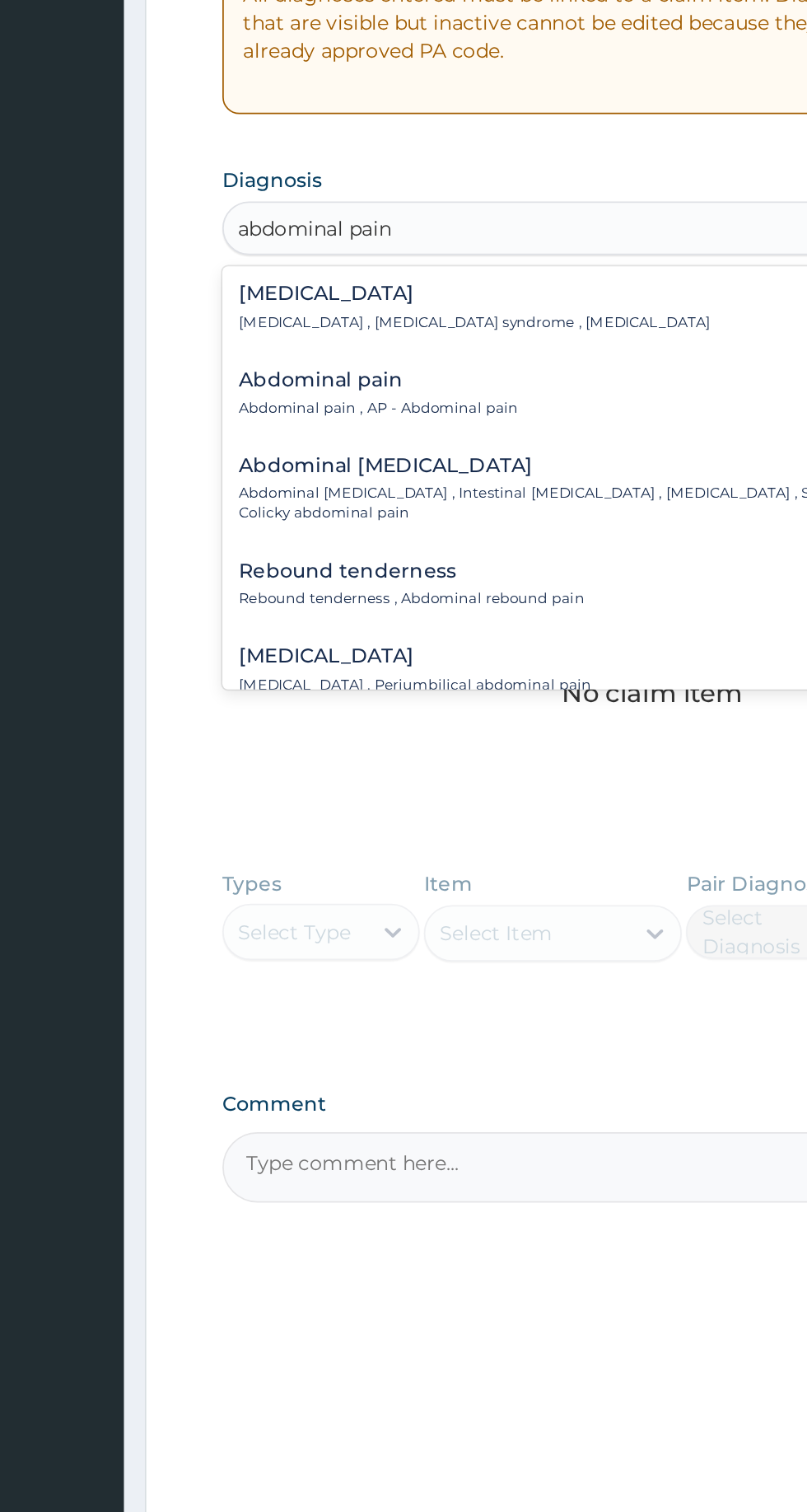
click at [462, 608] on div "Abdominal pain Abdominal pain , AP - Abdominal pain" at bounding box center [498, 599] width 483 height 28
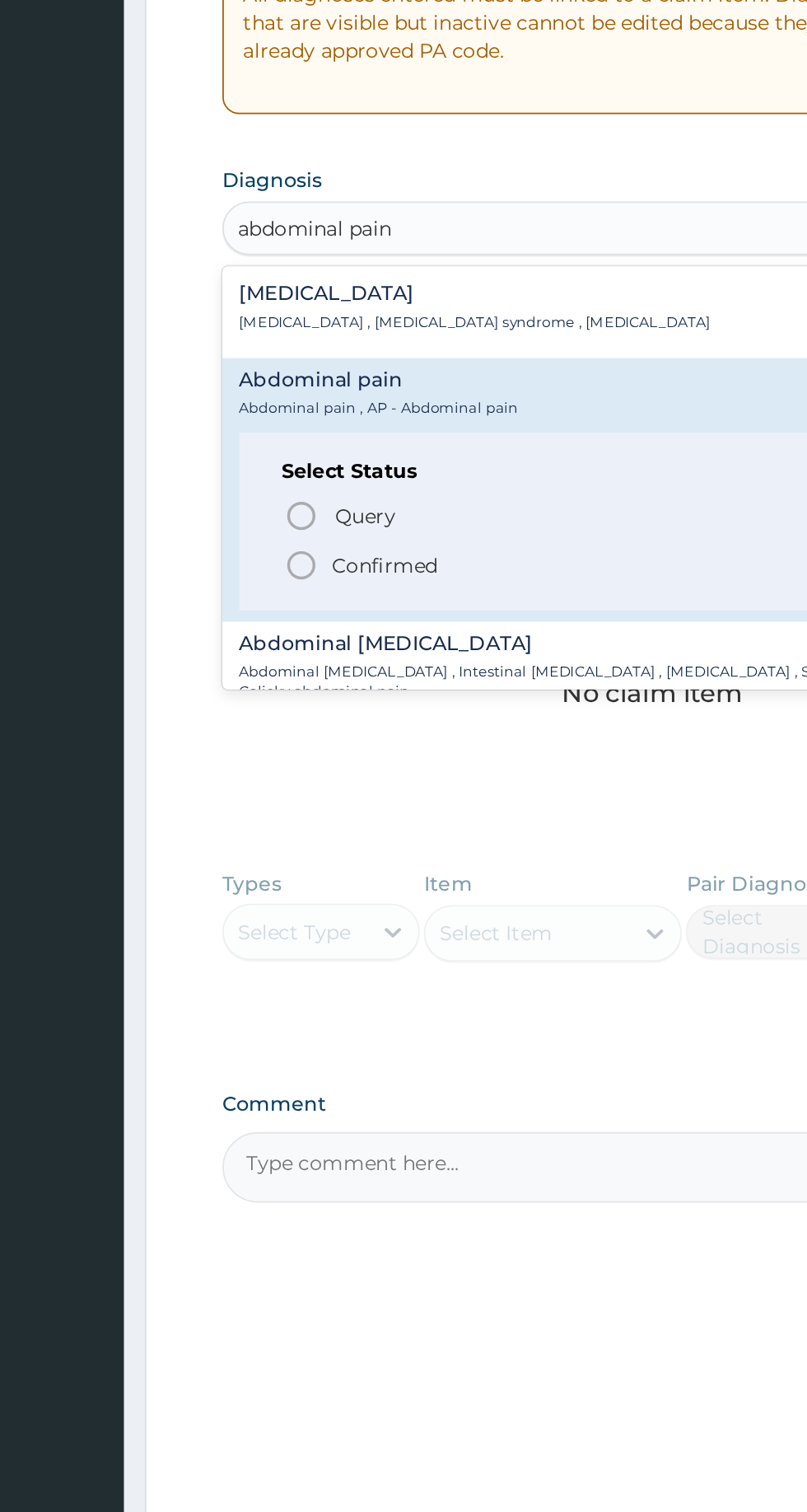
click at [373, 701] on span "Confirmed" at bounding box center [499, 700] width 432 height 20
type input "abdominal pain"
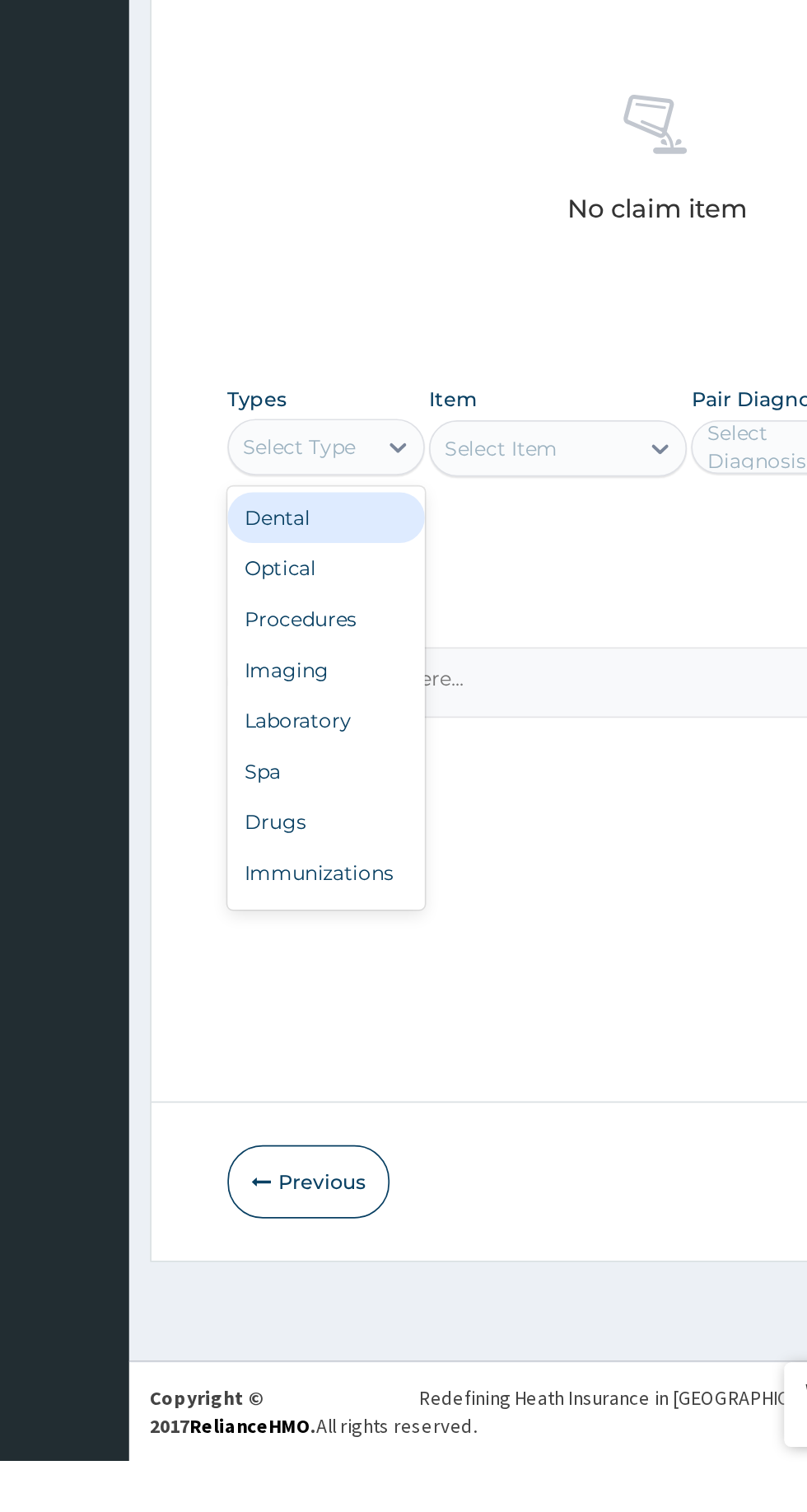
click at [331, 1028] on div "Procedures" at bounding box center [305, 1019] width 115 height 29
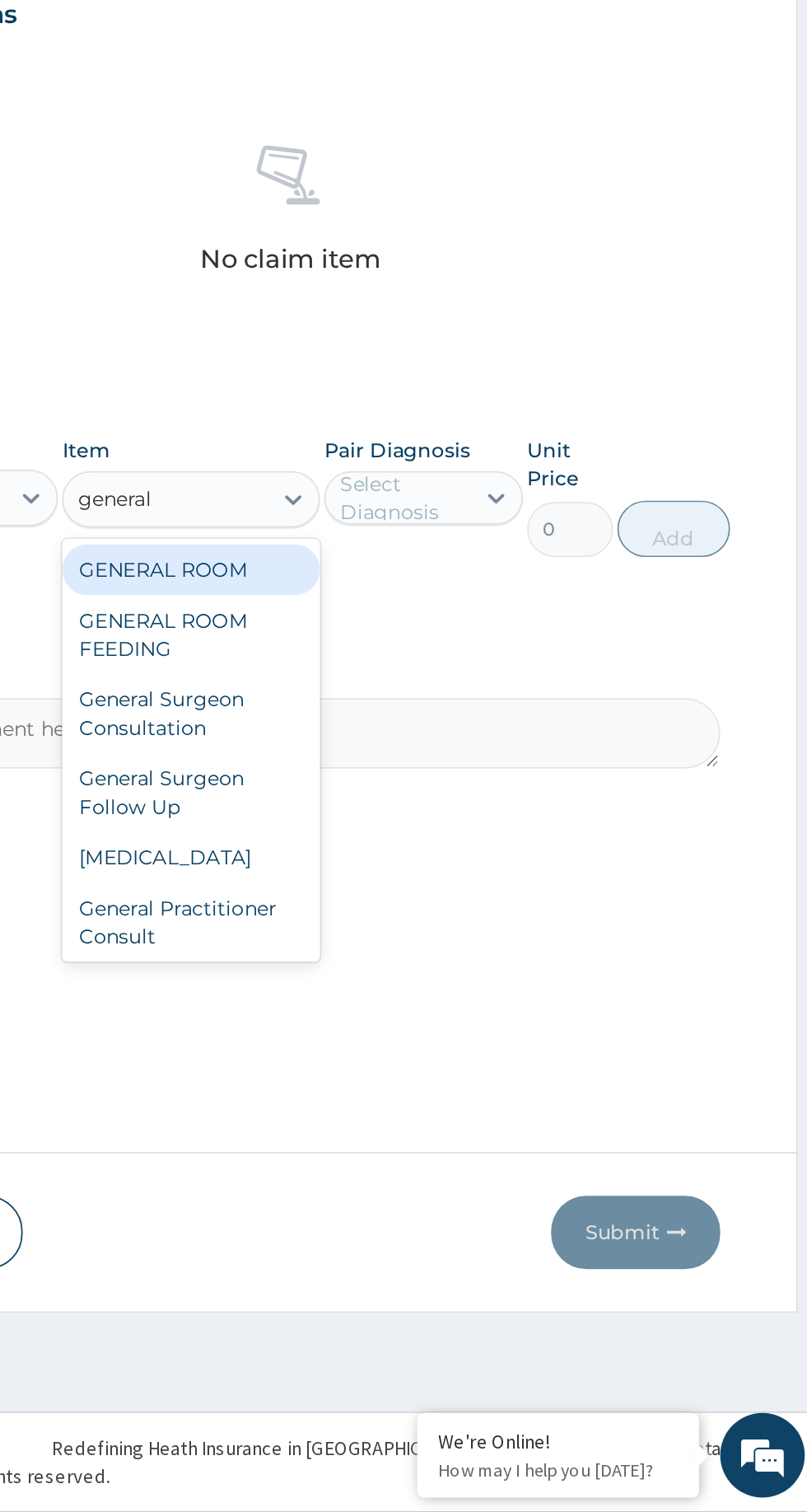
scroll to position [50, 0]
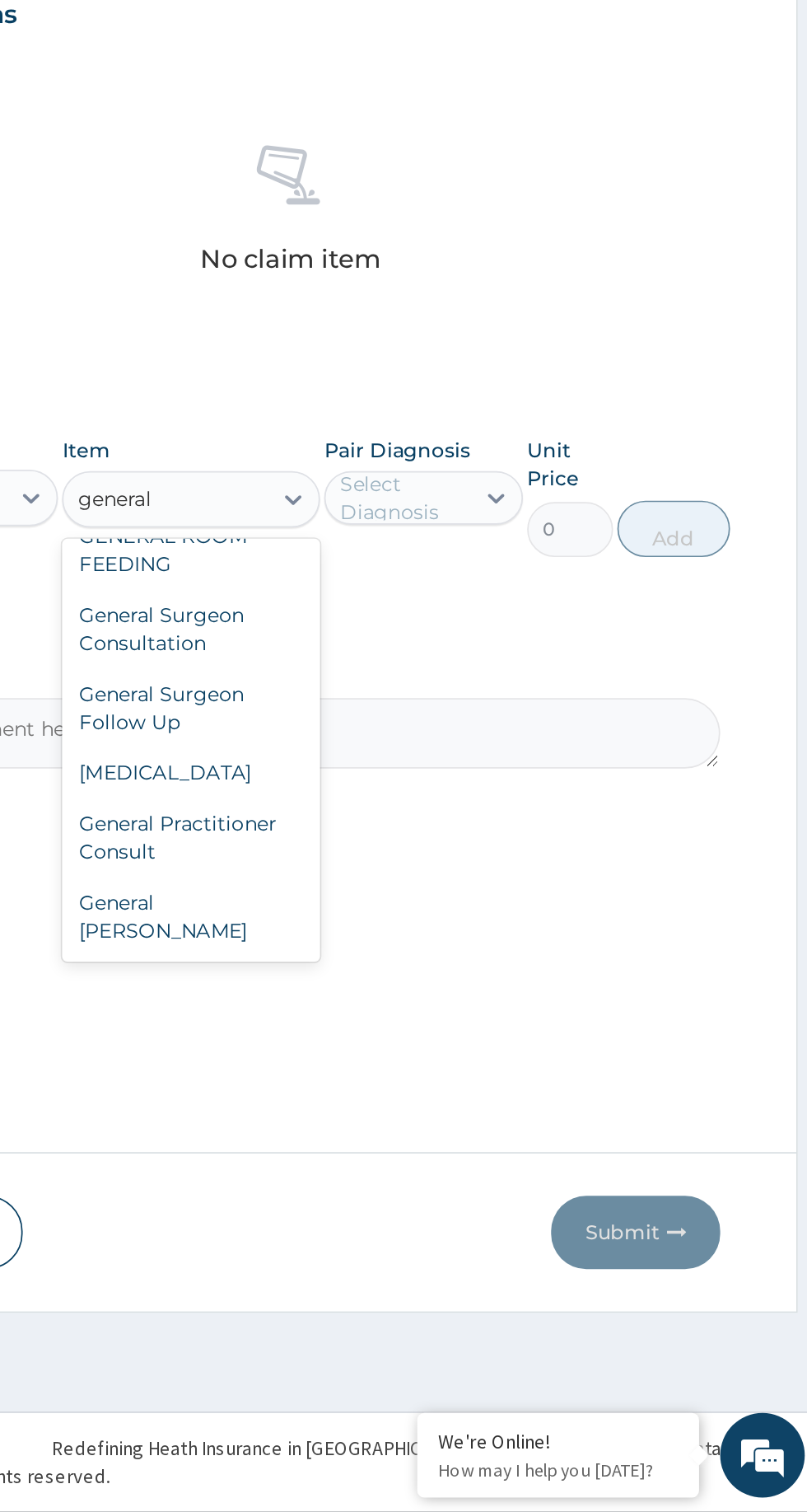
click at [449, 1138] on div "General Practitioner Consult" at bounding box center [440, 1117] width 150 height 46
type input "general"
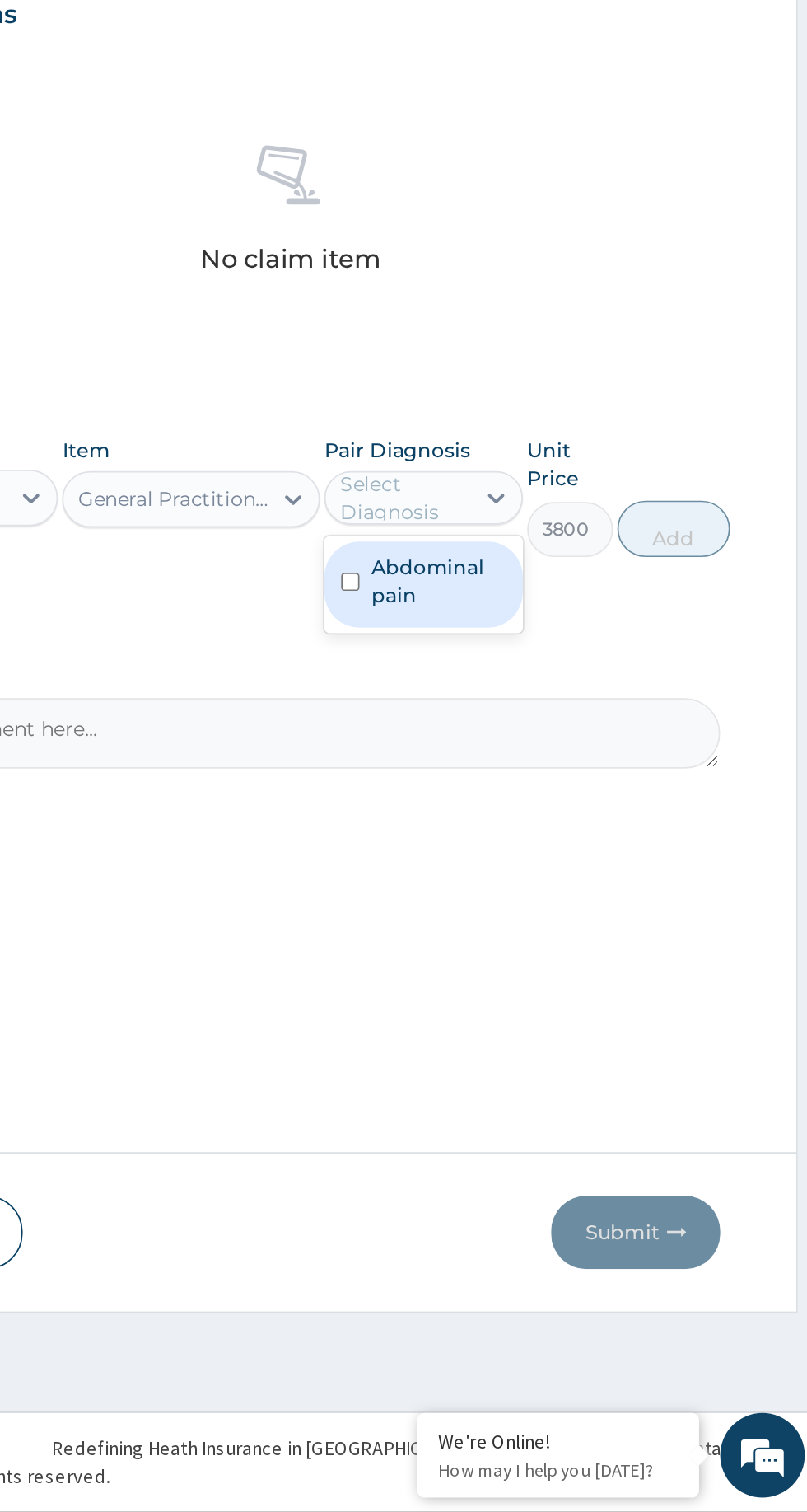
click at [590, 965] on label "Abdominal pain" at bounding box center [584, 968] width 78 height 33
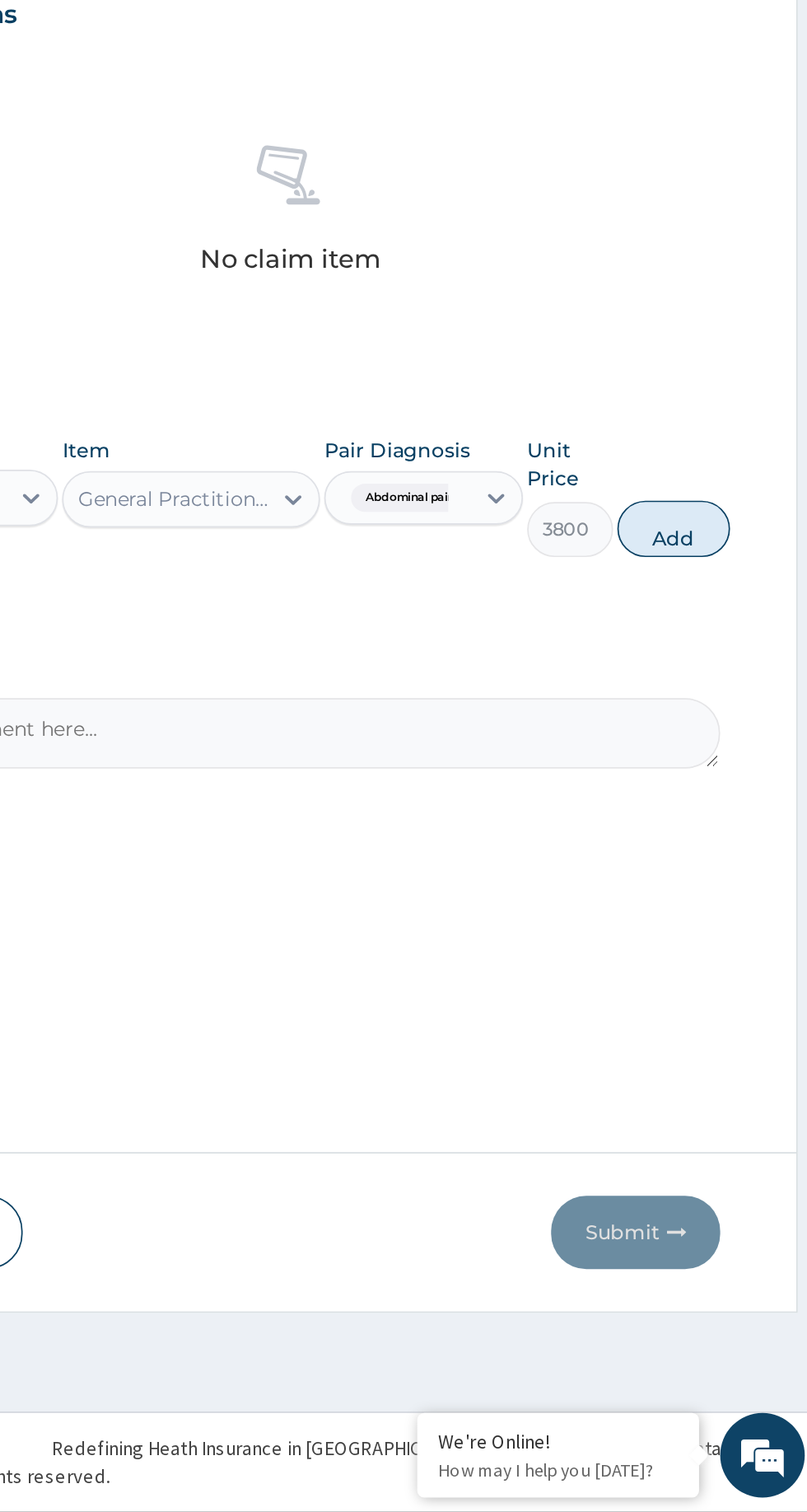
click at [735, 940] on button "Add" at bounding box center [721, 937] width 65 height 33
type input "0"
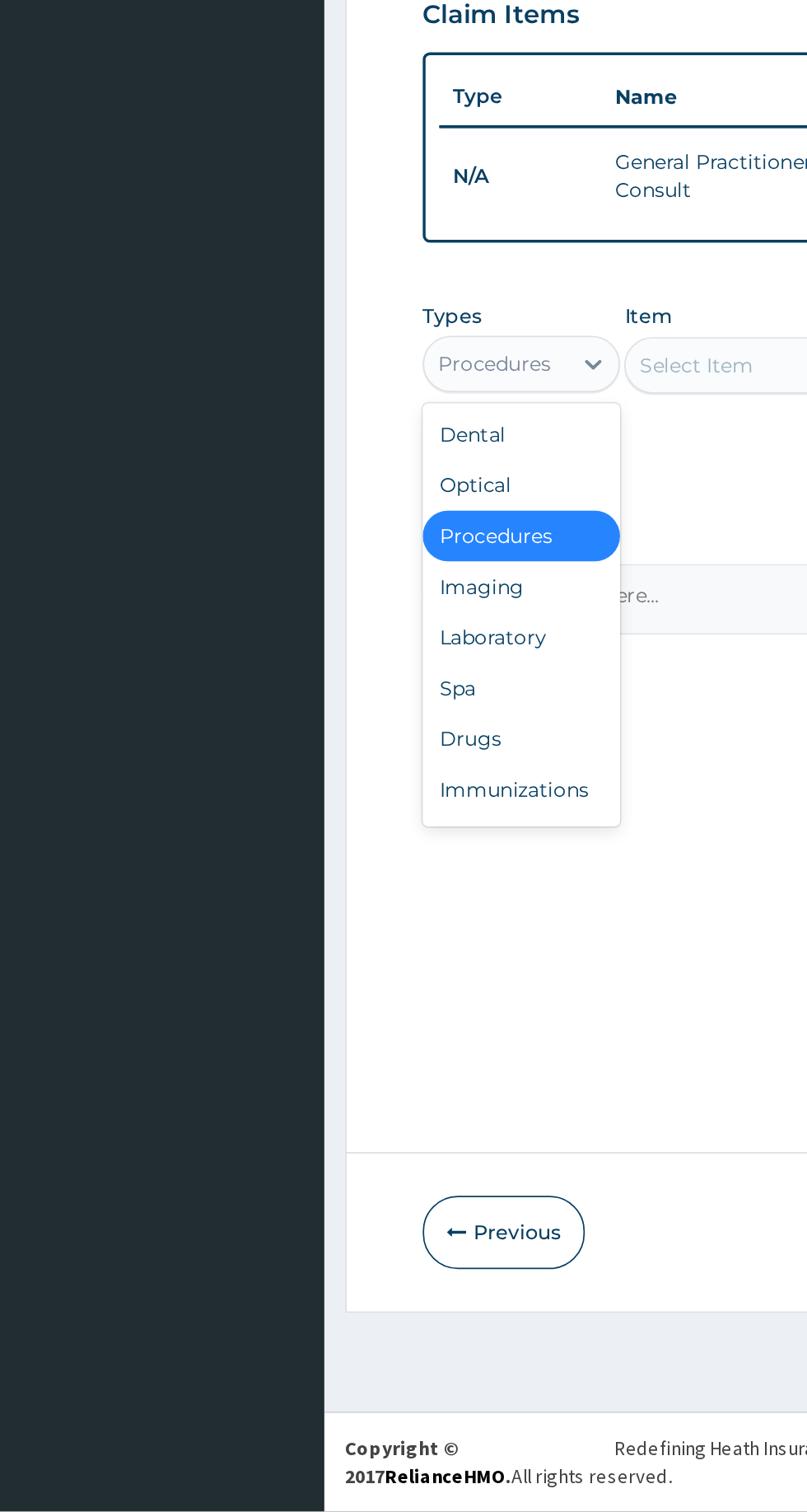
click at [301, 1058] on div "Drugs" at bounding box center [305, 1060] width 115 height 29
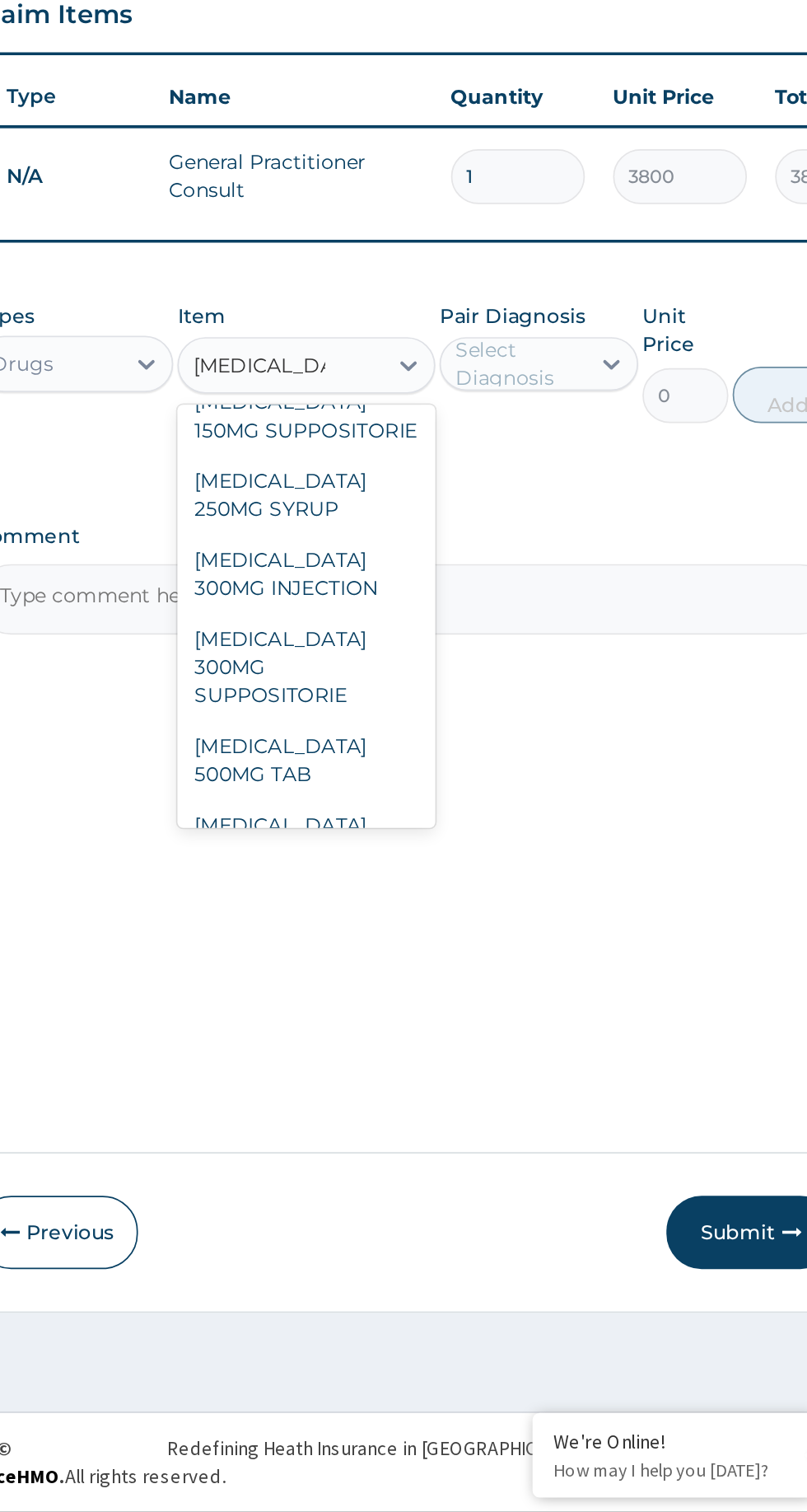
scroll to position [442, 0]
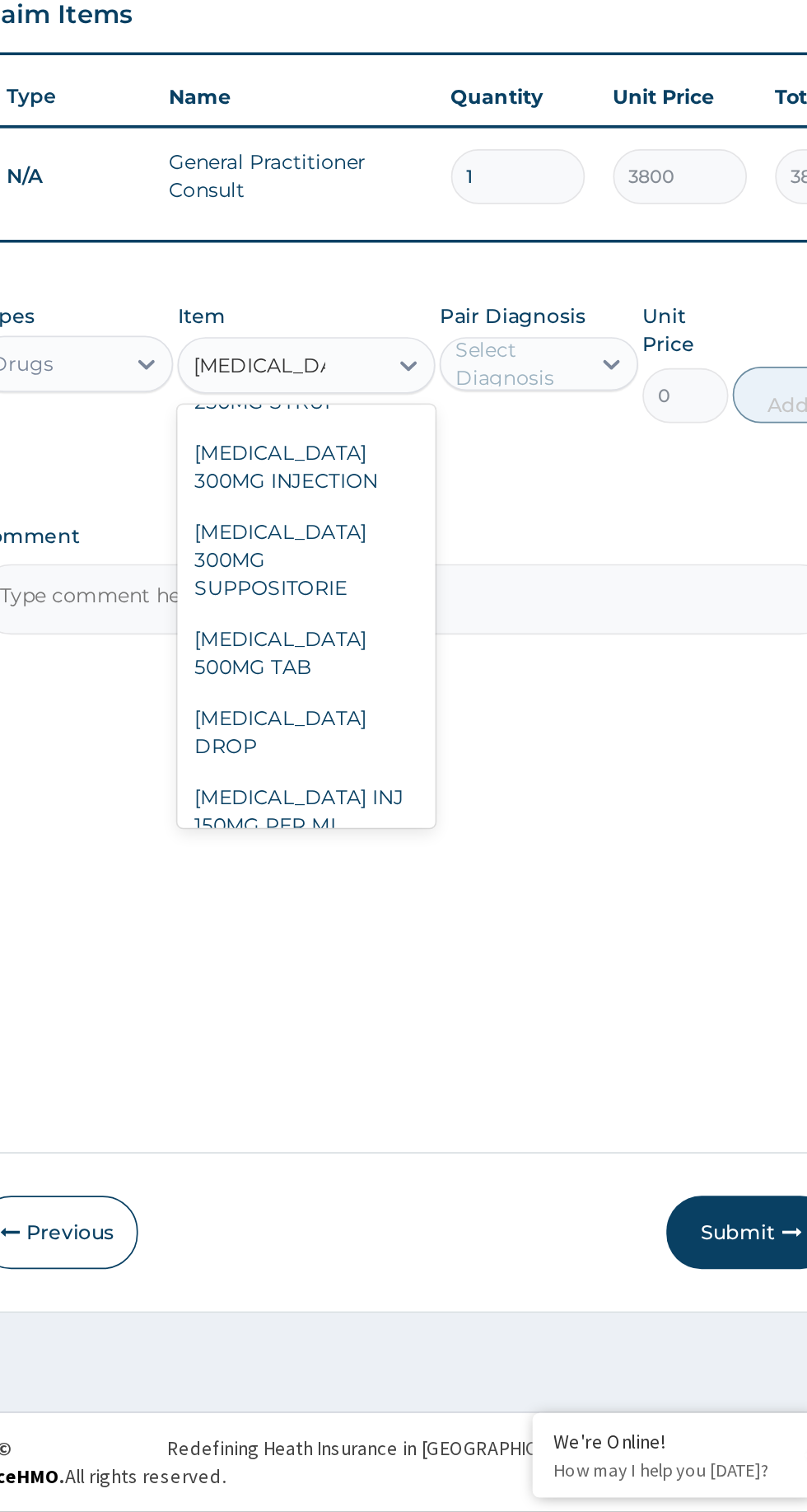
click at [478, 1089] on div "PARACETAMOL INJ 150MG PER ML" at bounding box center [440, 1102] width 150 height 46
type input "paracetamol"
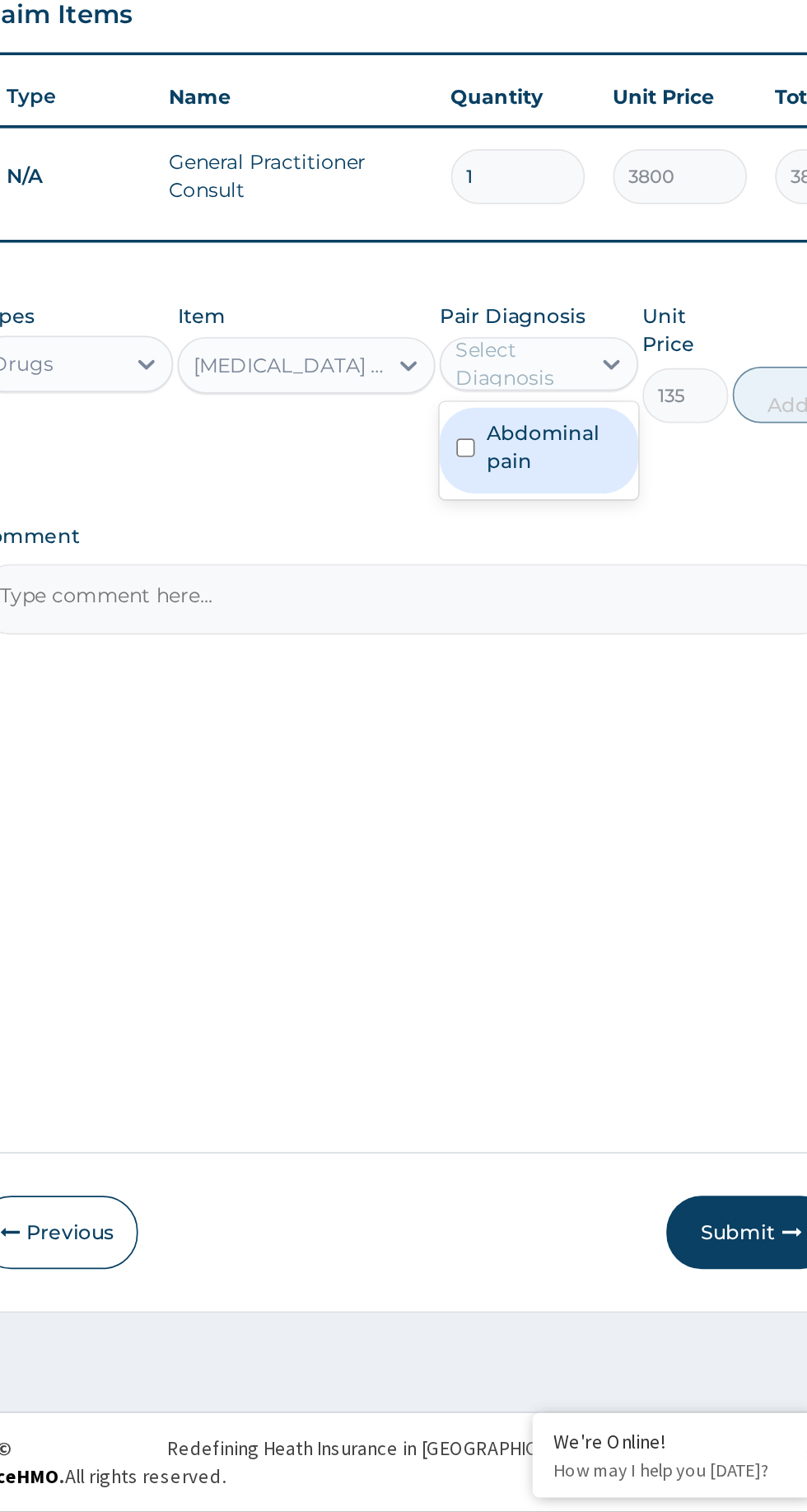
click at [588, 903] on label "Abdominal pain" at bounding box center [584, 889] width 78 height 33
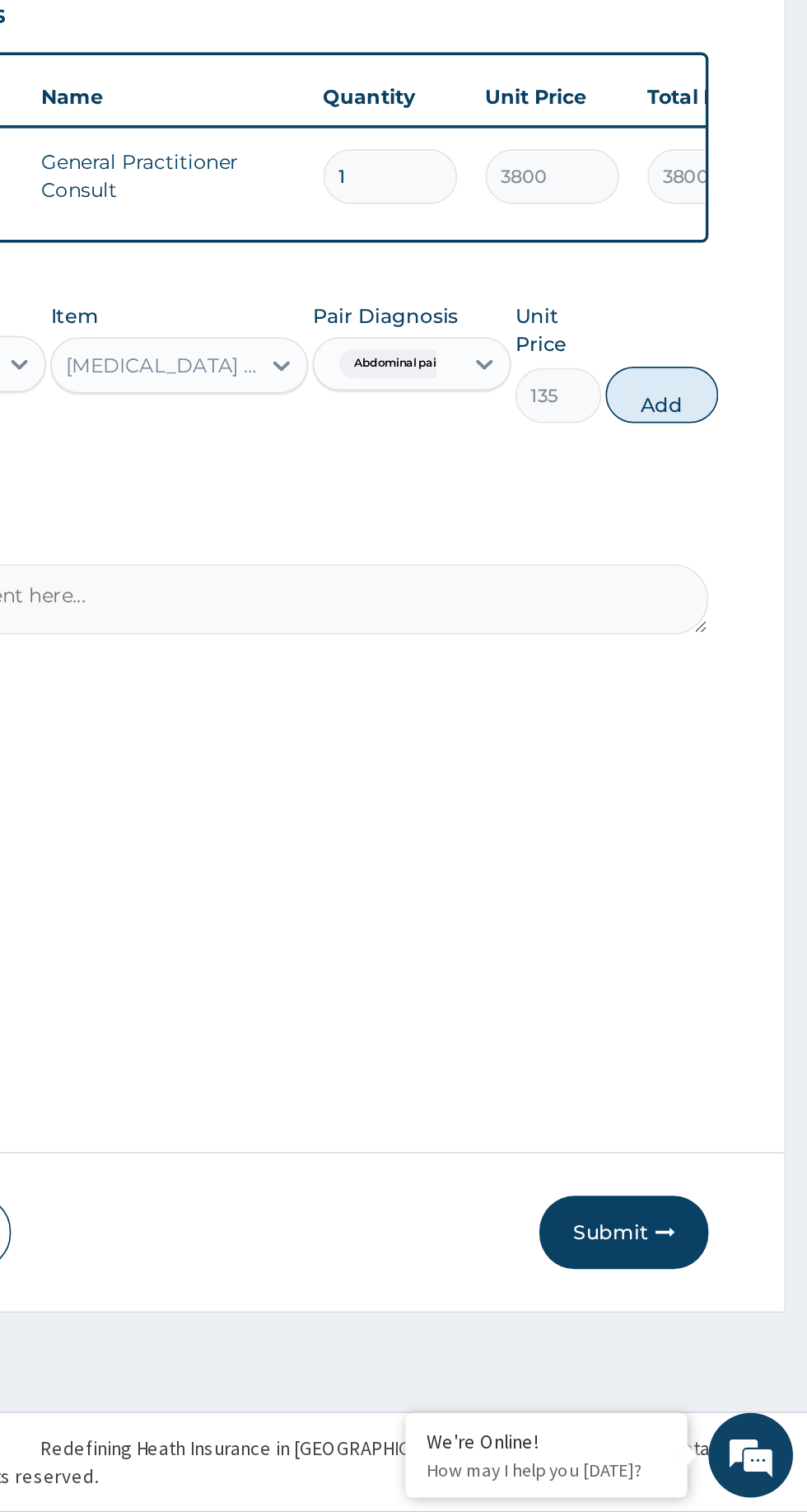
scroll to position [0, 0]
click at [729, 867] on button "Add" at bounding box center [721, 859] width 65 height 33
type input "0"
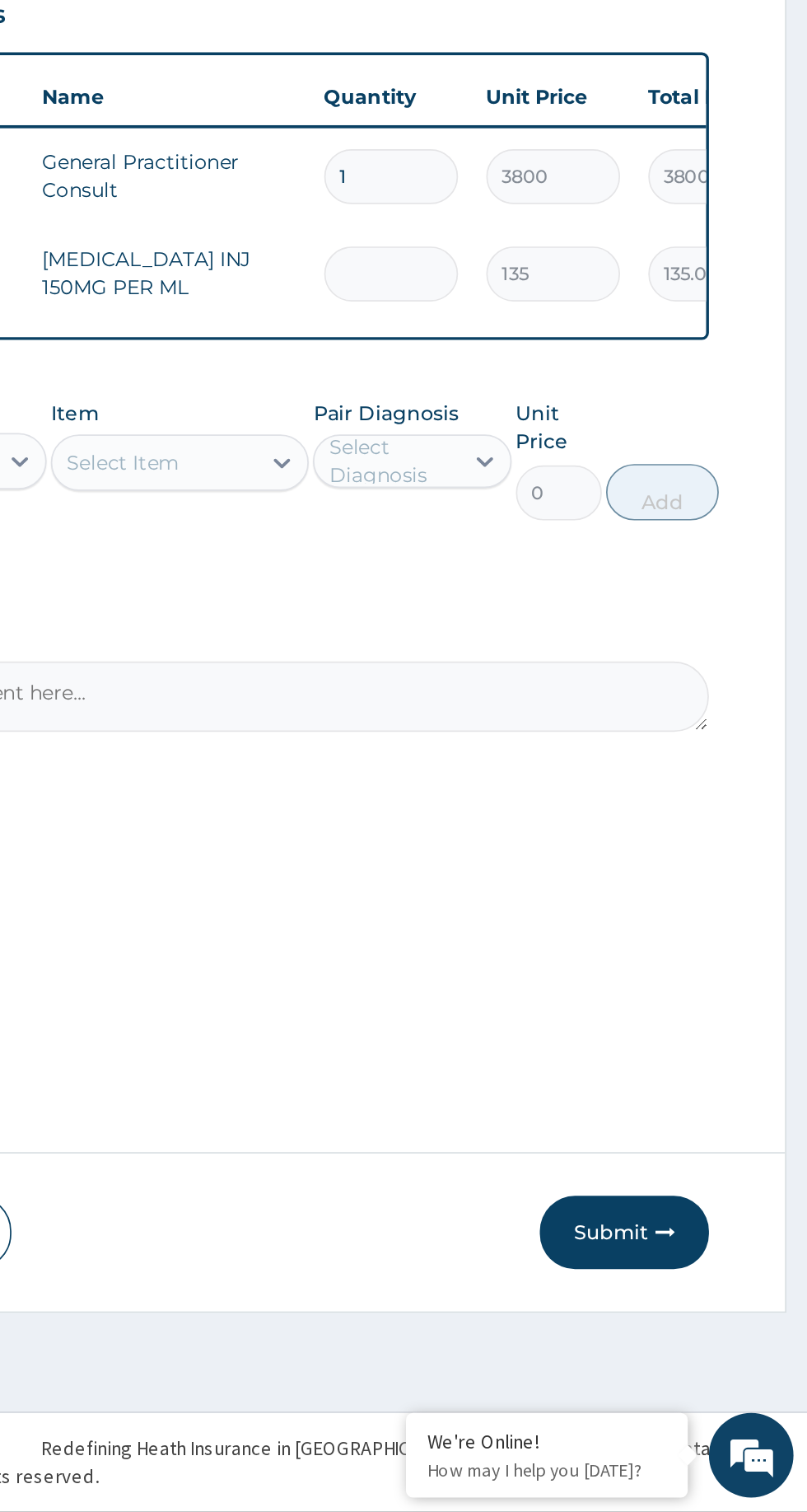
type input "0.00"
type input "2"
type input "270.00"
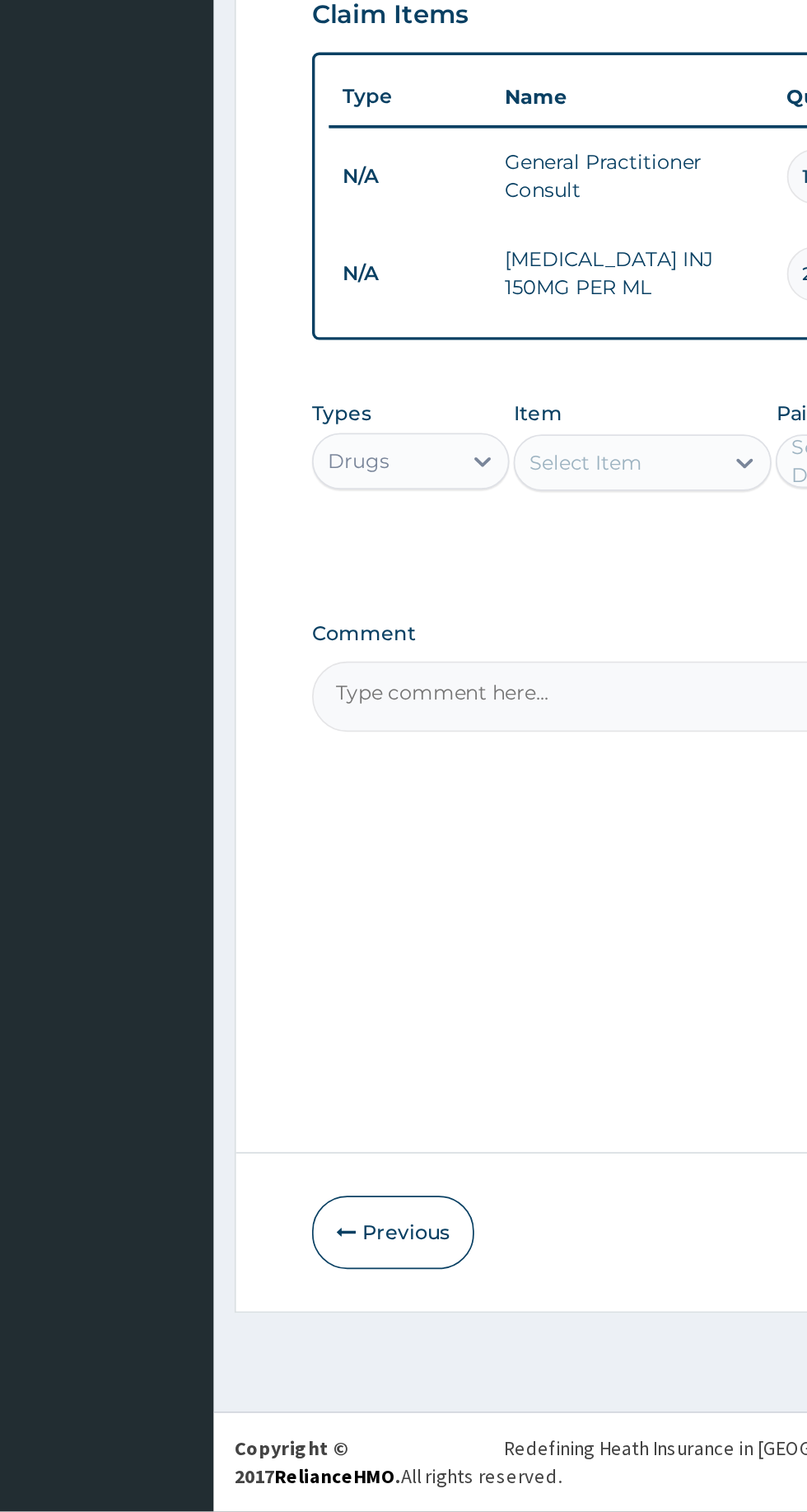
type input "2"
type input "b"
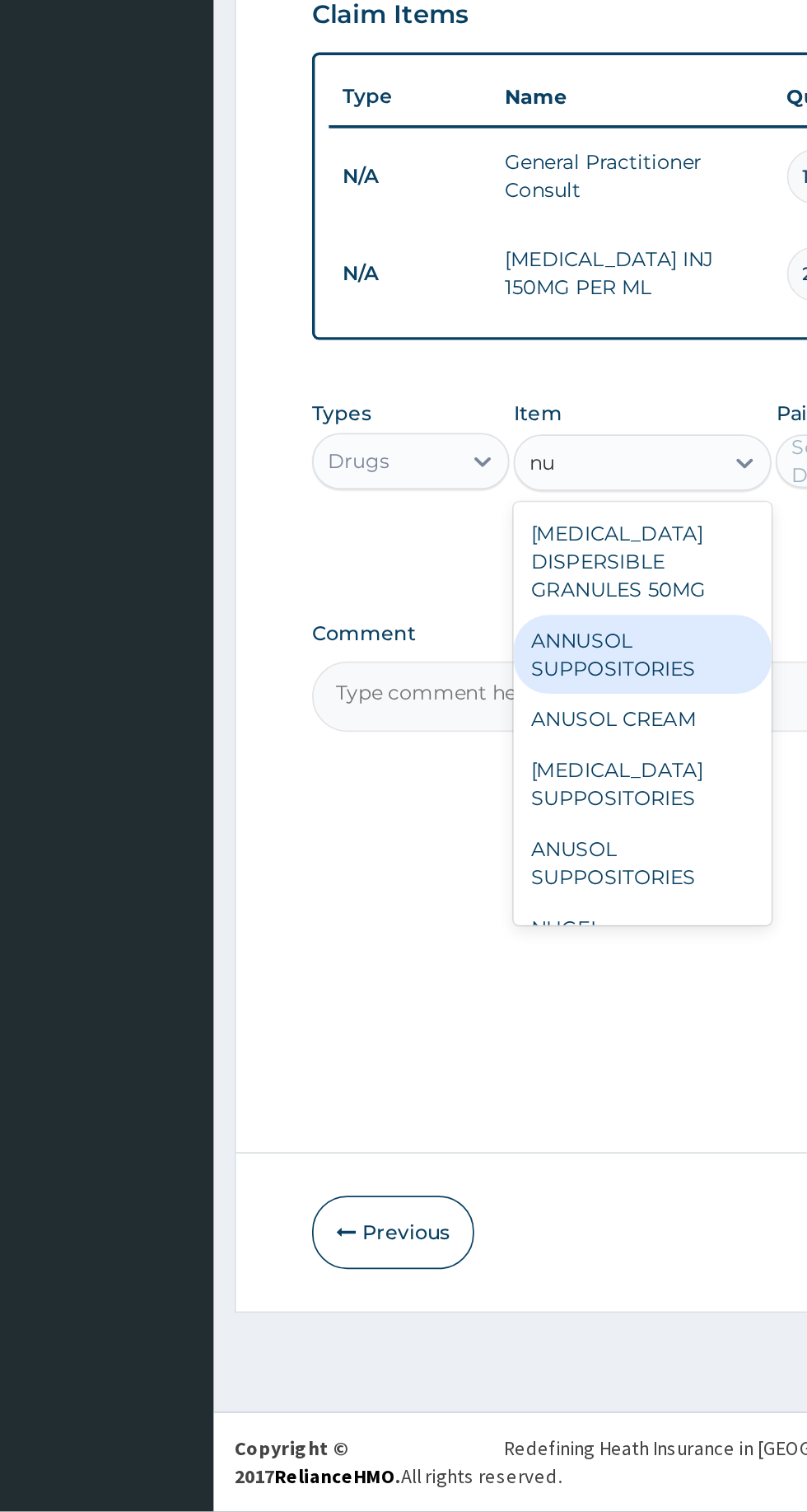
type input "n"
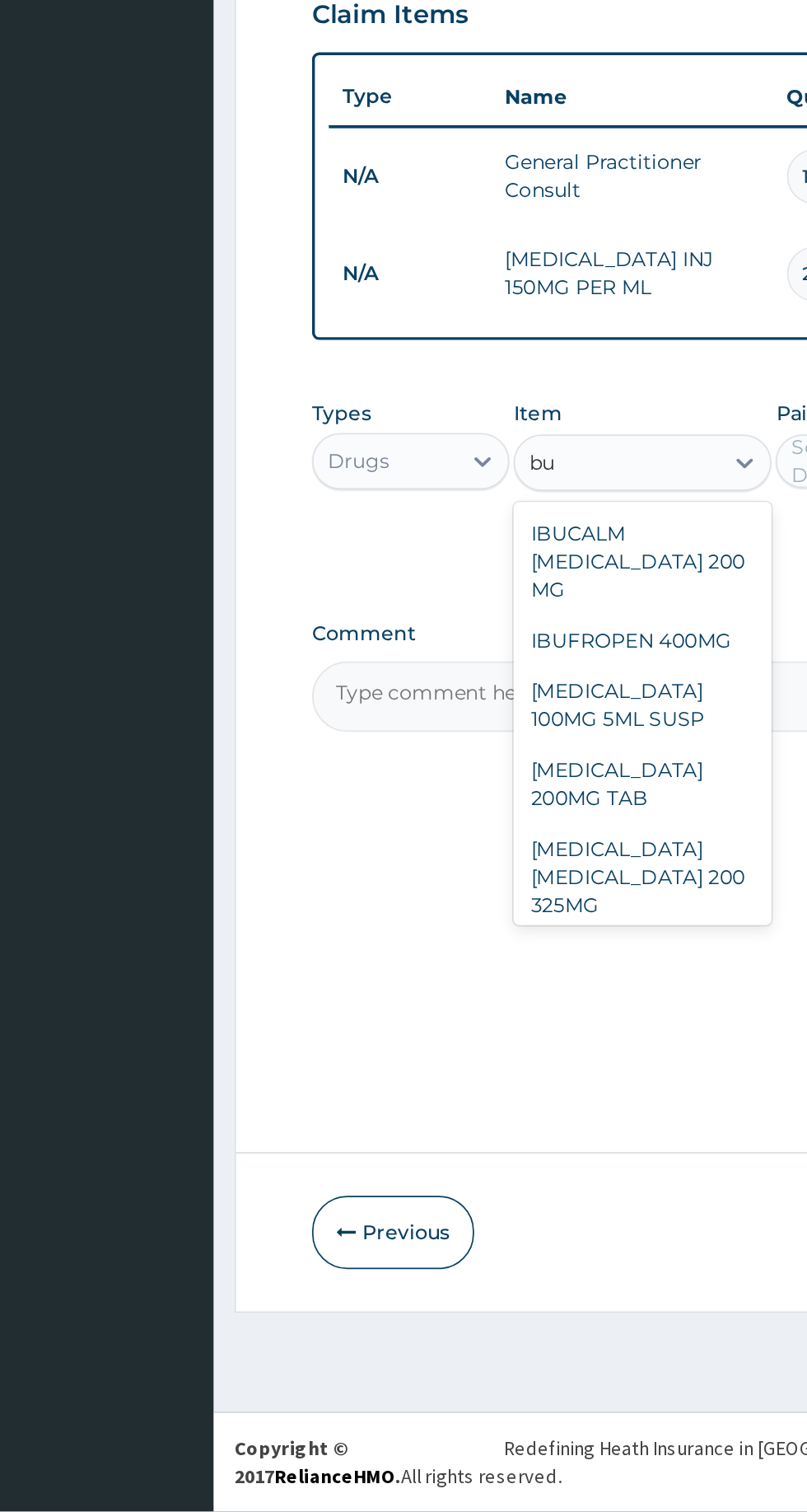
type input "b"
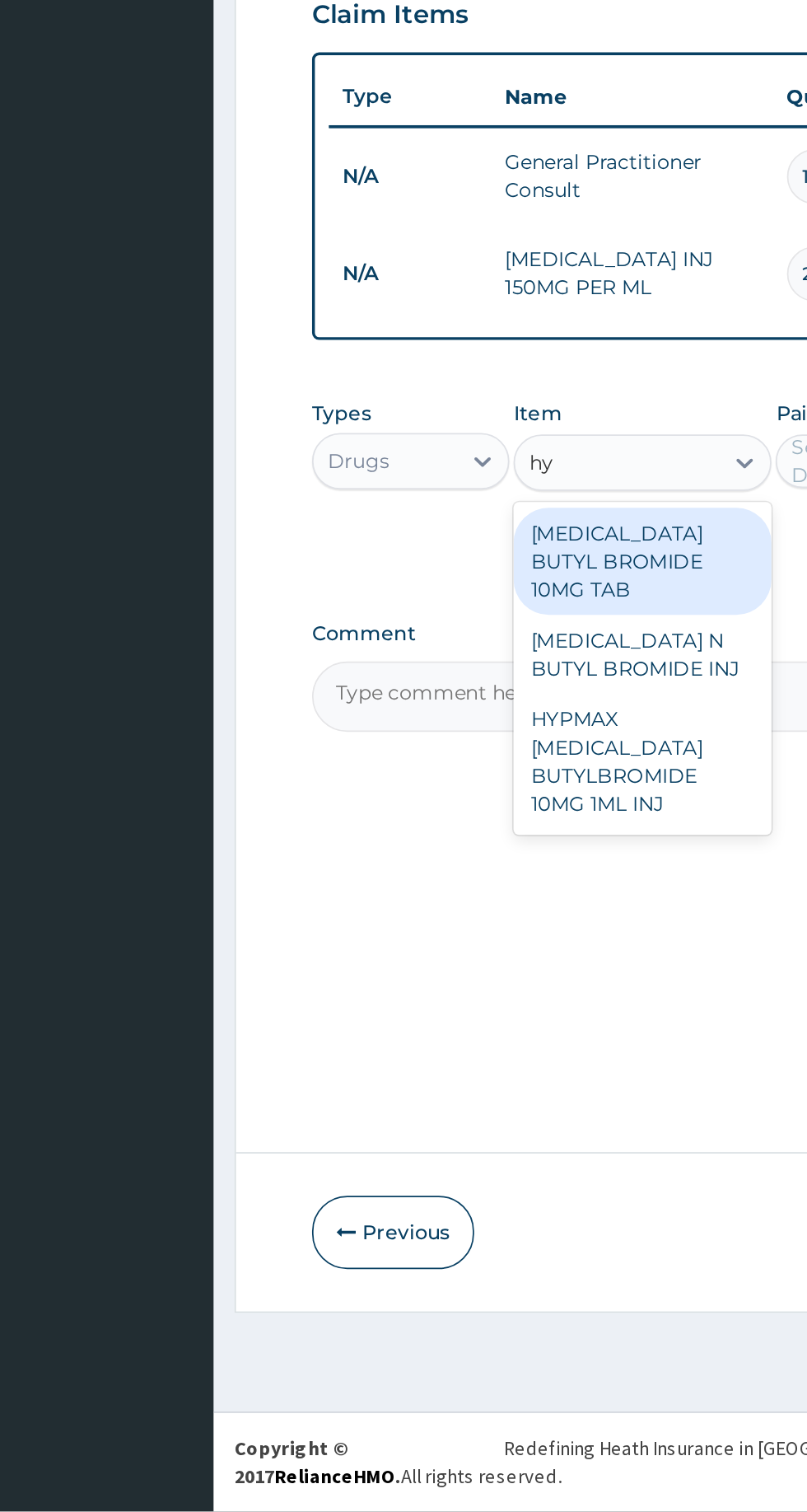
type input "h"
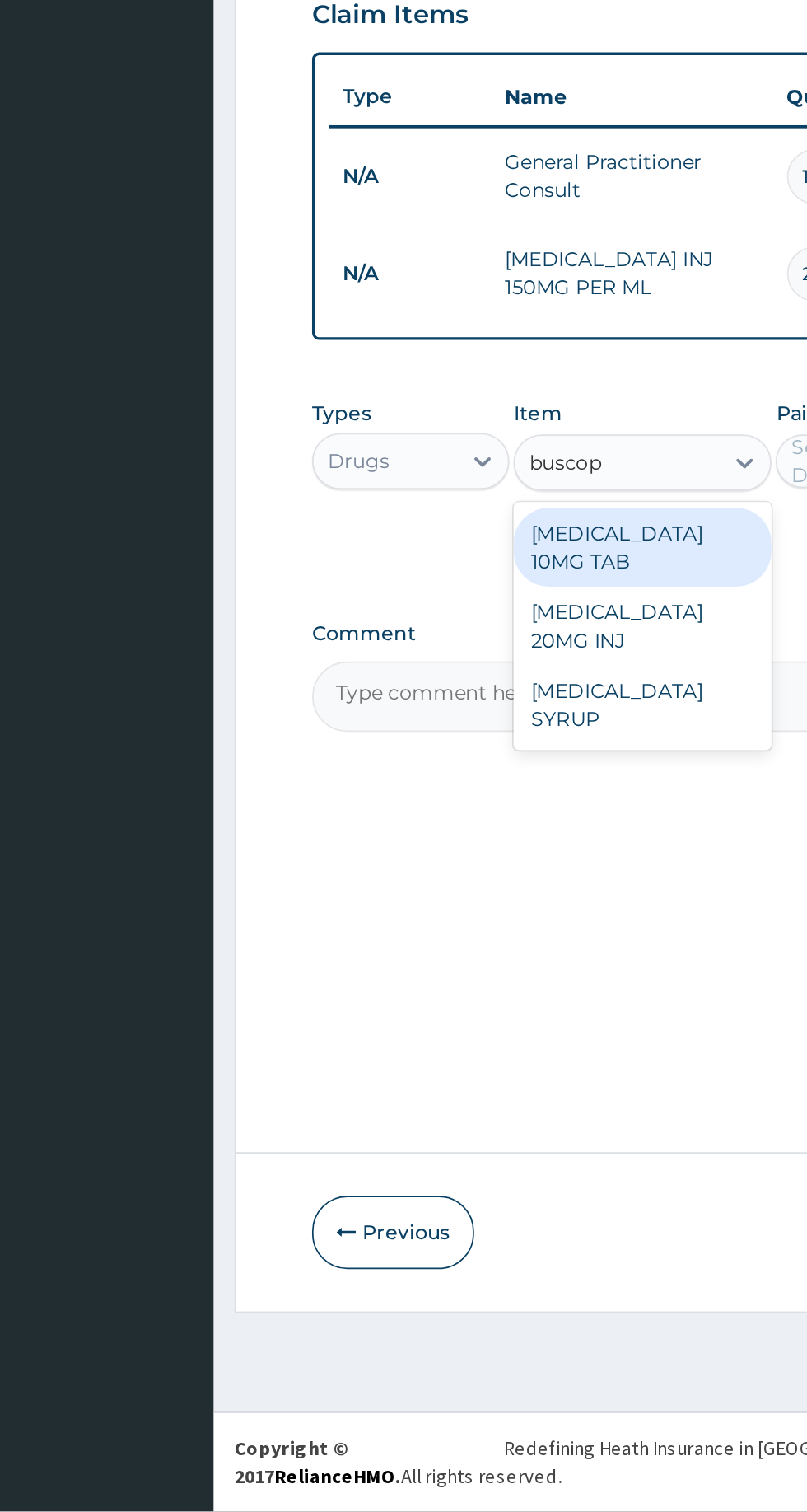
click at [478, 973] on div "BUSCOPAN 20MG INJ" at bounding box center [440, 994] width 150 height 46
type input "buscop"
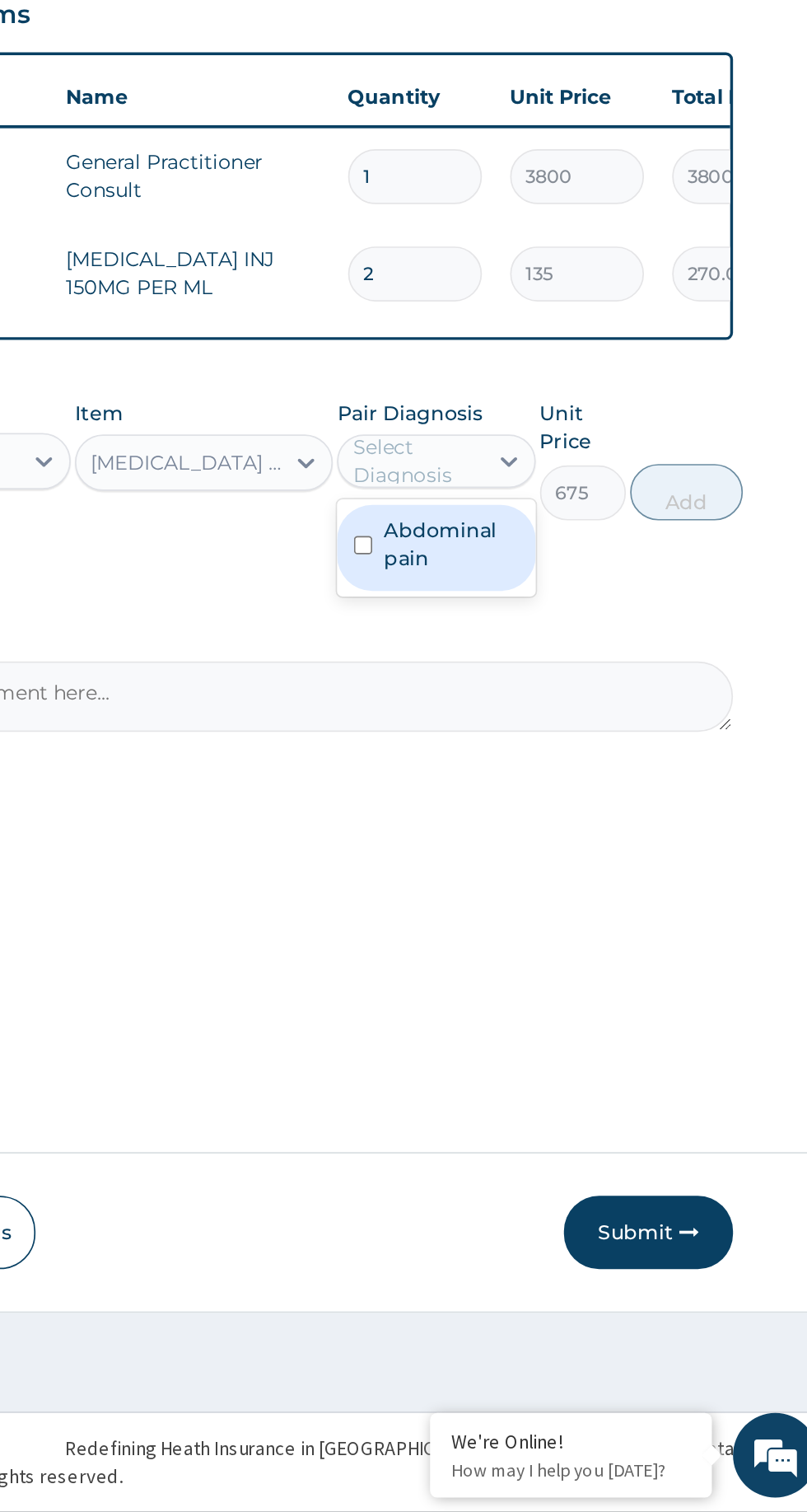
click at [576, 956] on label "Abdominal pain" at bounding box center [584, 947] width 78 height 33
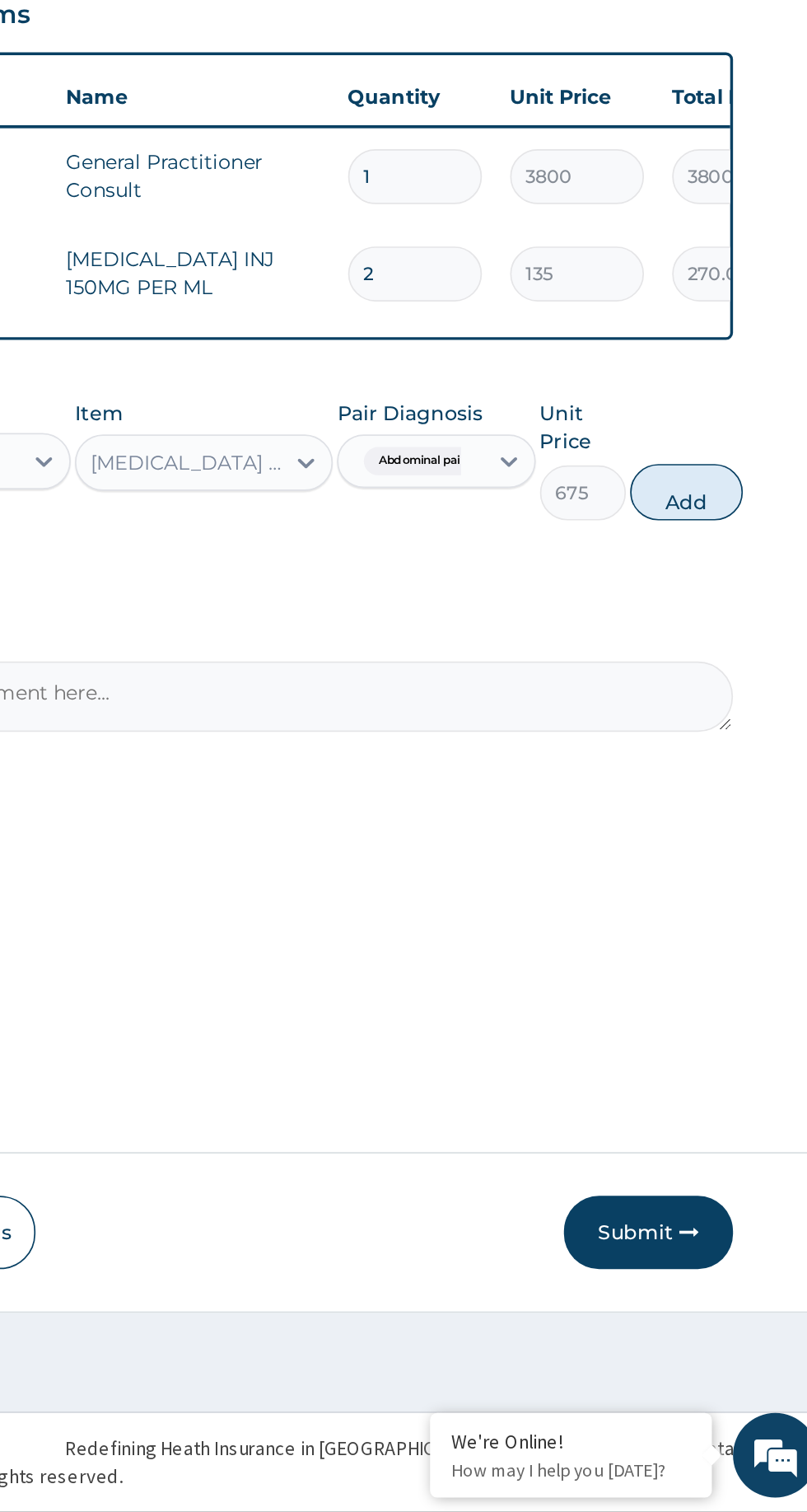
click at [737, 921] on button "Add" at bounding box center [721, 916] width 65 height 33
type input "0"
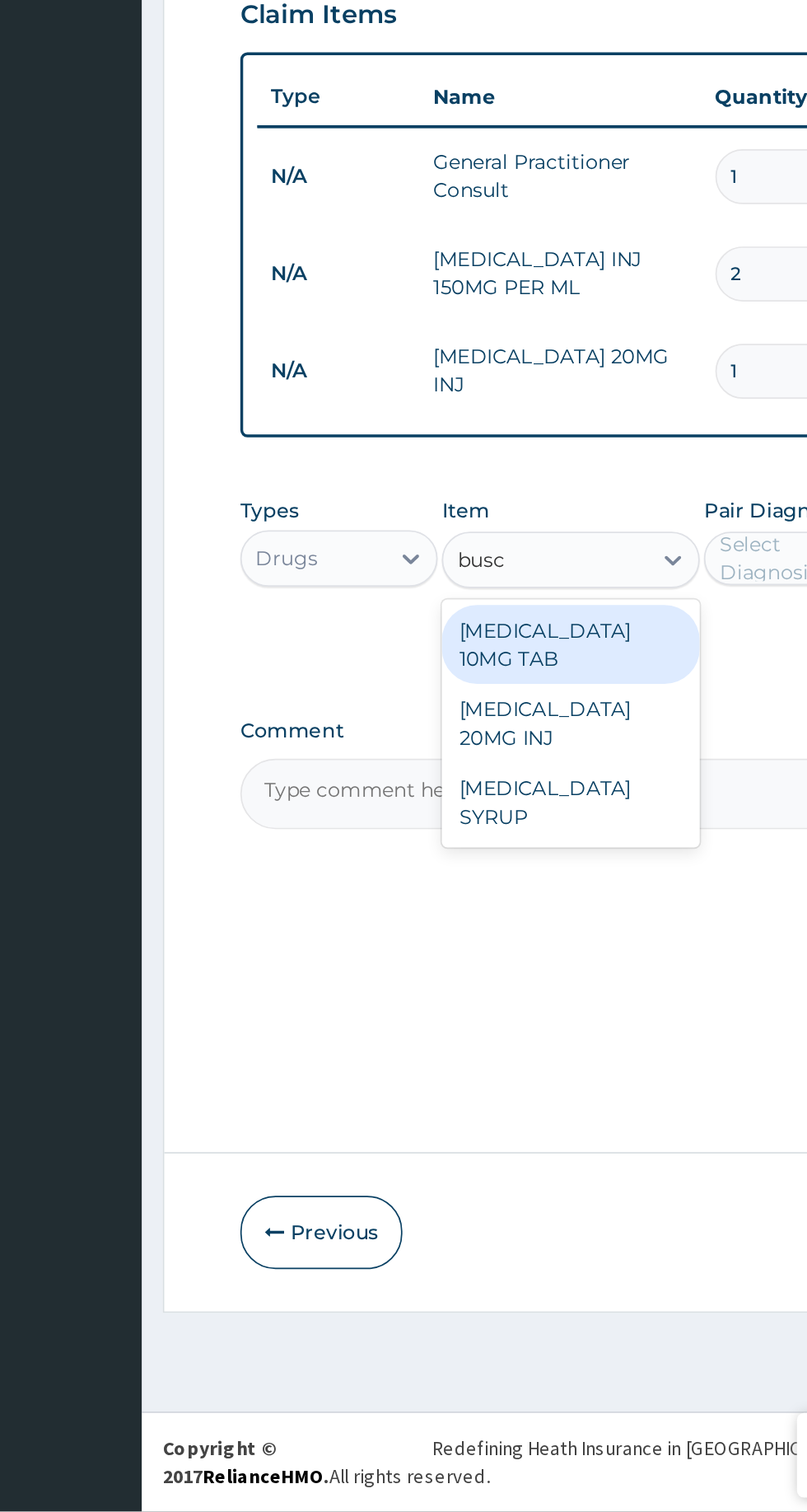
click at [489, 1005] on div "BUSCOPAN 10MG TAB" at bounding box center [440, 1005] width 150 height 46
type input "busc"
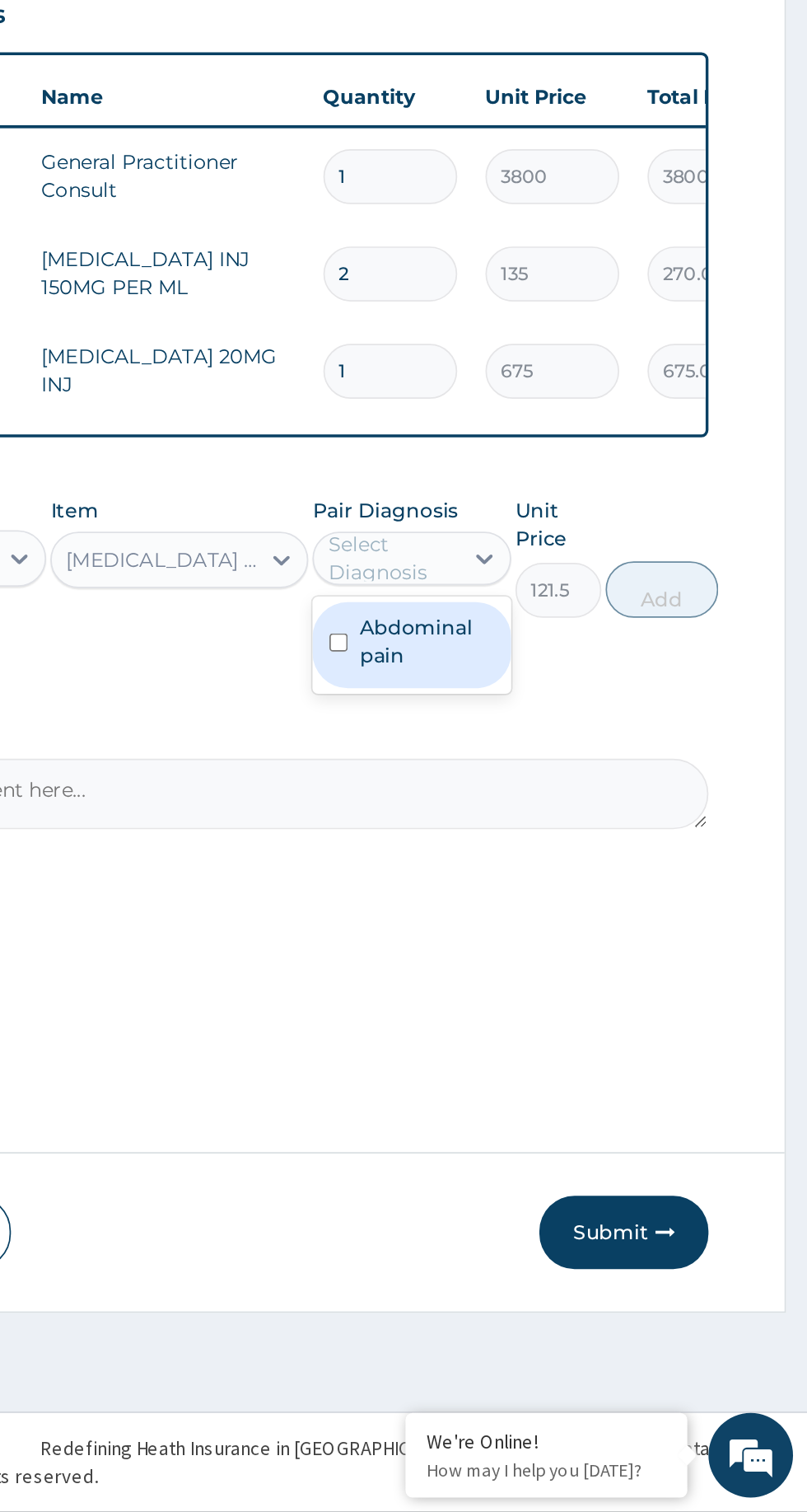
click at [592, 1015] on label "Abdominal pain" at bounding box center [584, 1004] width 78 height 33
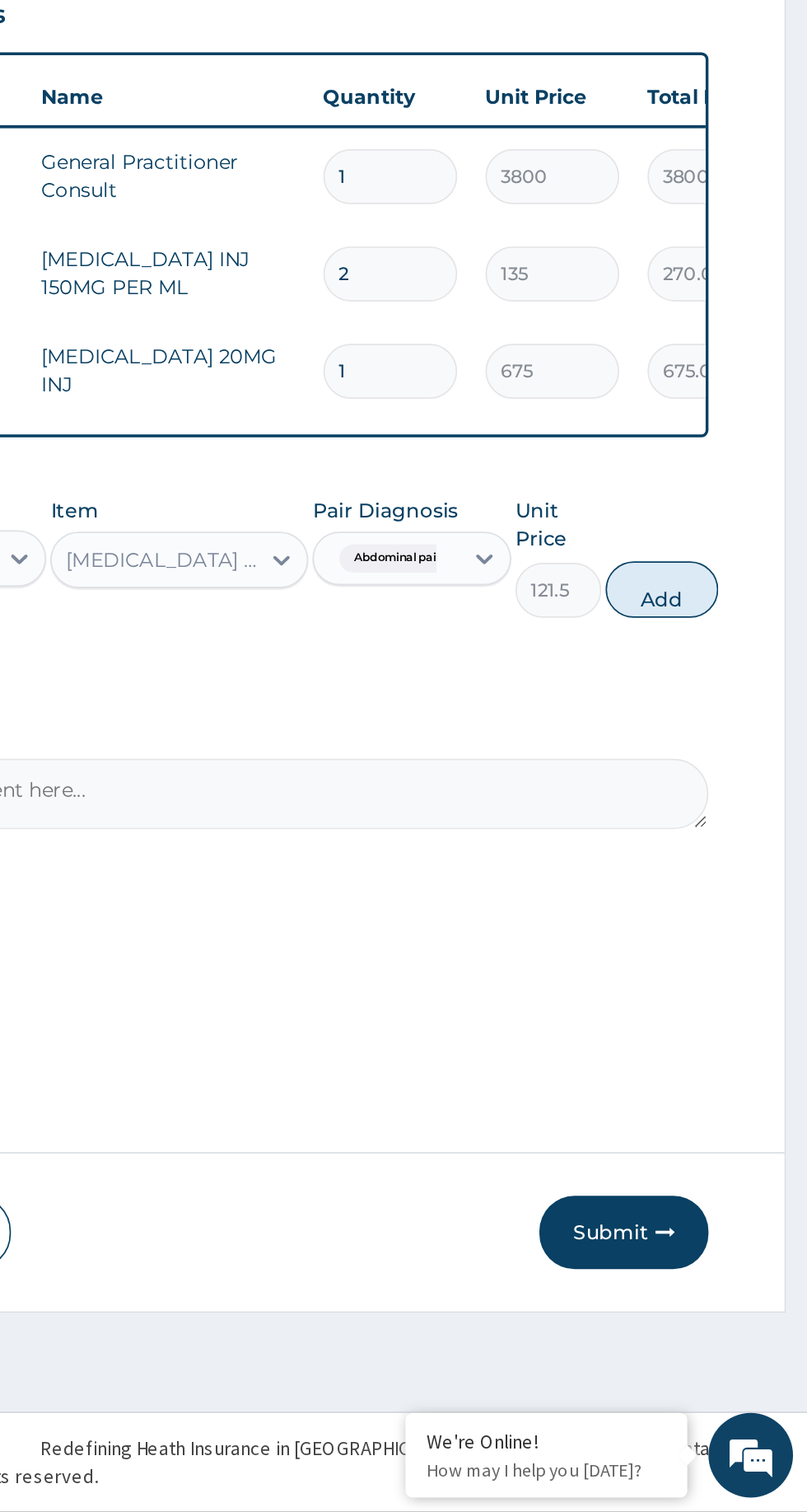
click at [746, 977] on button "Add" at bounding box center [721, 973] width 65 height 33
type input "0"
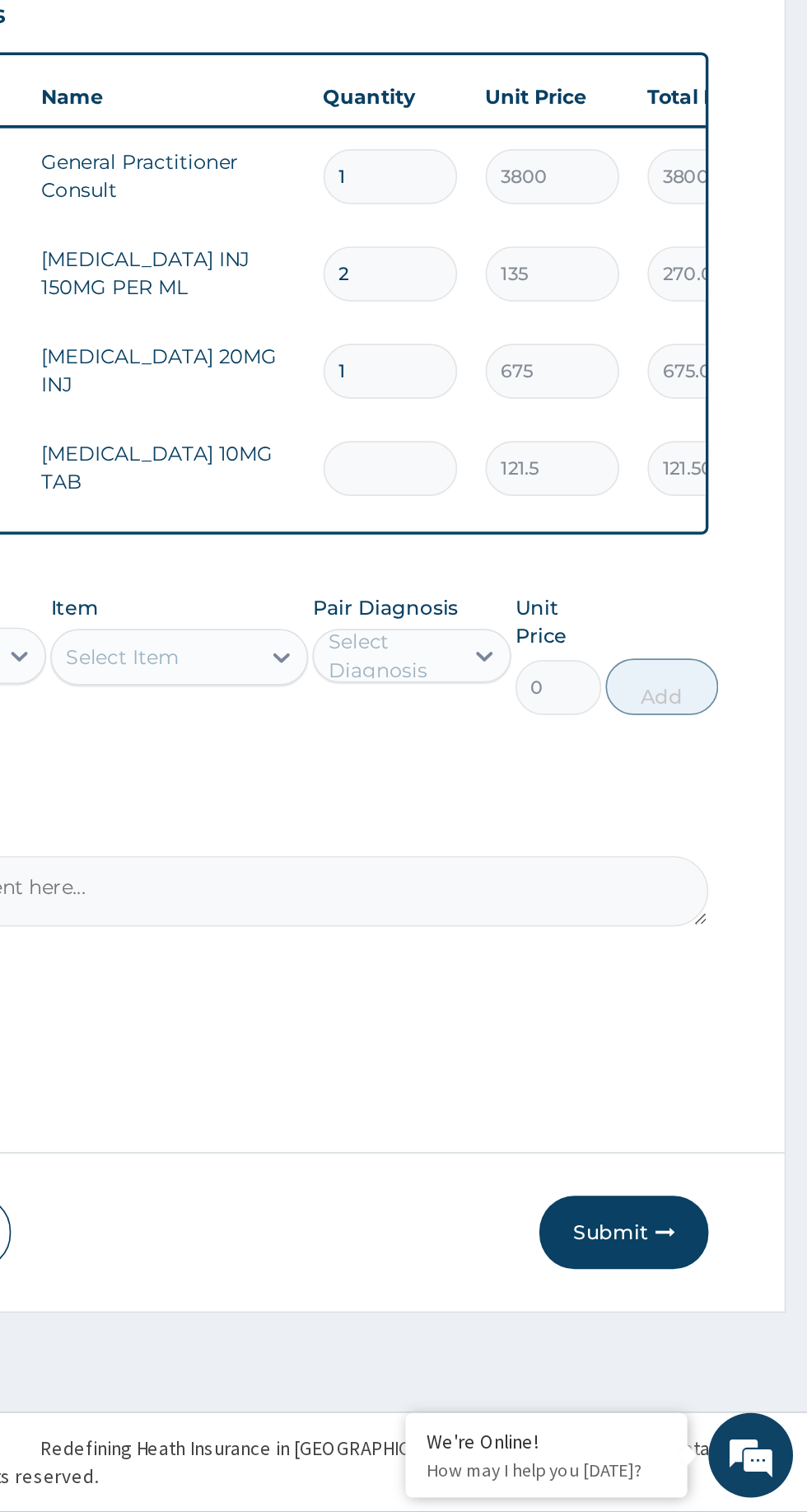
type input "0.00"
type input "4"
type input "486.00"
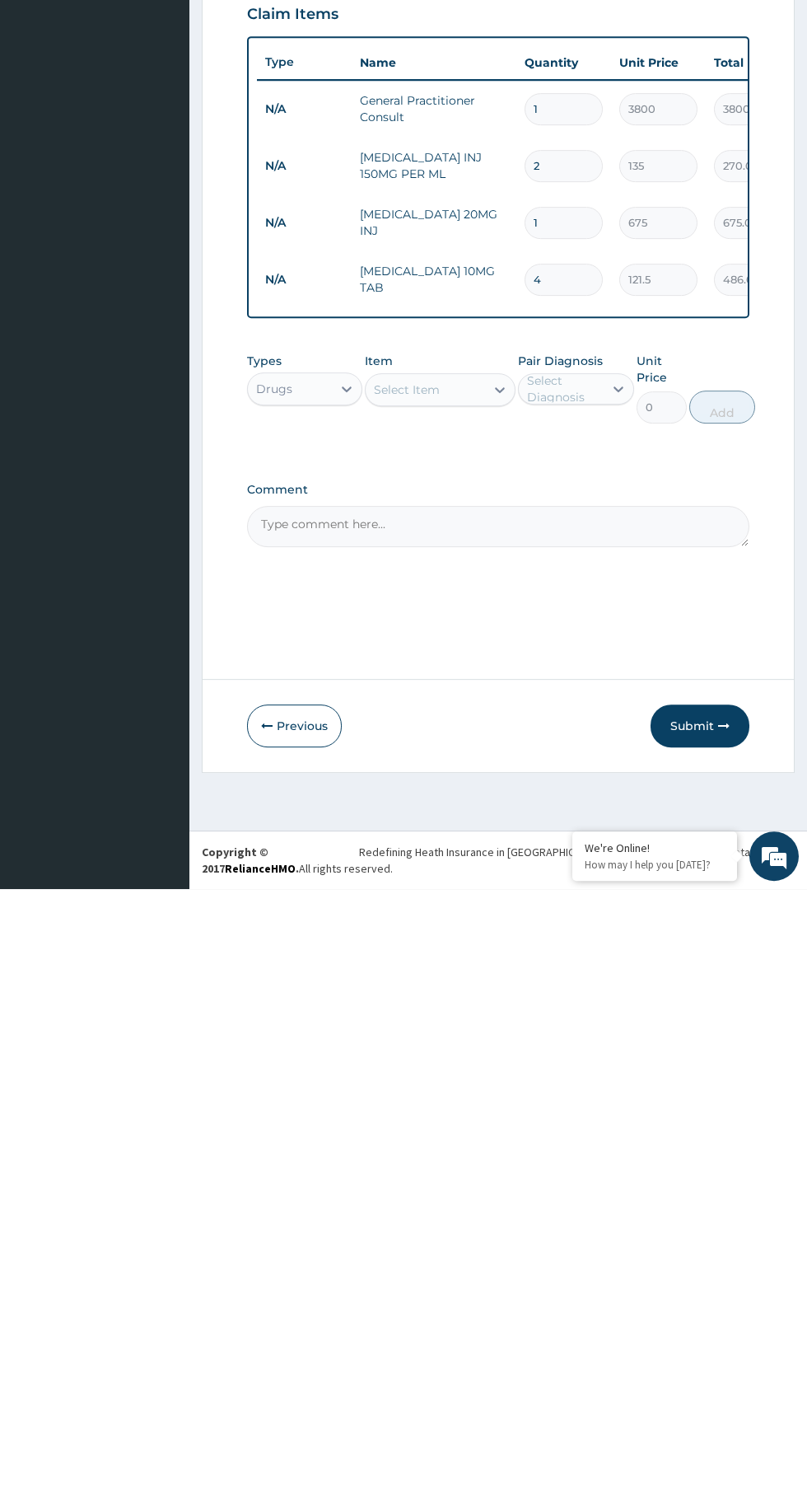
click at [724, 1349] on icon "button" at bounding box center [724, 1349] width 12 height 12
